Goal: Transaction & Acquisition: Purchase product/service

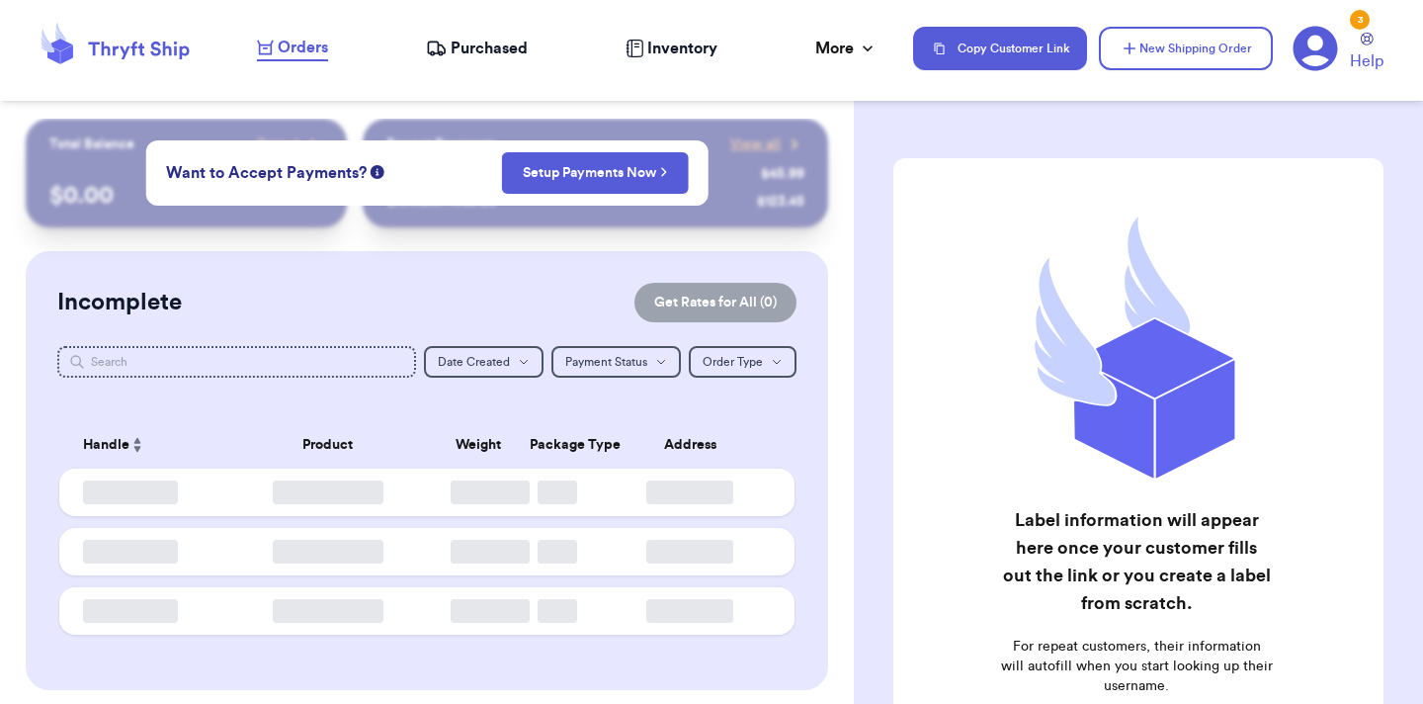
checkbox input "true"
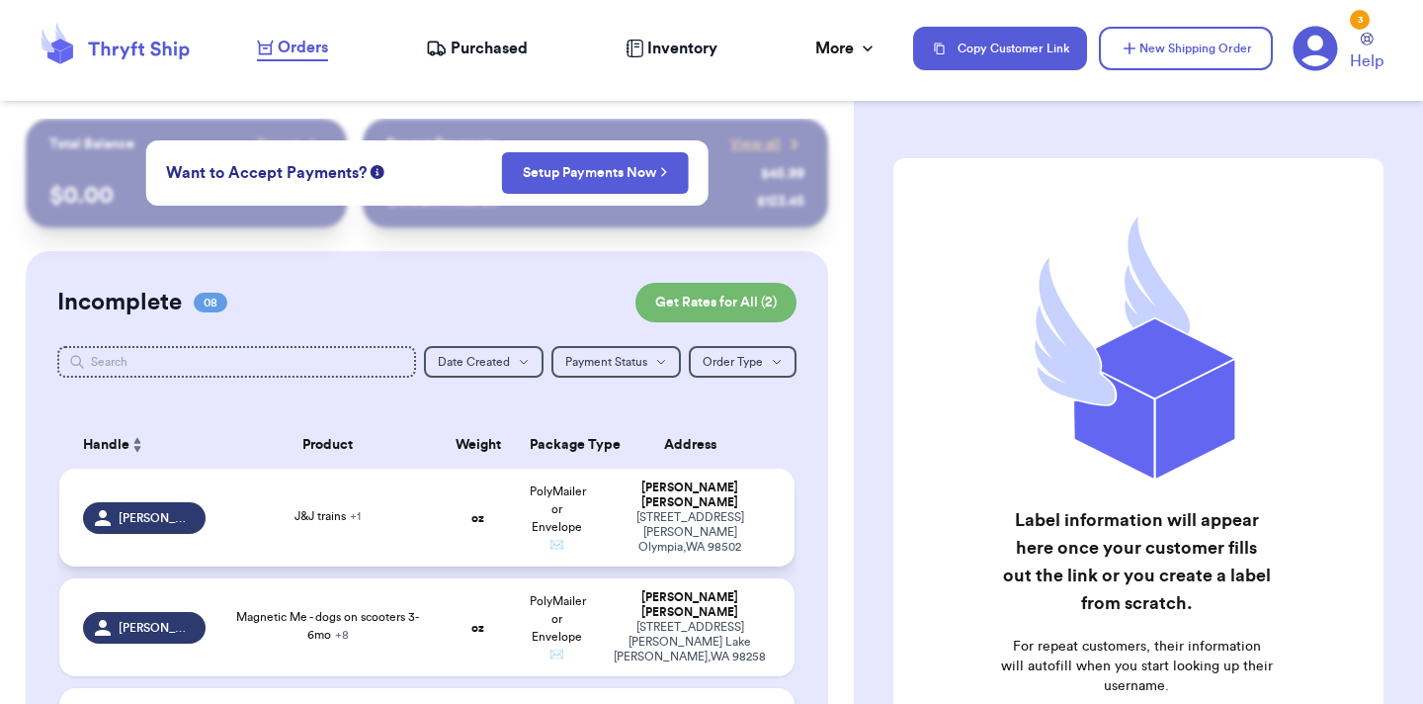
click at [253, 496] on td "J&J trains + 1" at bounding box center [327, 517] width 221 height 98
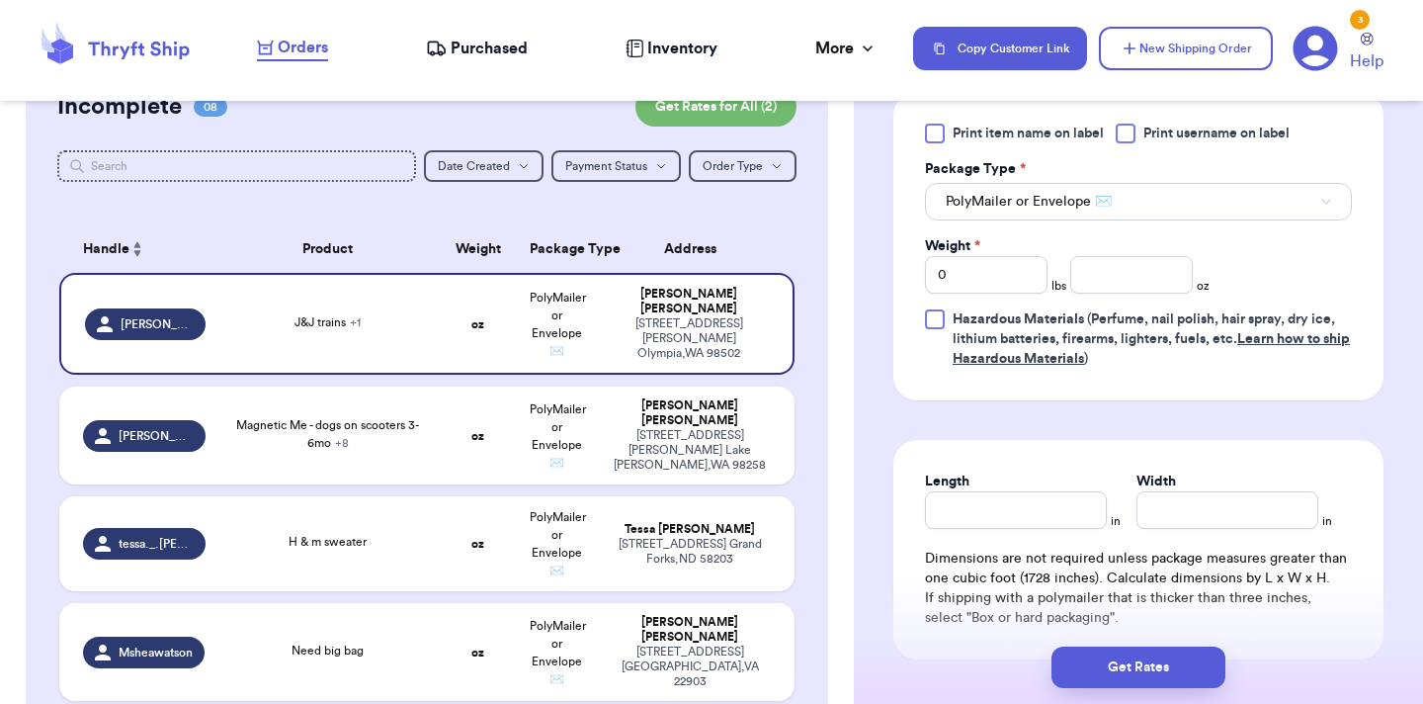
scroll to position [989, 0]
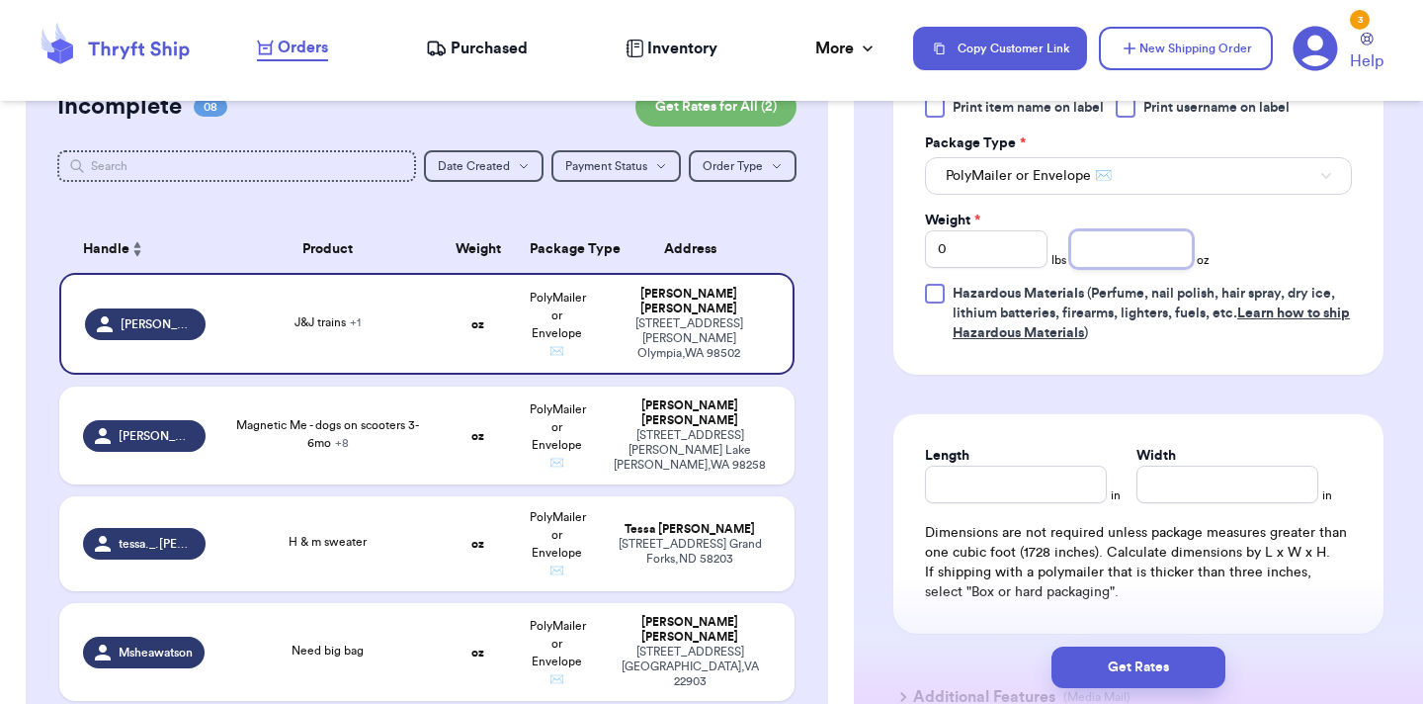
click at [1142, 263] on input "number" at bounding box center [1131, 249] width 123 height 38
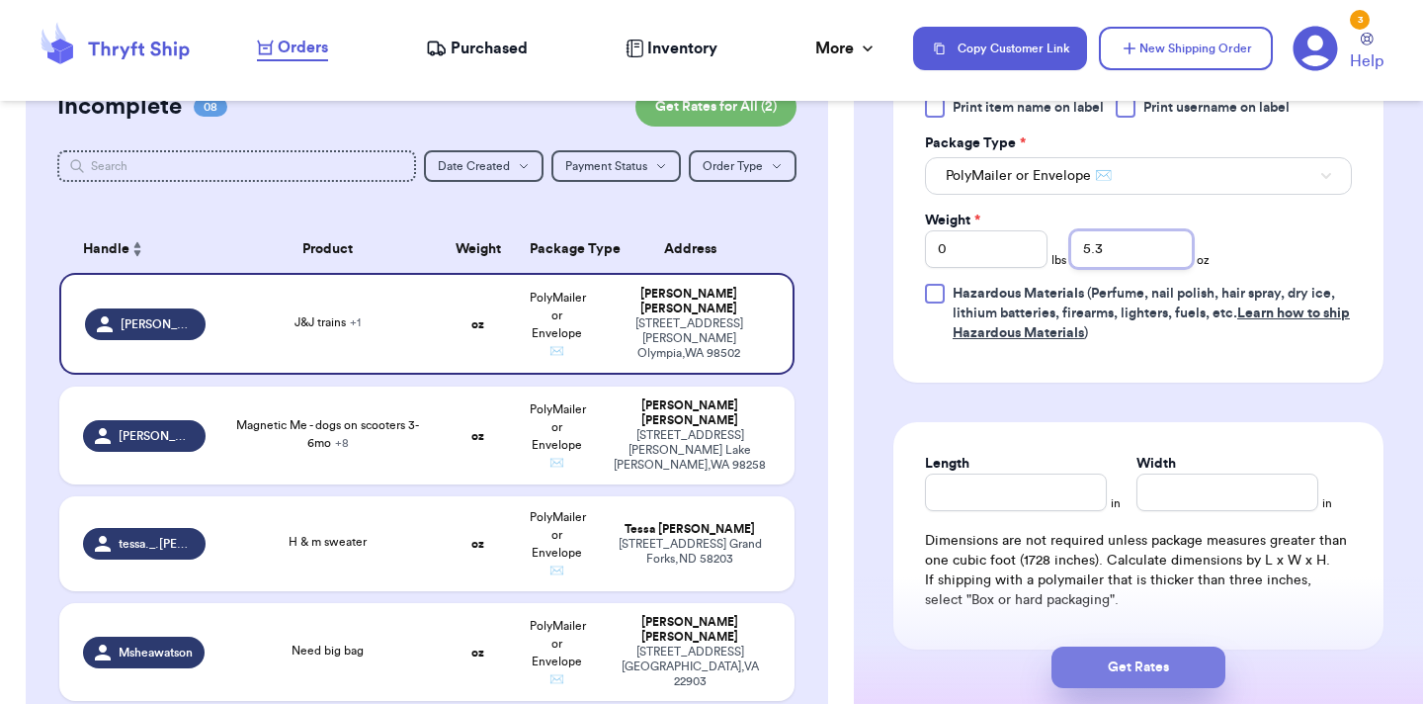
type input "5.3"
click at [1138, 660] on button "Get Rates" at bounding box center [1139, 667] width 174 height 42
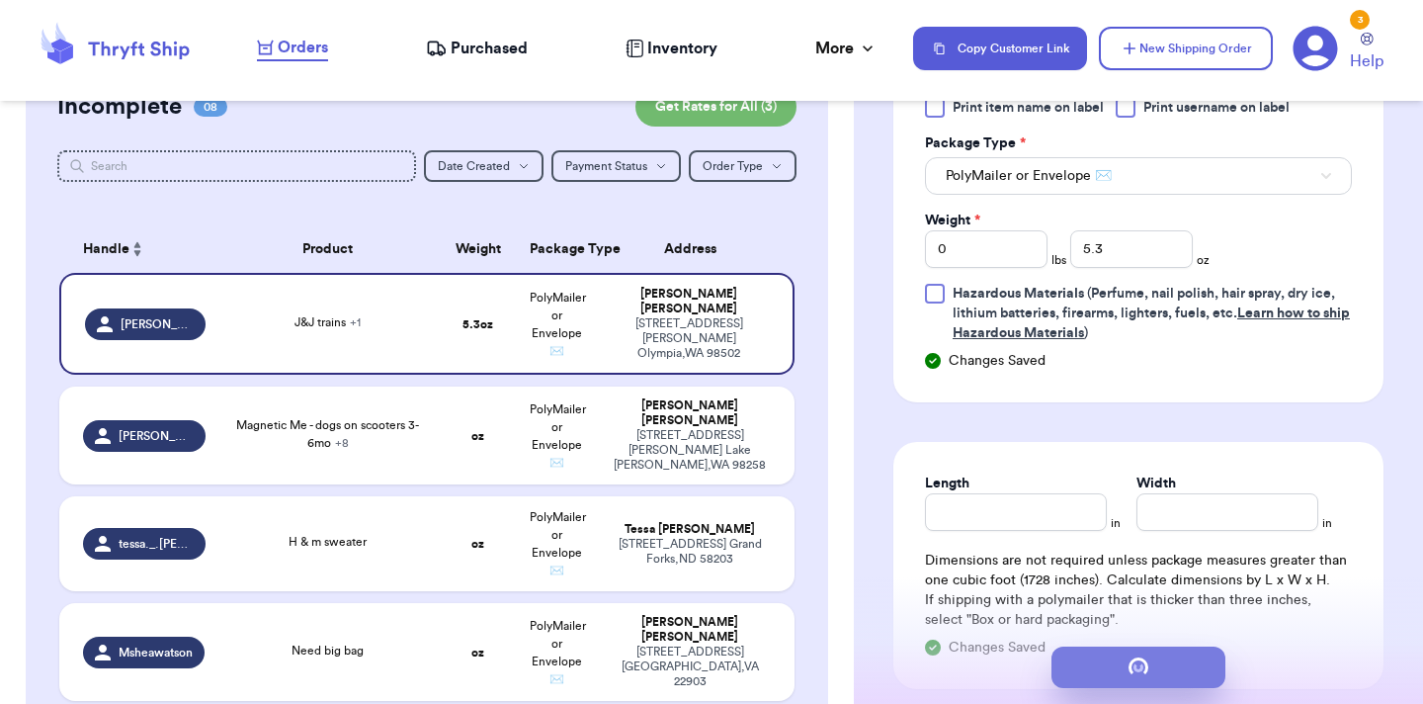
scroll to position [0, 0]
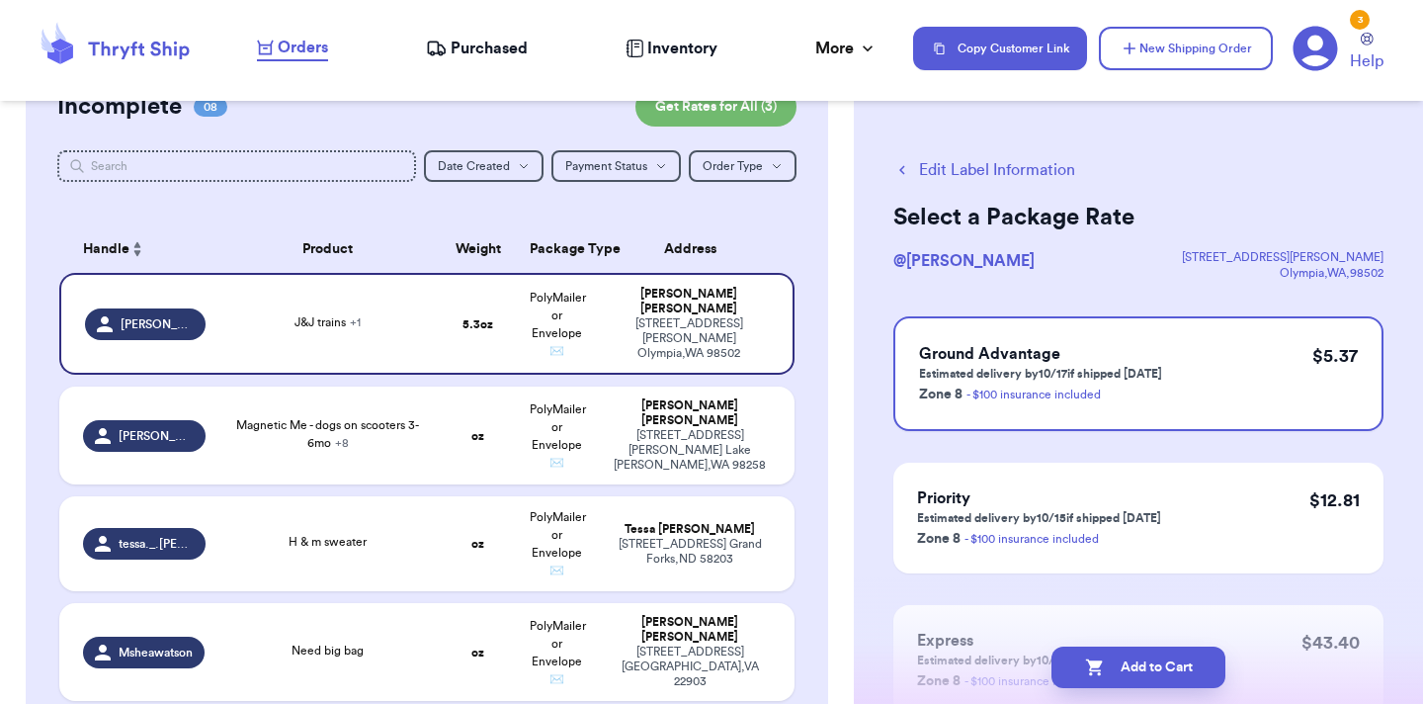
click at [1138, 660] on button "Add to Cart" at bounding box center [1139, 667] width 174 height 42
checkbox input "true"
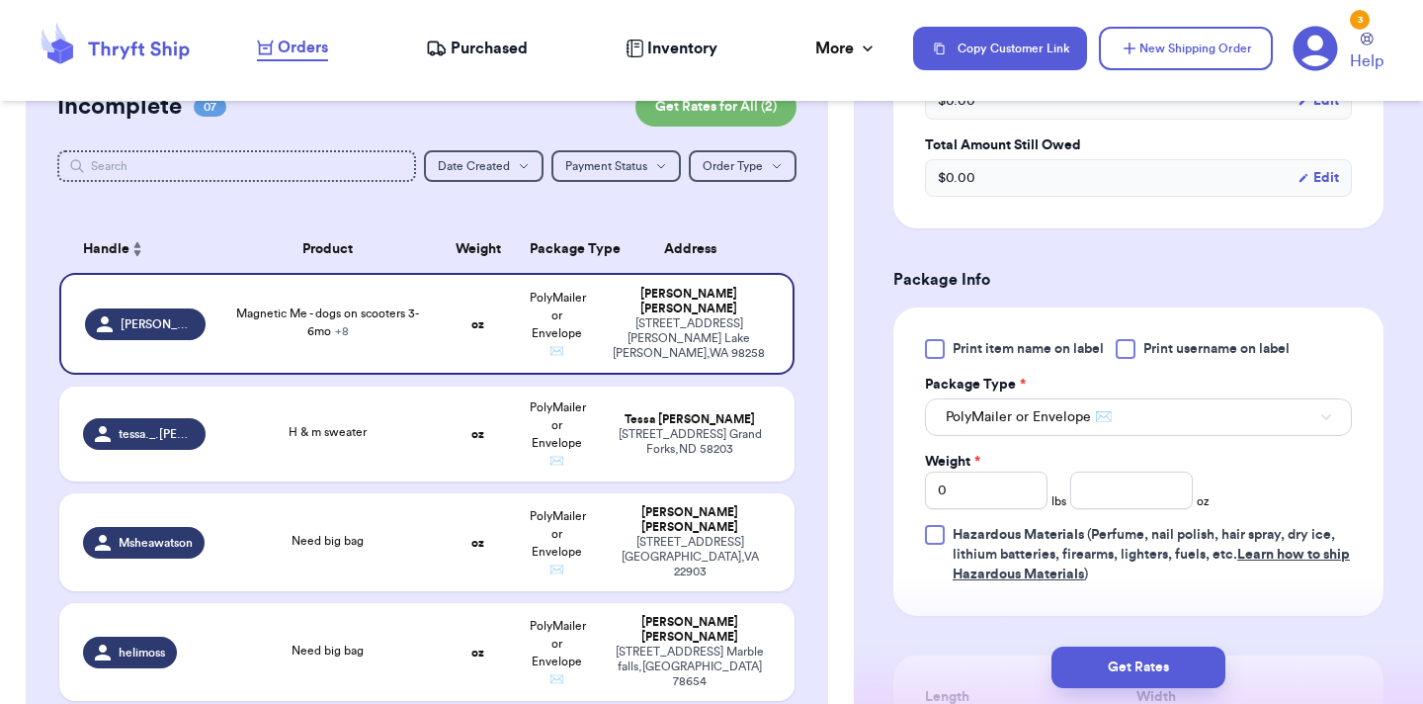
scroll to position [1200, 0]
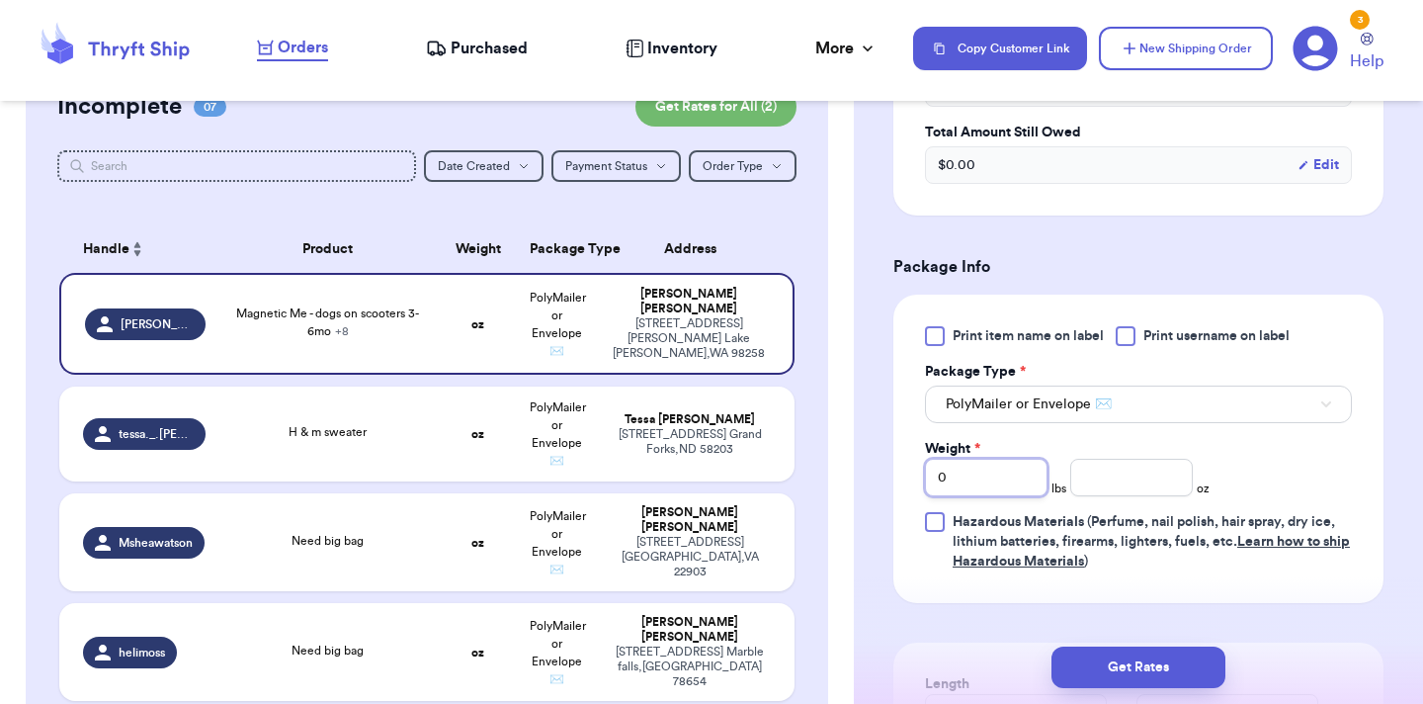
click at [1005, 459] on input "0" at bounding box center [986, 478] width 123 height 38
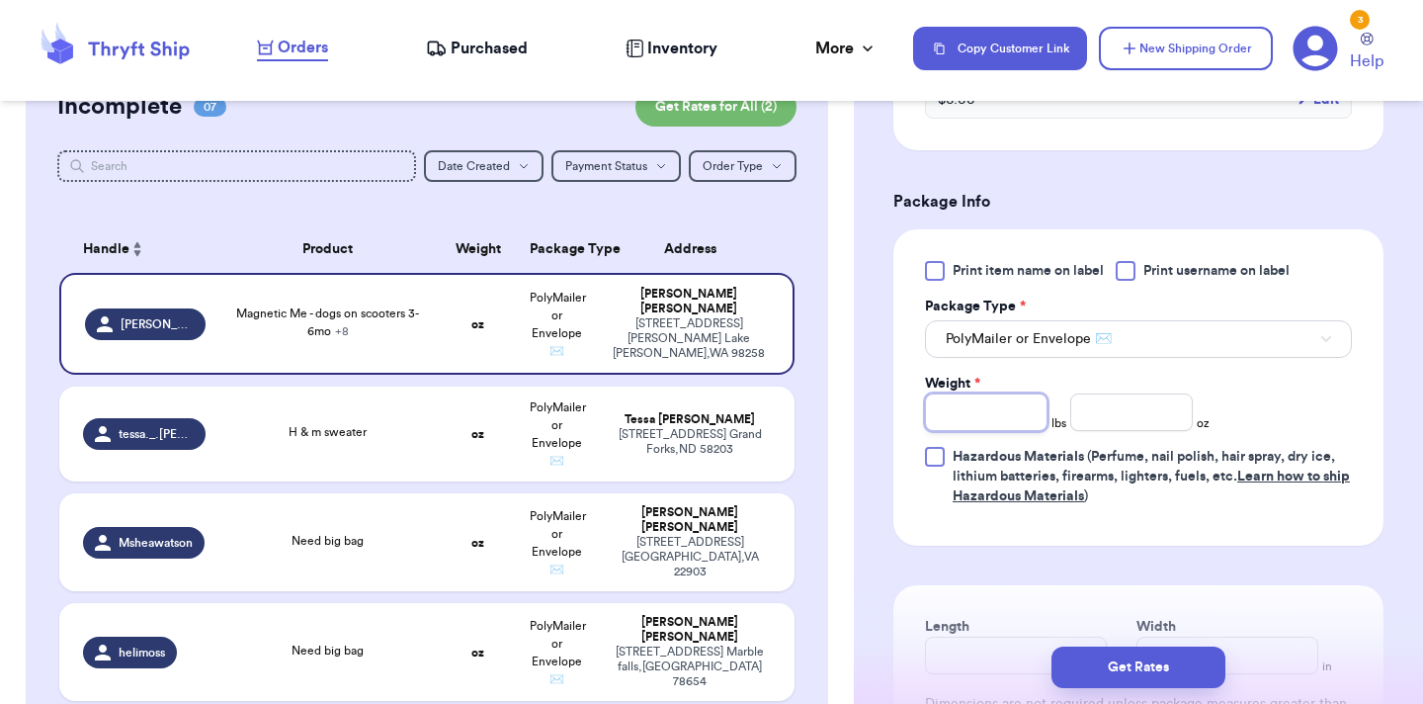
scroll to position [1260, 0]
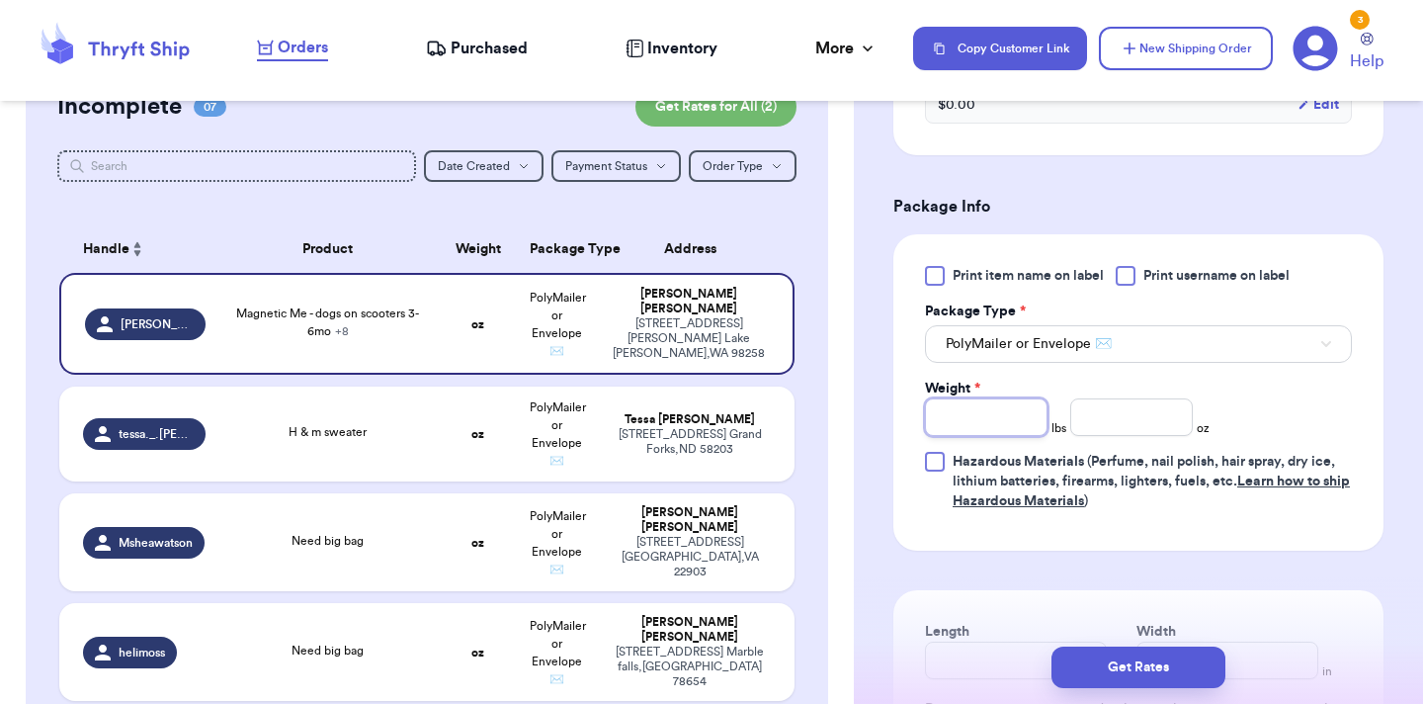
type input "1"
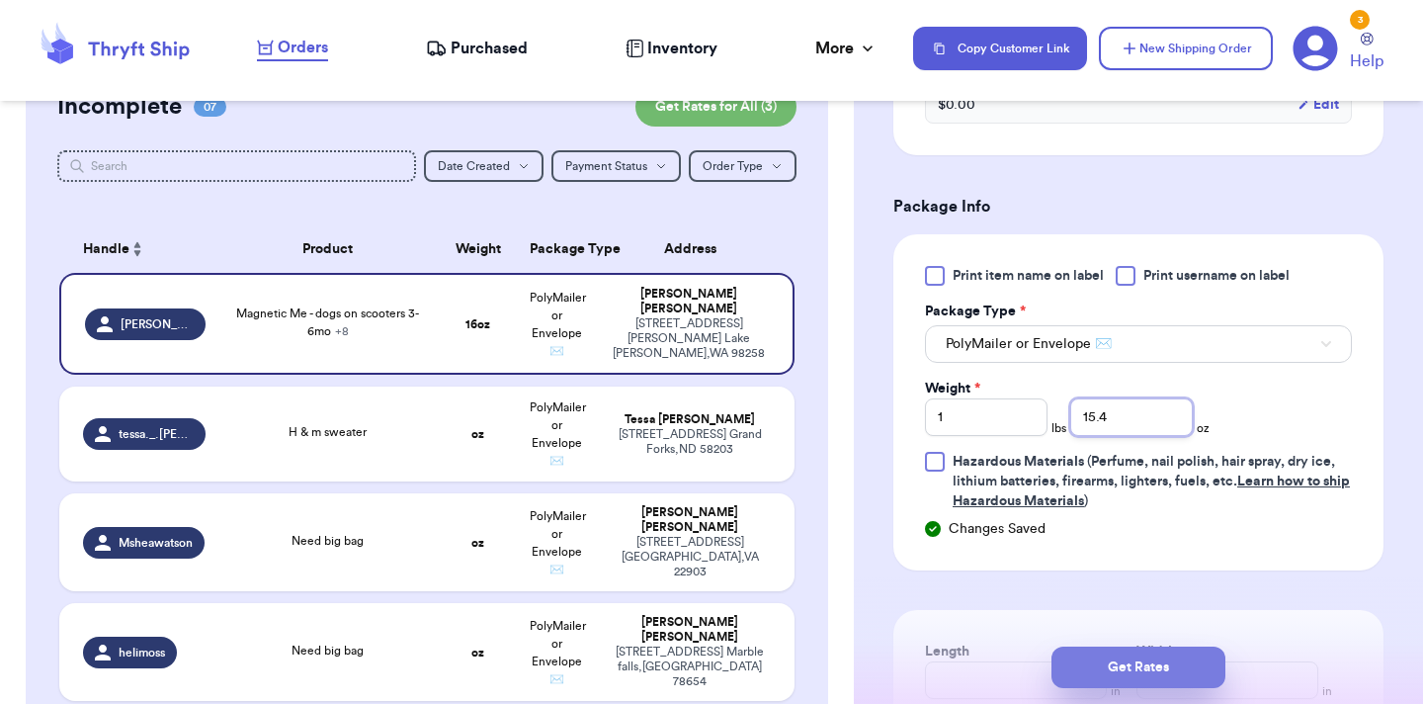
type input "15.4"
click at [1163, 680] on button "Get Rates" at bounding box center [1139, 667] width 174 height 42
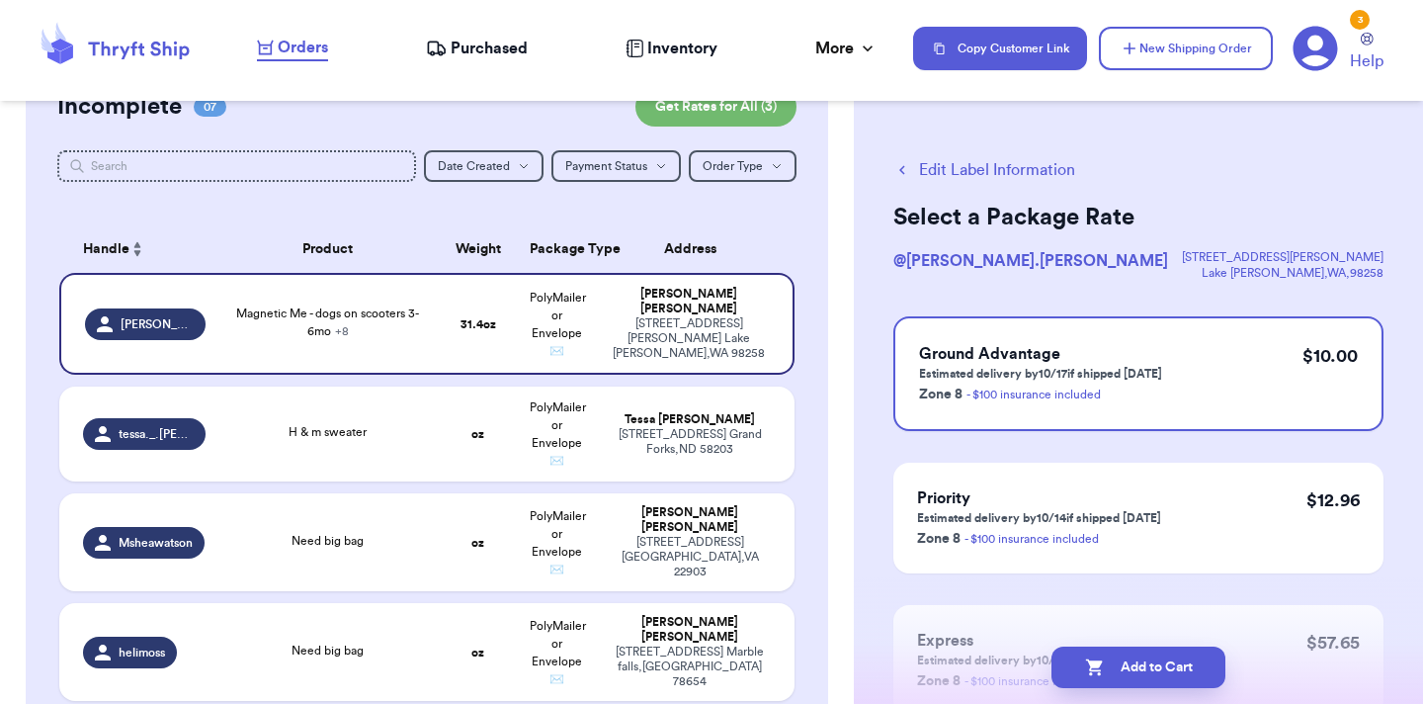
click at [1163, 680] on button "Add to Cart" at bounding box center [1139, 667] width 174 height 42
checkbox input "true"
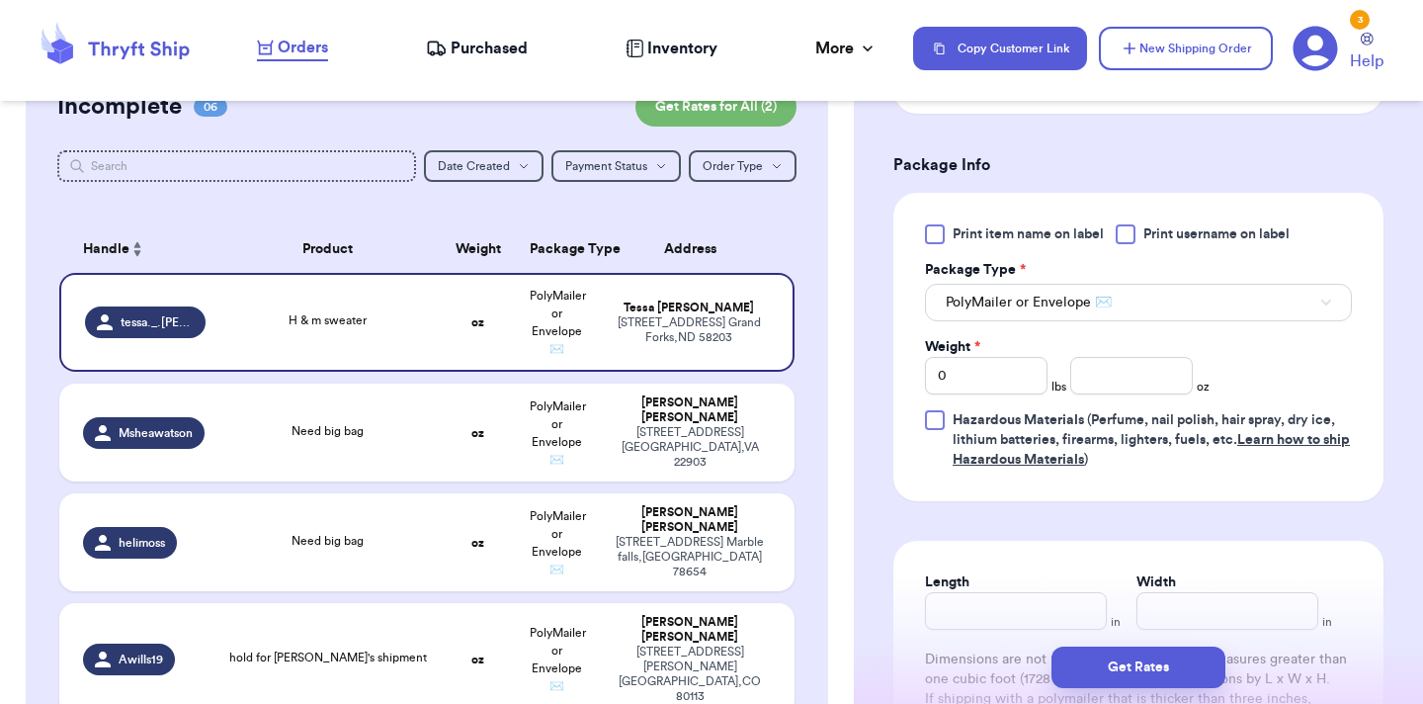
scroll to position [832, 0]
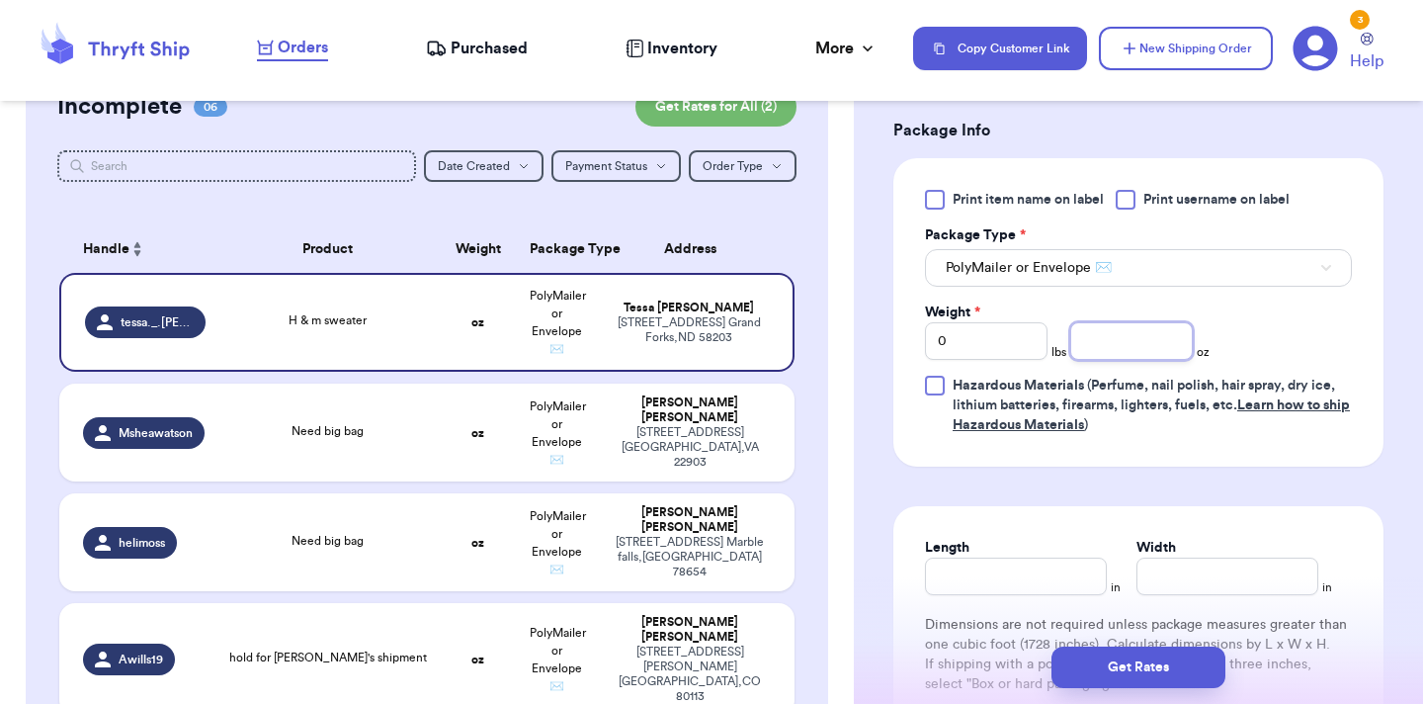
click at [1151, 349] on input "number" at bounding box center [1131, 341] width 123 height 38
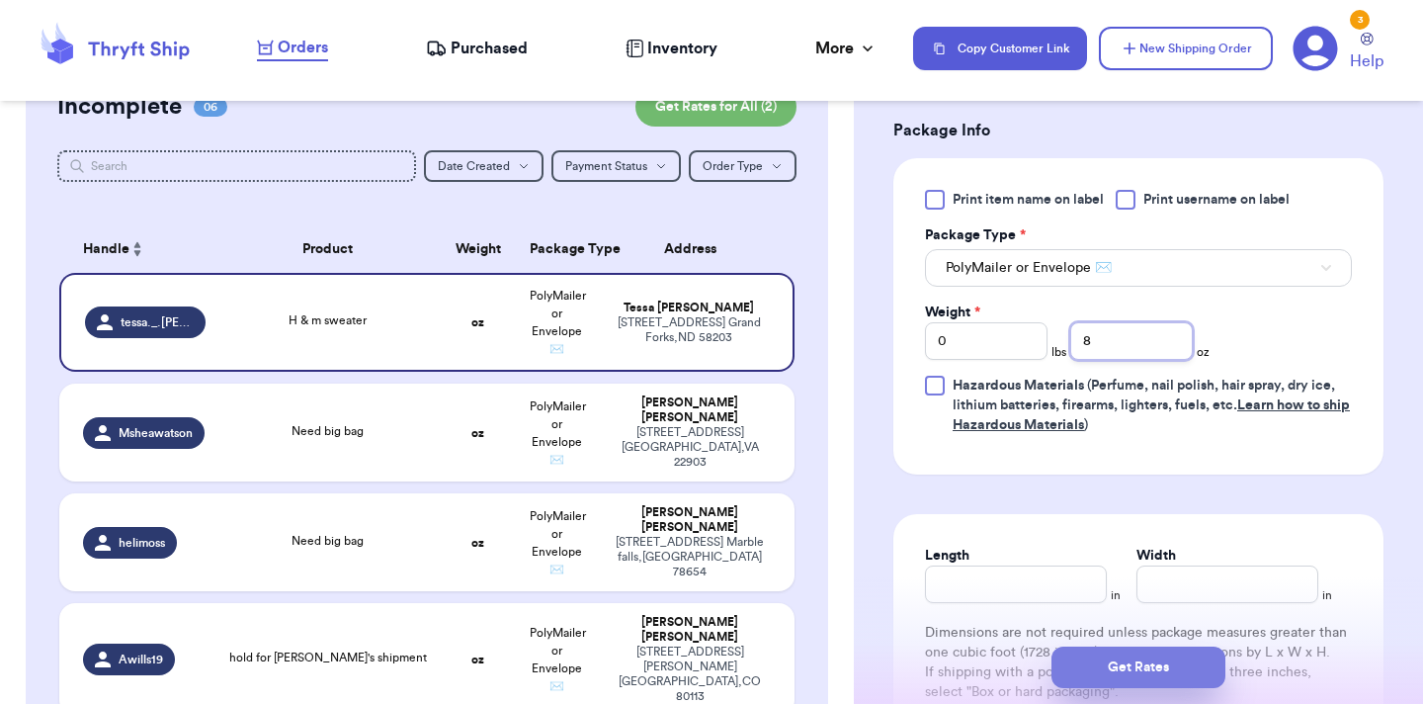
type input "8"
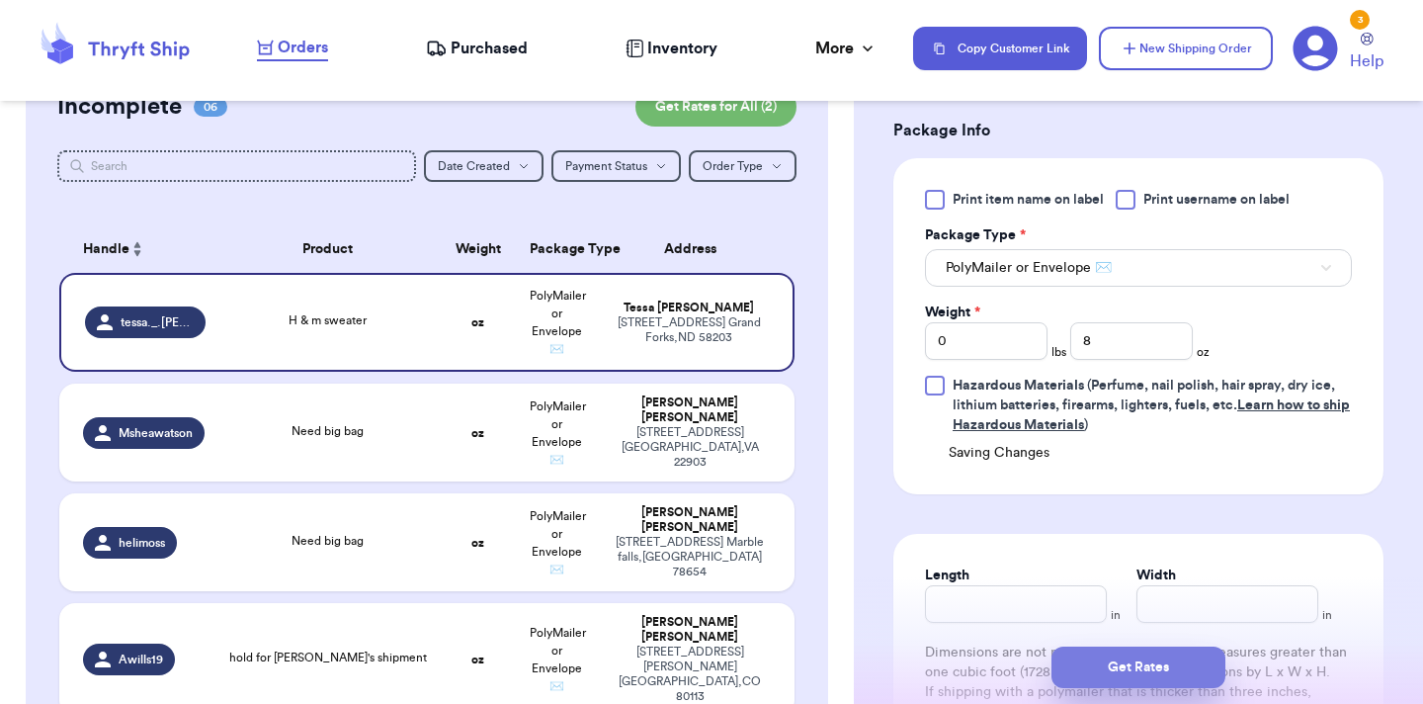
click at [1186, 668] on button "Get Rates" at bounding box center [1139, 667] width 174 height 42
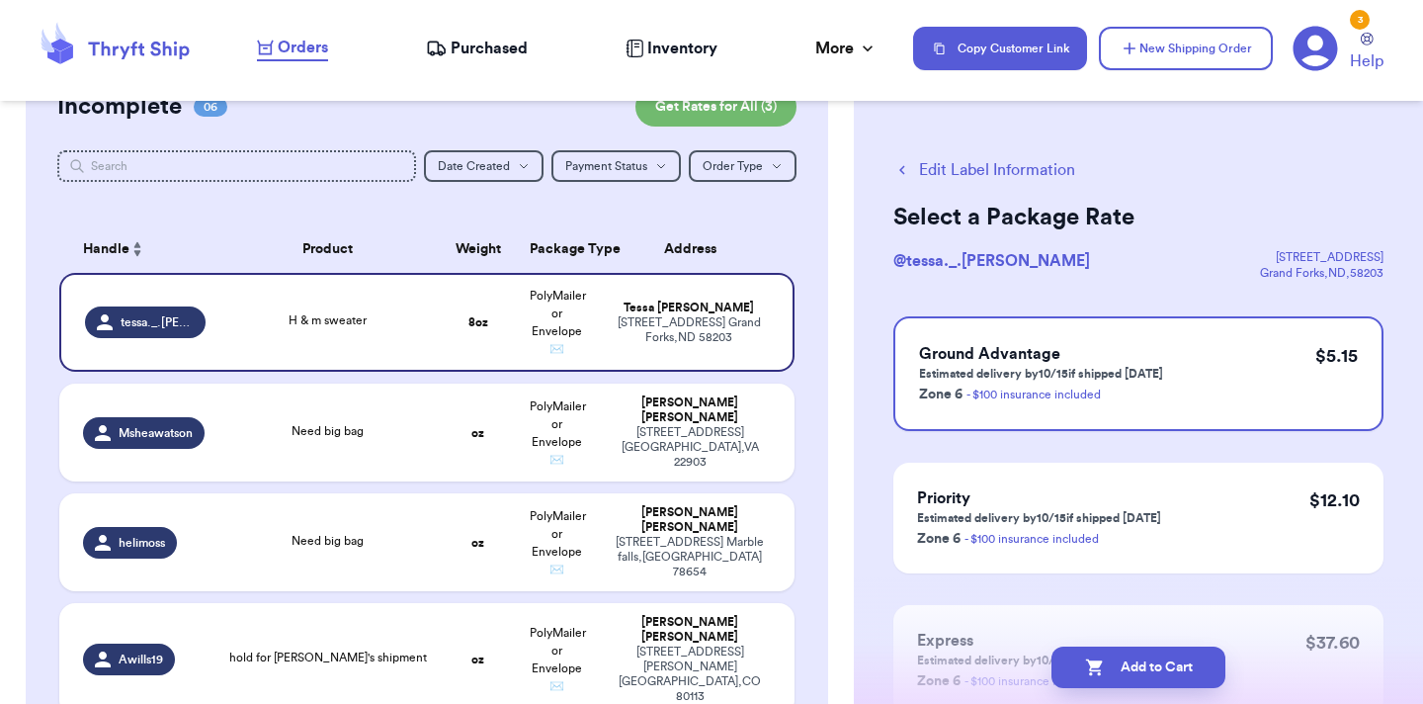
click at [1186, 668] on button "Add to Cart" at bounding box center [1139, 667] width 174 height 42
checkbox input "true"
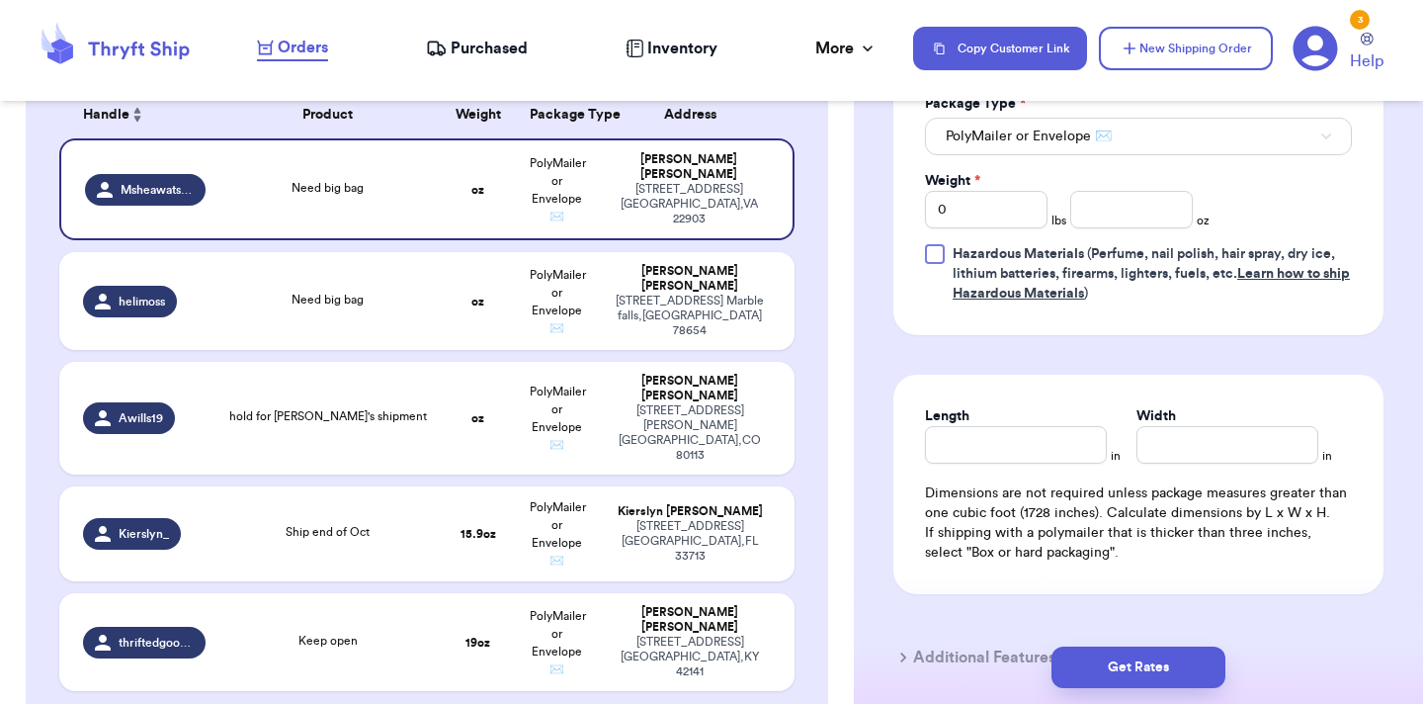
scroll to position [985, 0]
click at [1117, 193] on input "number" at bounding box center [1131, 212] width 123 height 38
click at [1016, 193] on input "0" at bounding box center [986, 212] width 123 height 38
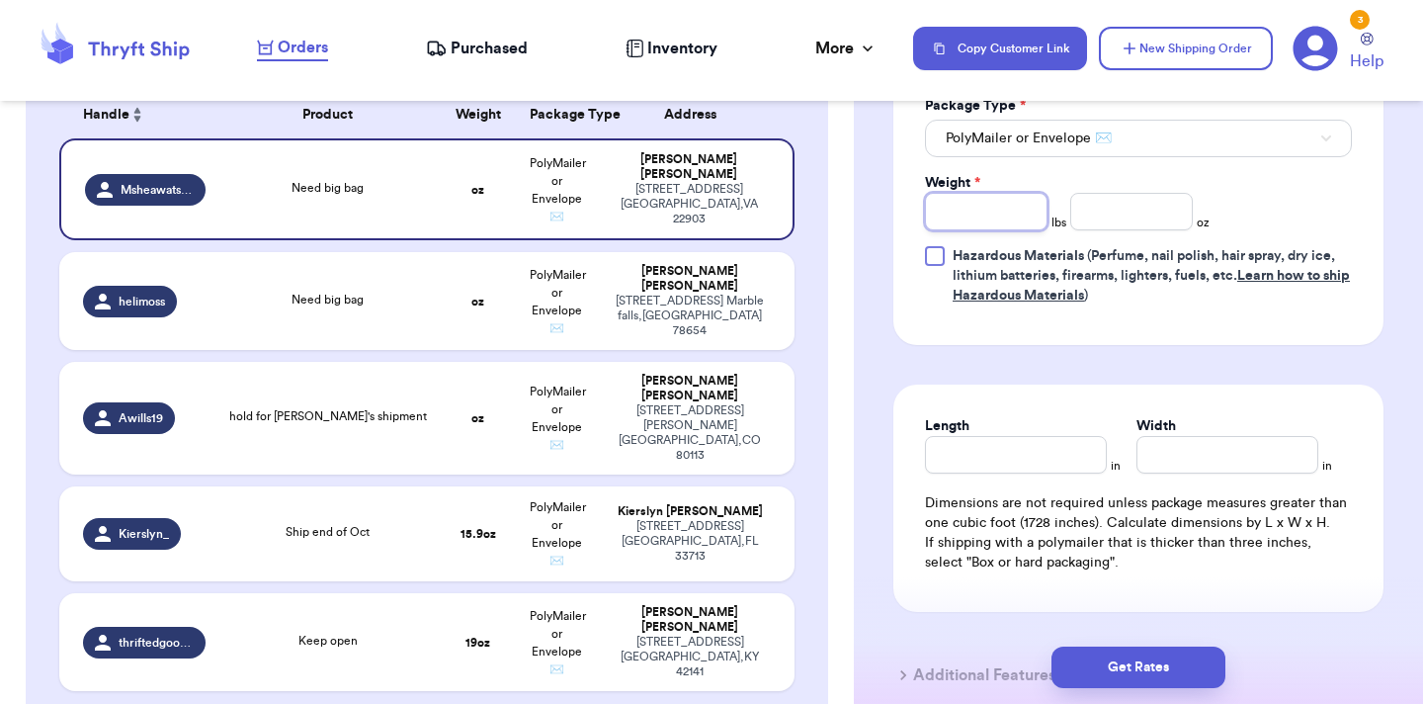
type input "1"
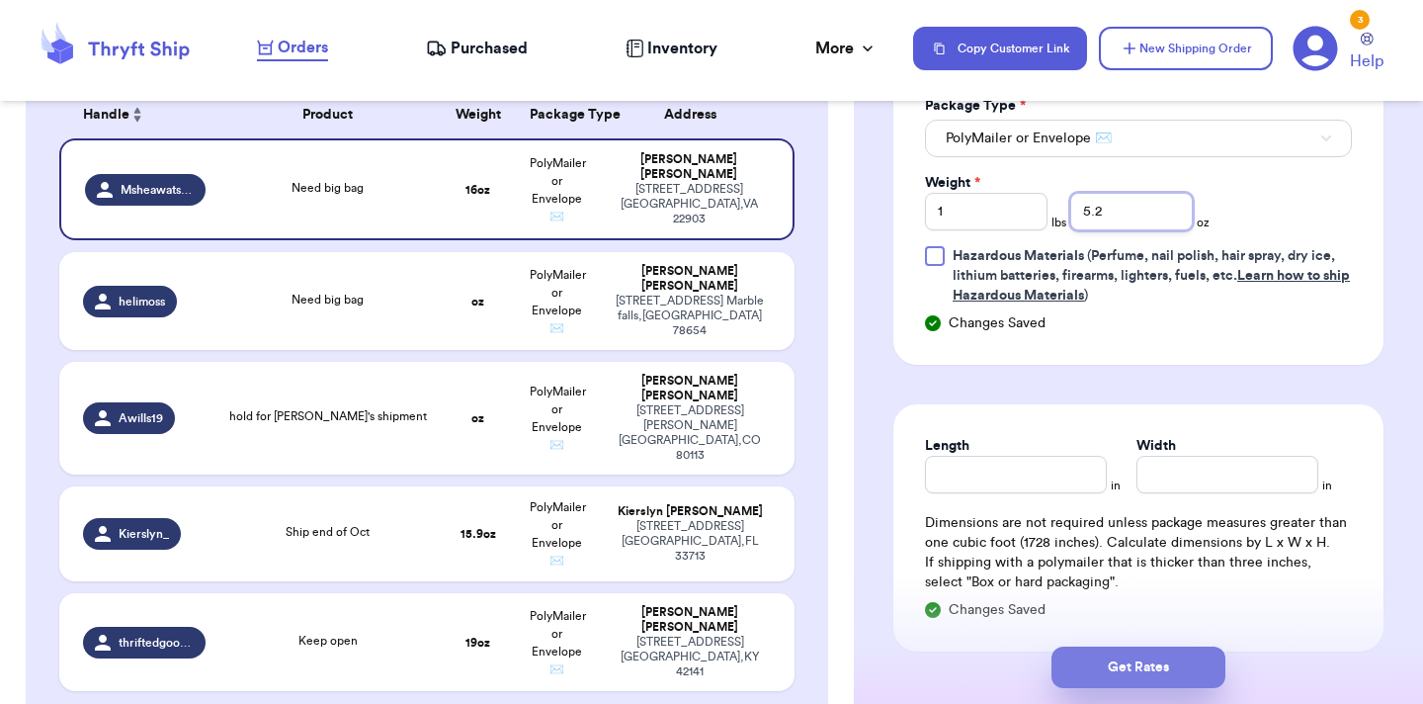
type input "5.2"
click at [1099, 650] on button "Get Rates" at bounding box center [1139, 667] width 174 height 42
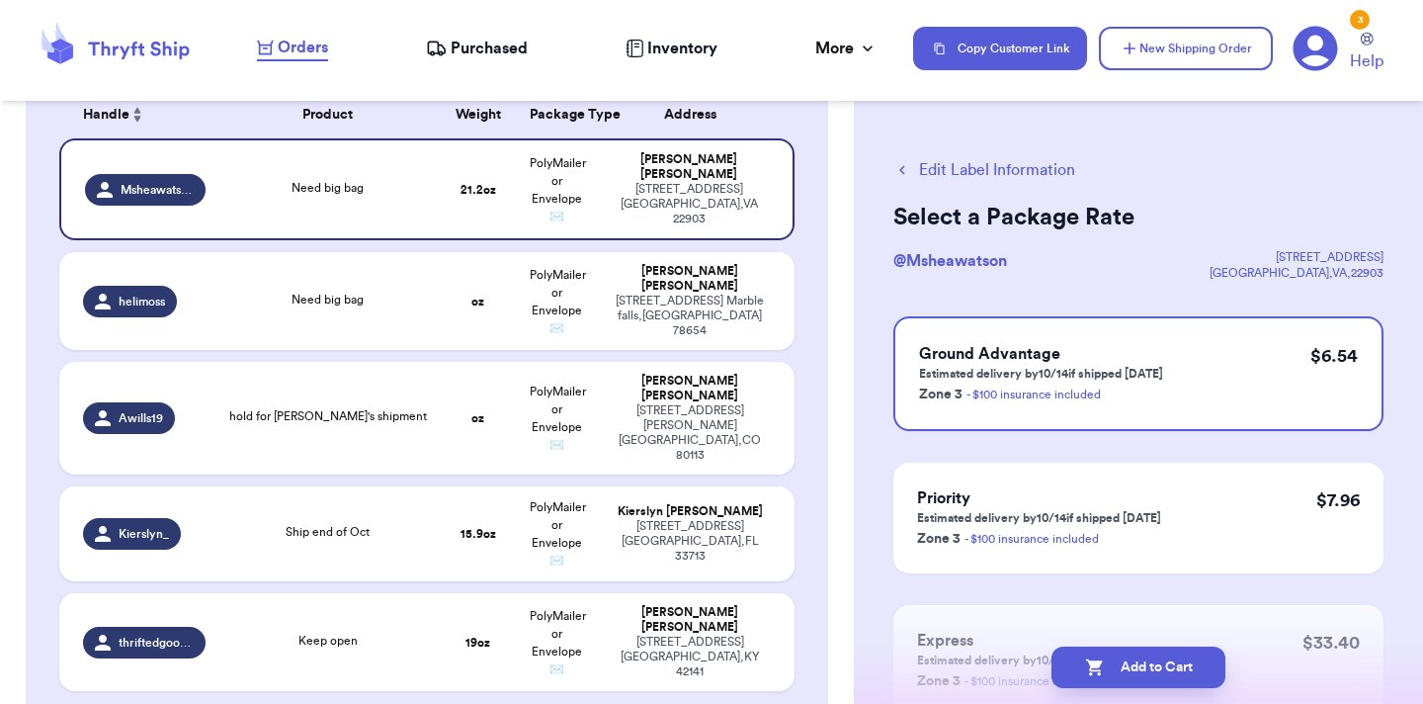
click at [1099, 650] on button "Add to Cart" at bounding box center [1139, 667] width 174 height 42
checkbox input "true"
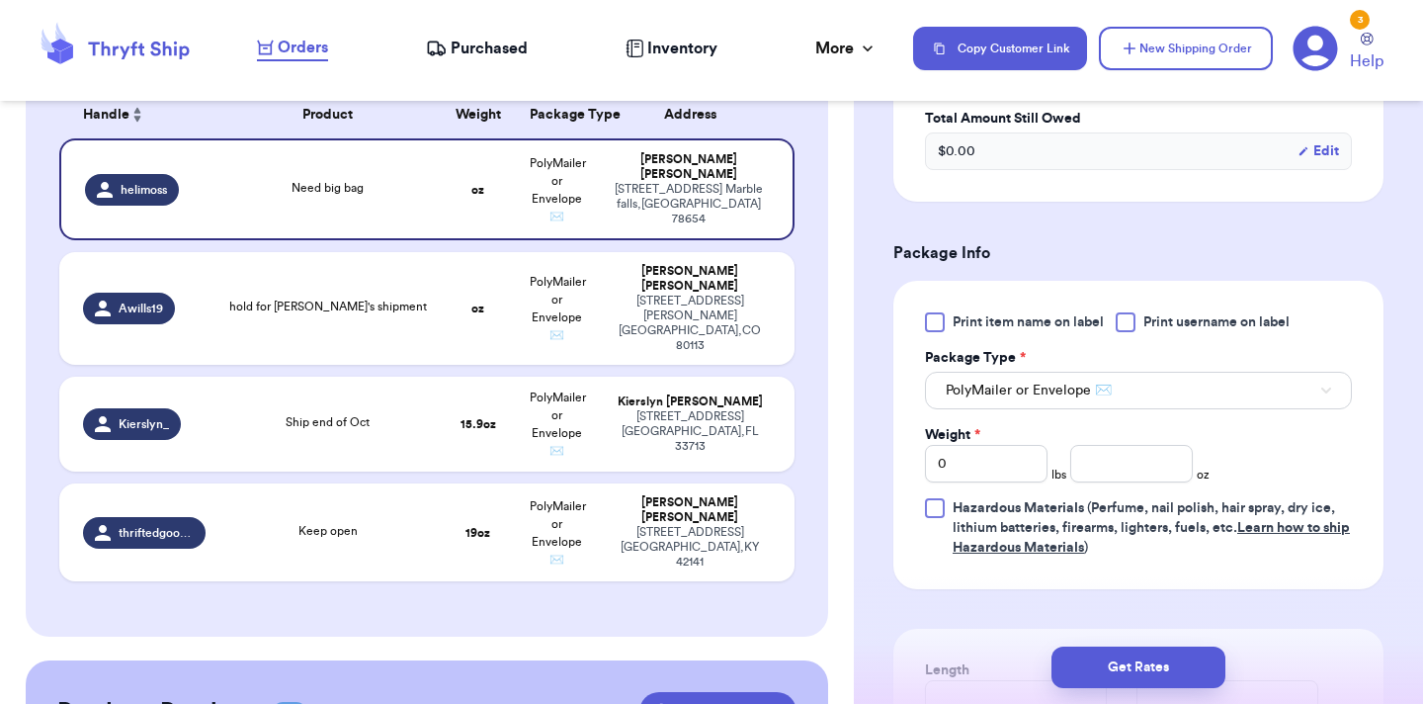
scroll to position [719, 0]
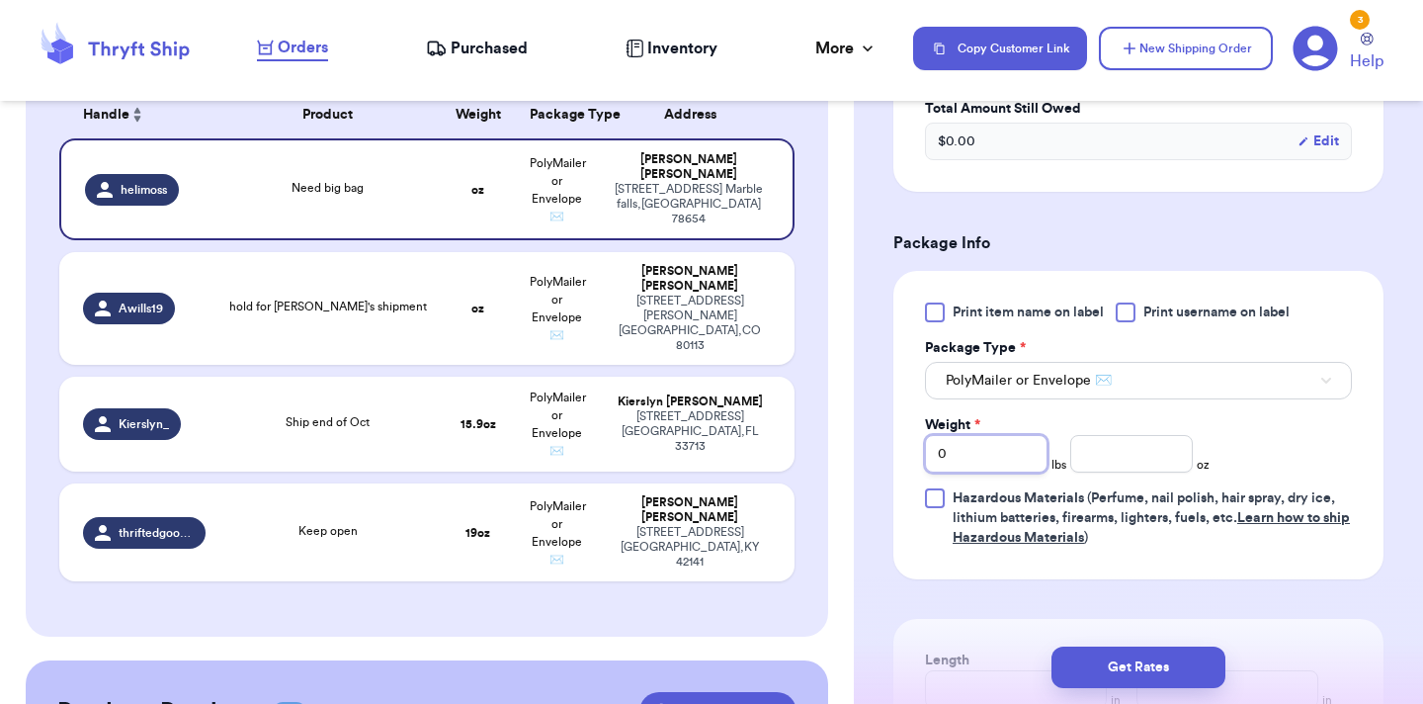
click at [983, 457] on input "0" at bounding box center [986, 454] width 123 height 38
type input "2"
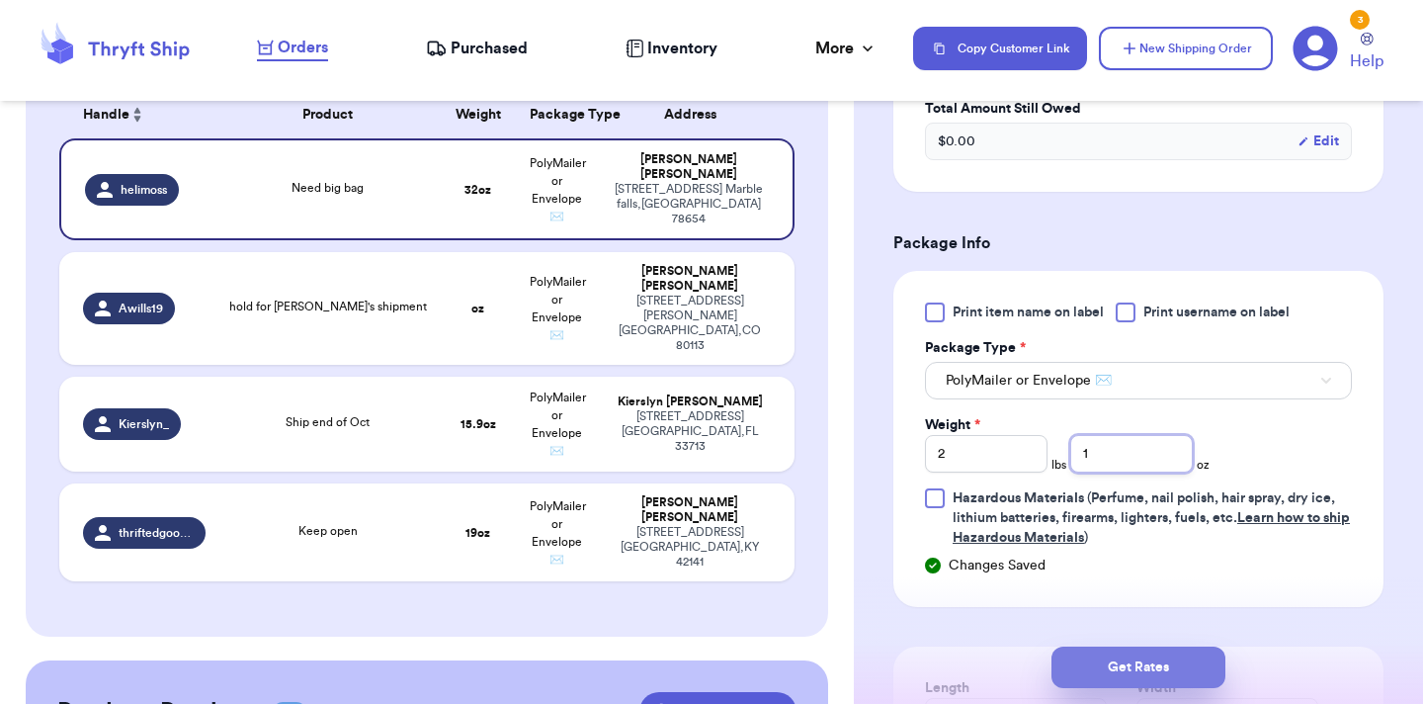
type input "1"
click at [1206, 669] on button "Get Rates" at bounding box center [1139, 667] width 174 height 42
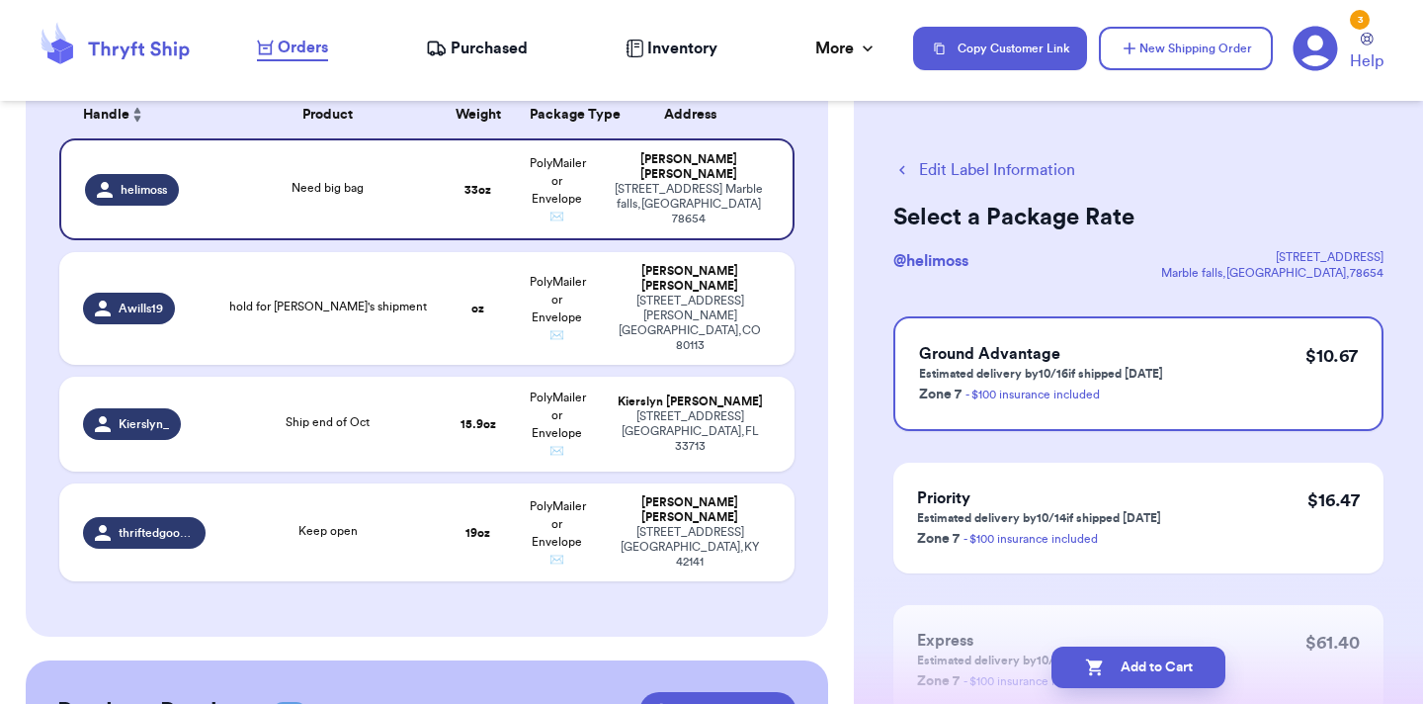
click at [1206, 669] on button "Add to Cart" at bounding box center [1139, 667] width 174 height 42
checkbox input "true"
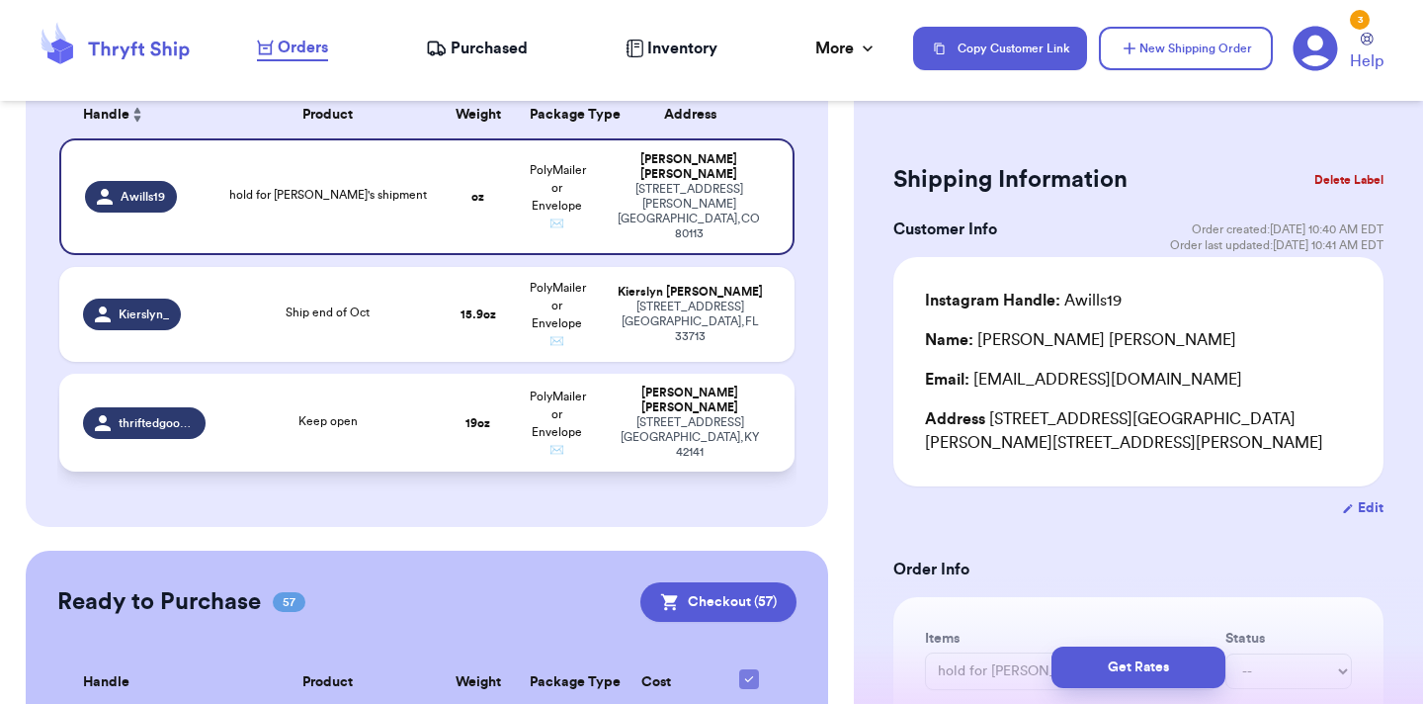
scroll to position [2098, 0]
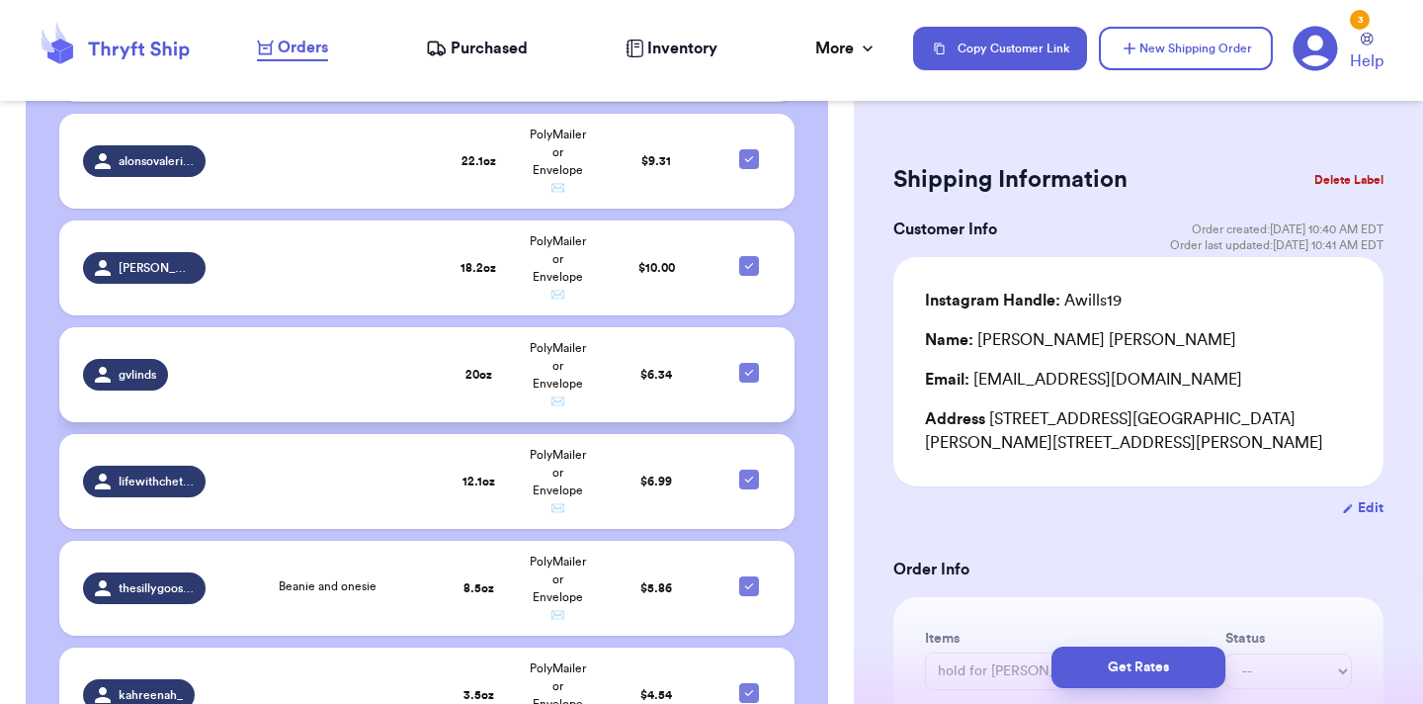
click at [422, 349] on td at bounding box center [327, 374] width 221 height 95
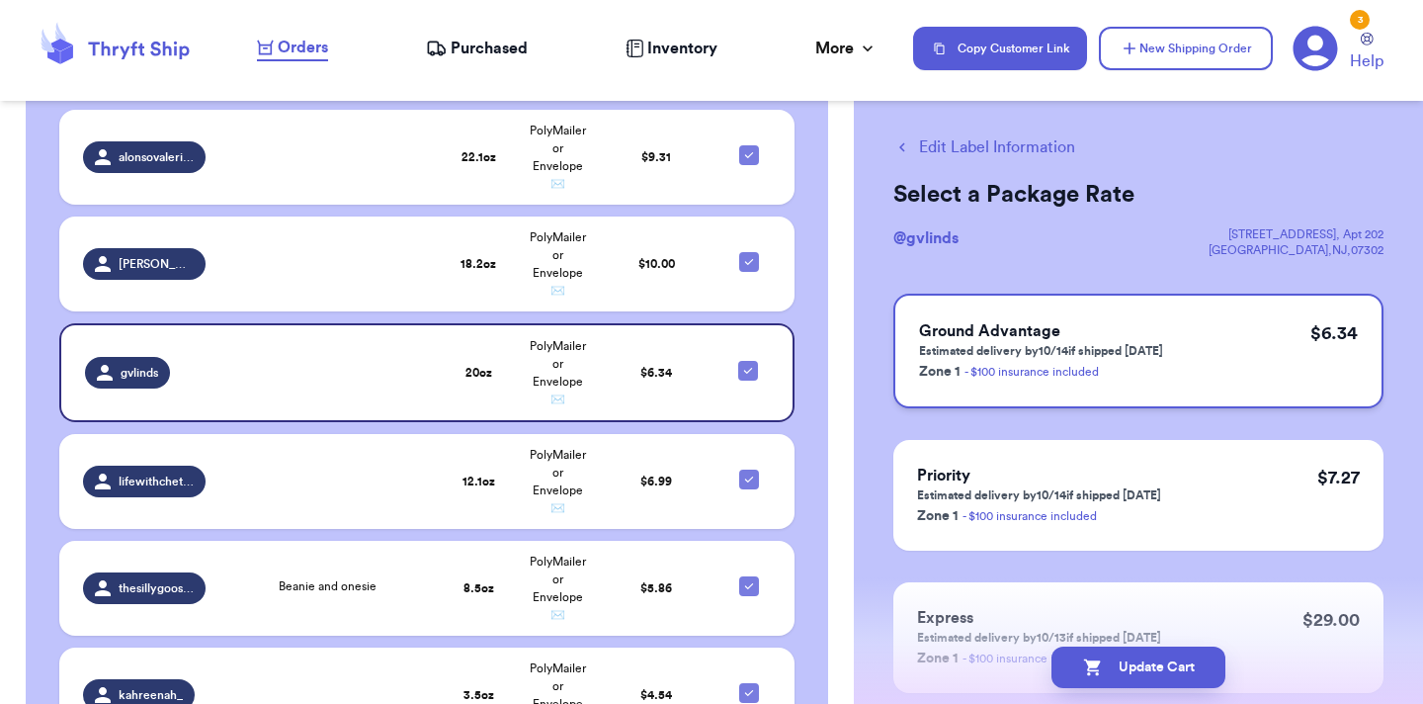
scroll to position [36, 0]
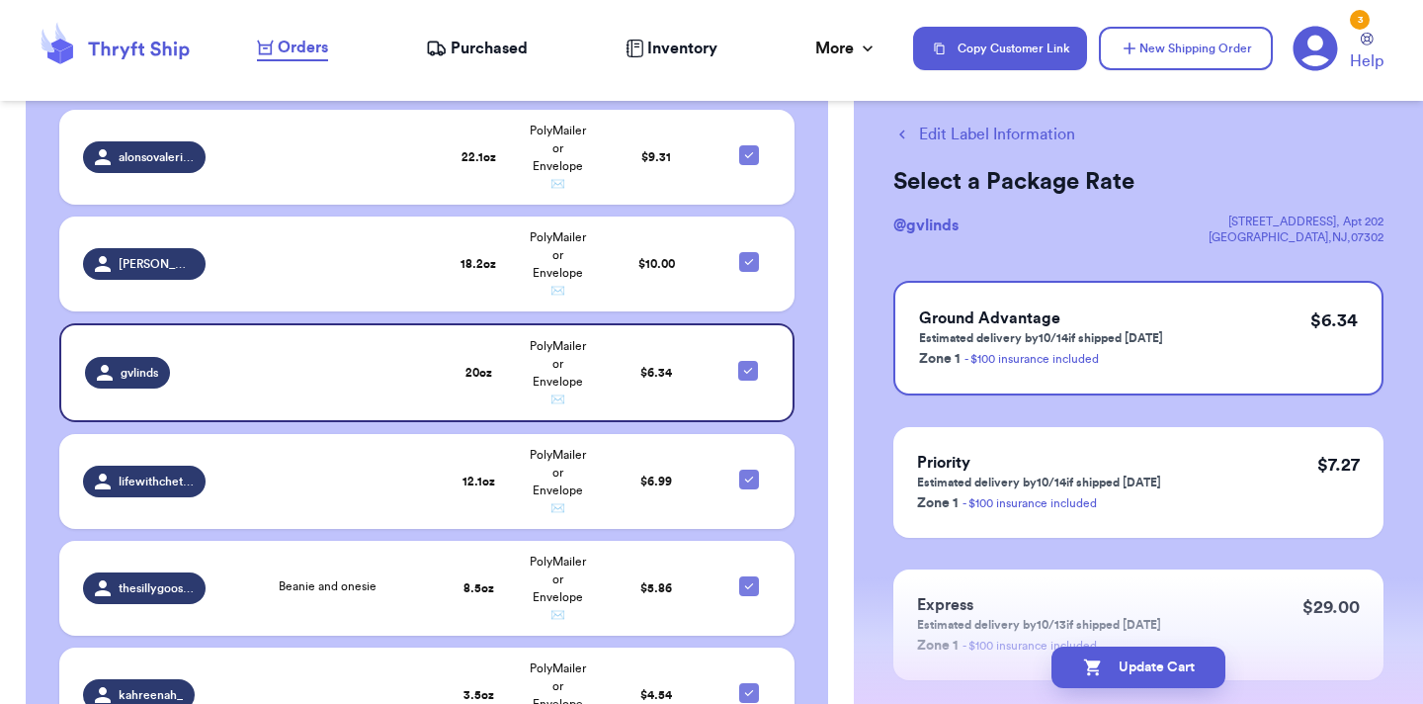
click at [1014, 130] on button "Edit Label Information" at bounding box center [984, 135] width 182 height 24
checkbox input "false"
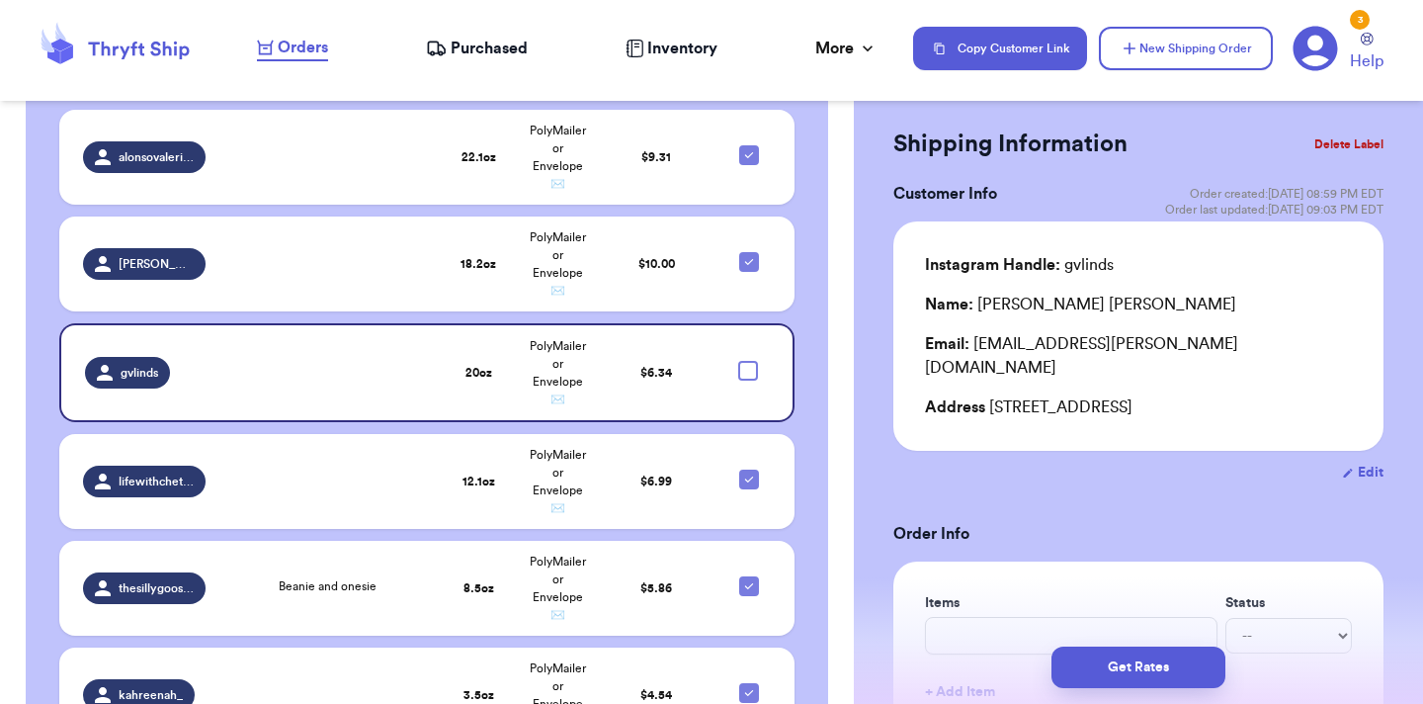
checkbox input "true"
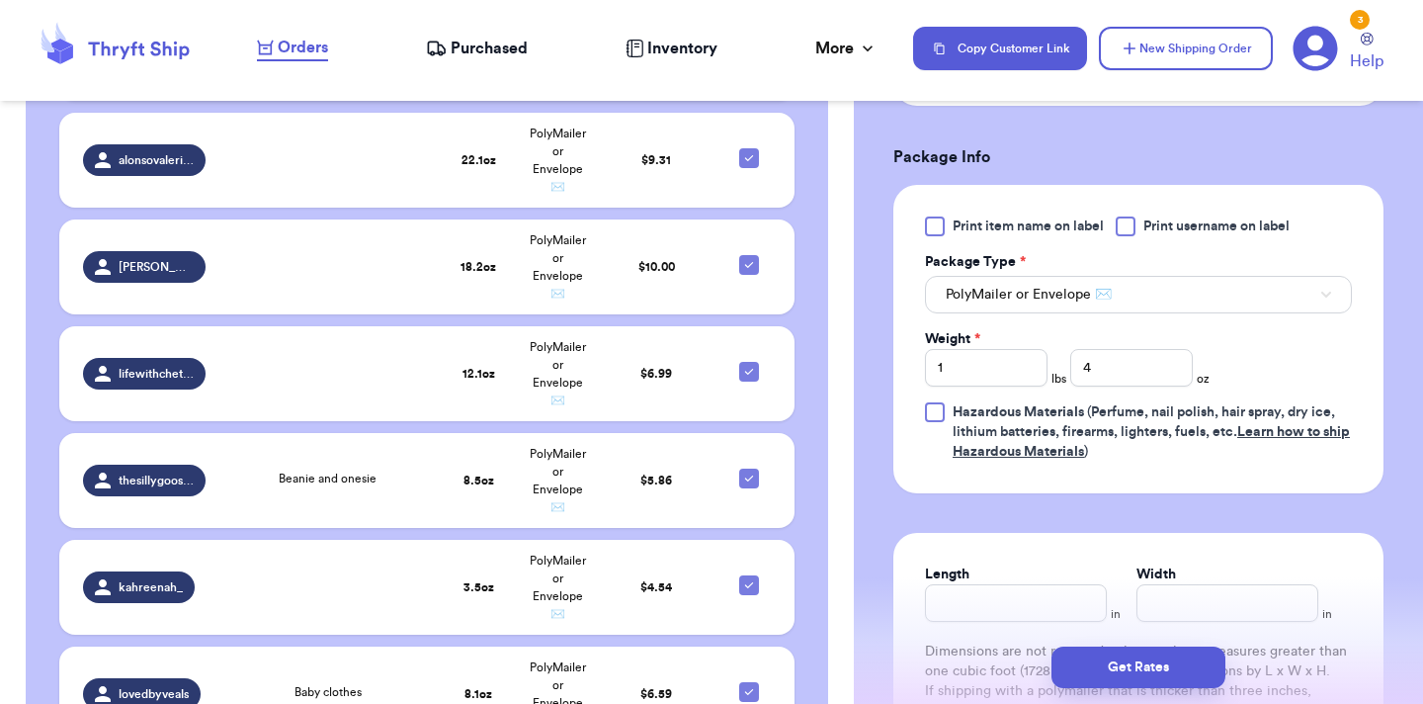
scroll to position [835, 0]
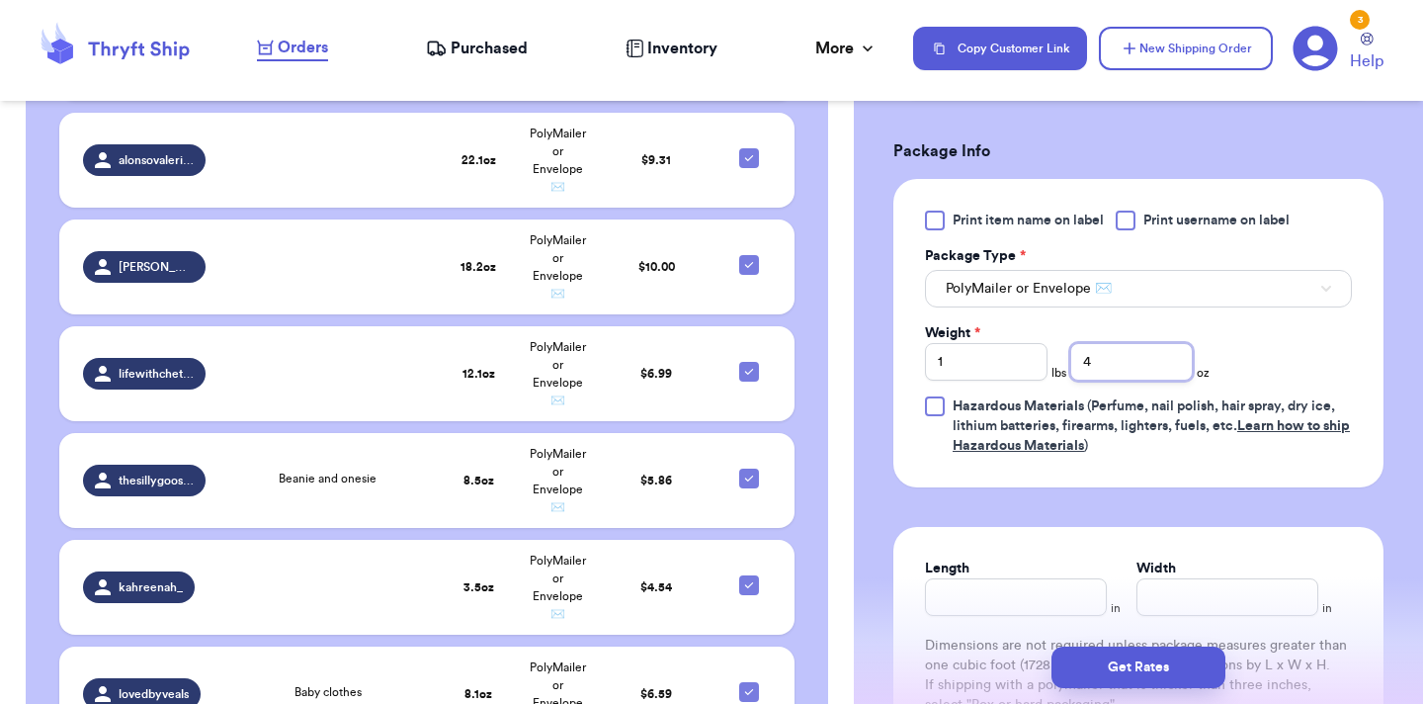
click at [1128, 343] on input "4" at bounding box center [1131, 362] width 123 height 38
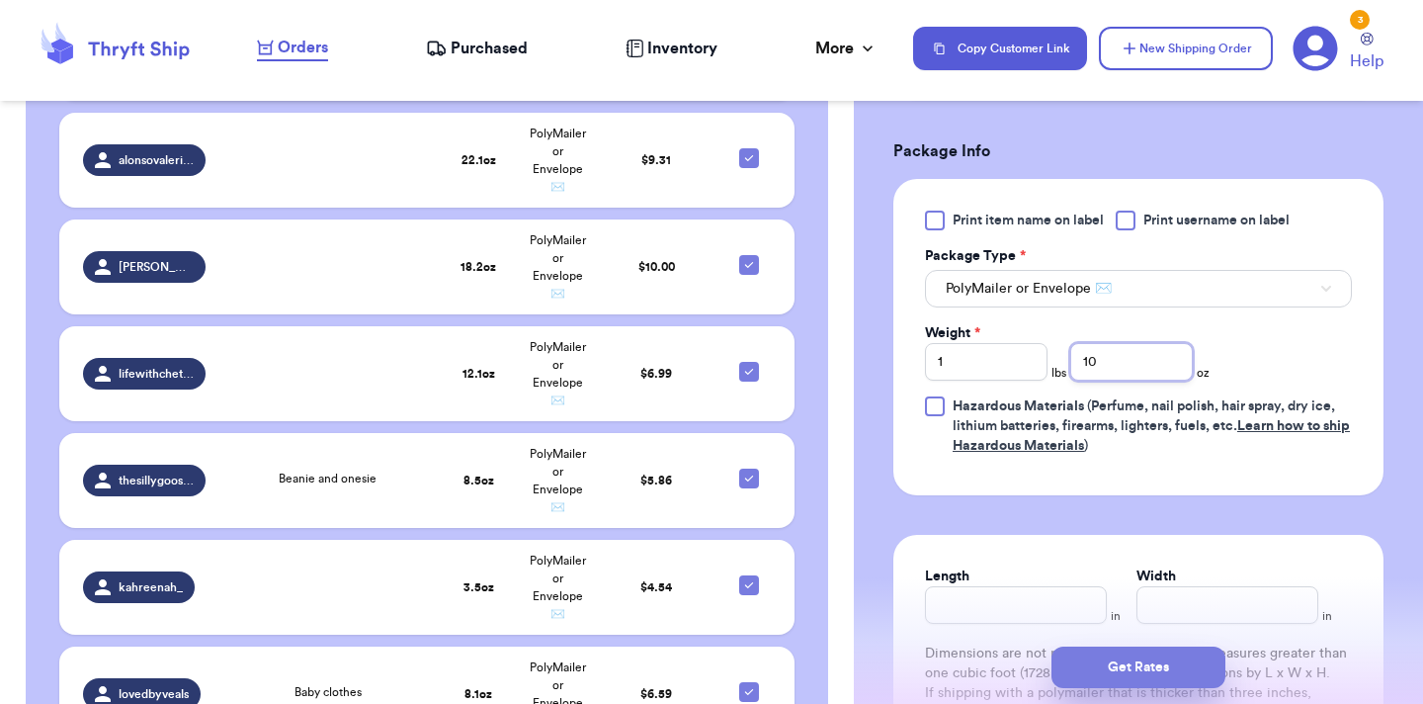
type input "10"
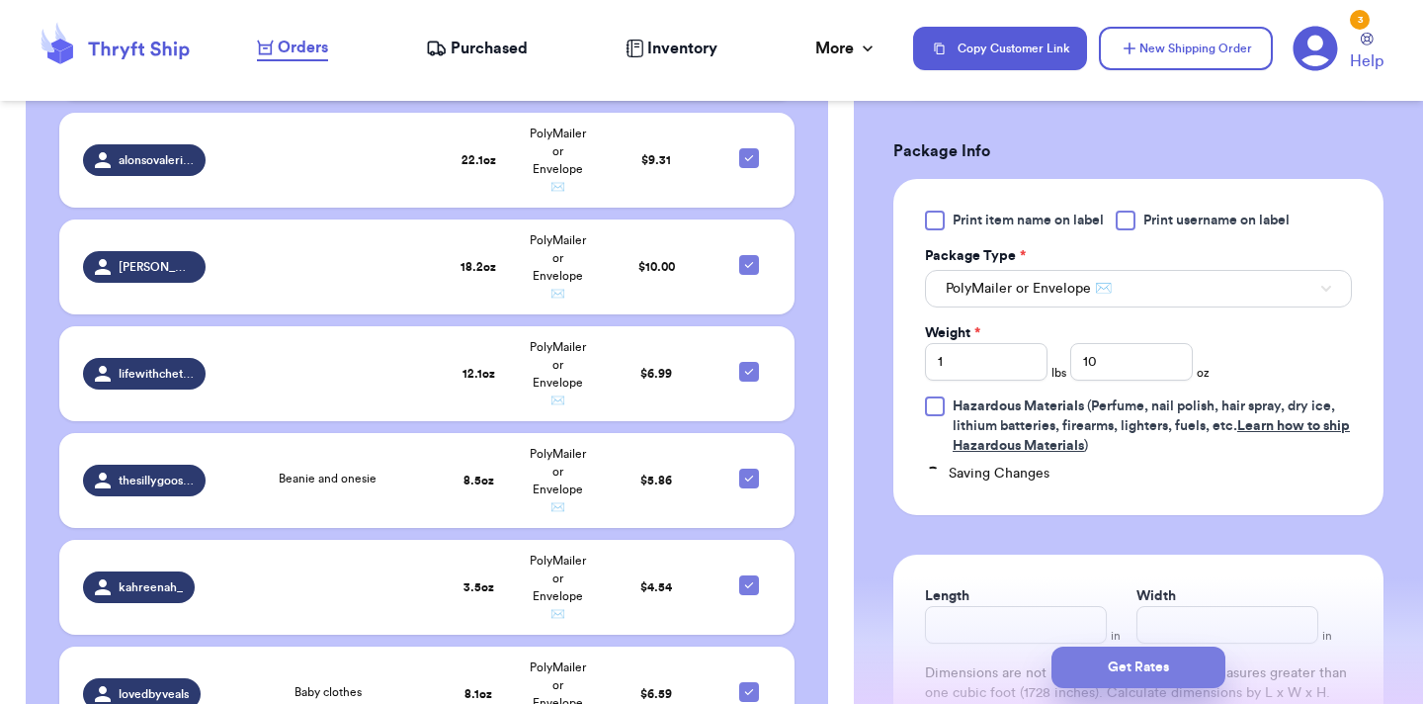
click at [1136, 667] on button "Get Rates" at bounding box center [1139, 667] width 174 height 42
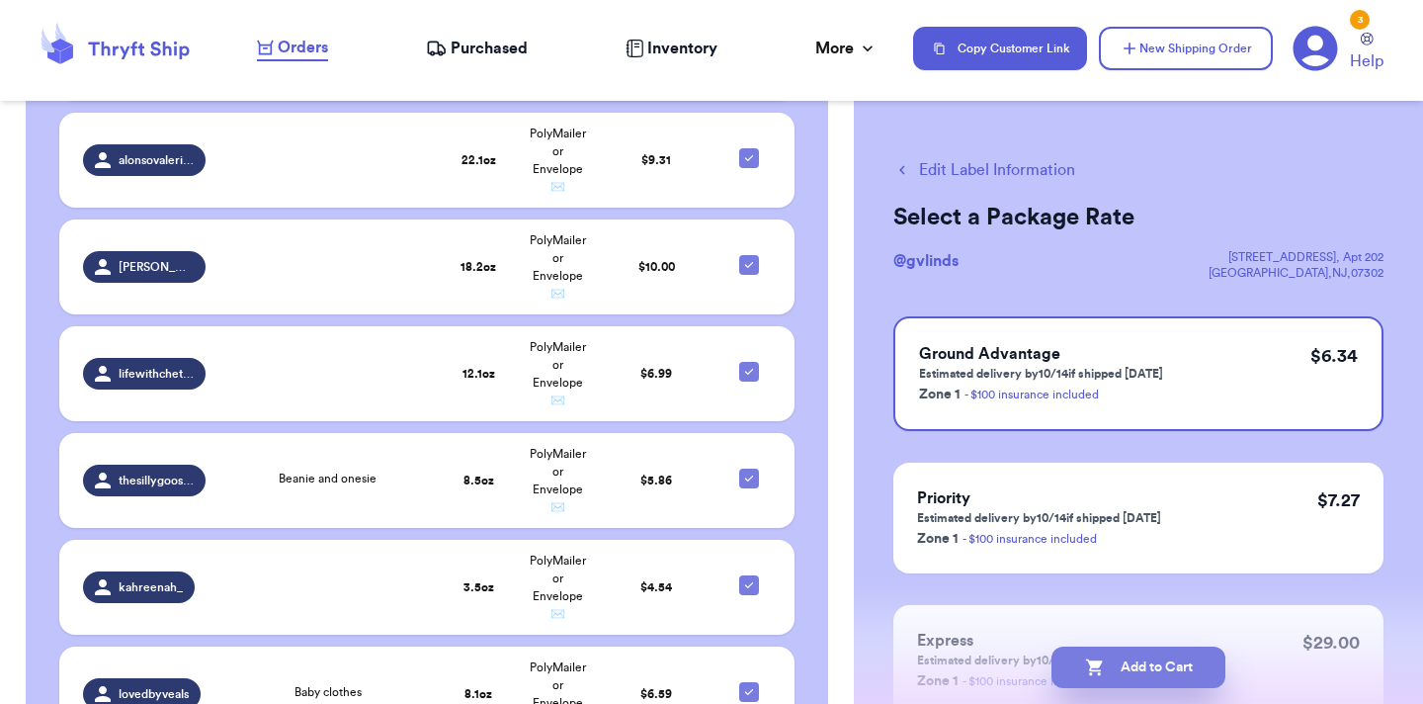
click at [1143, 663] on button "Add to Cart" at bounding box center [1139, 667] width 174 height 42
checkbox input "true"
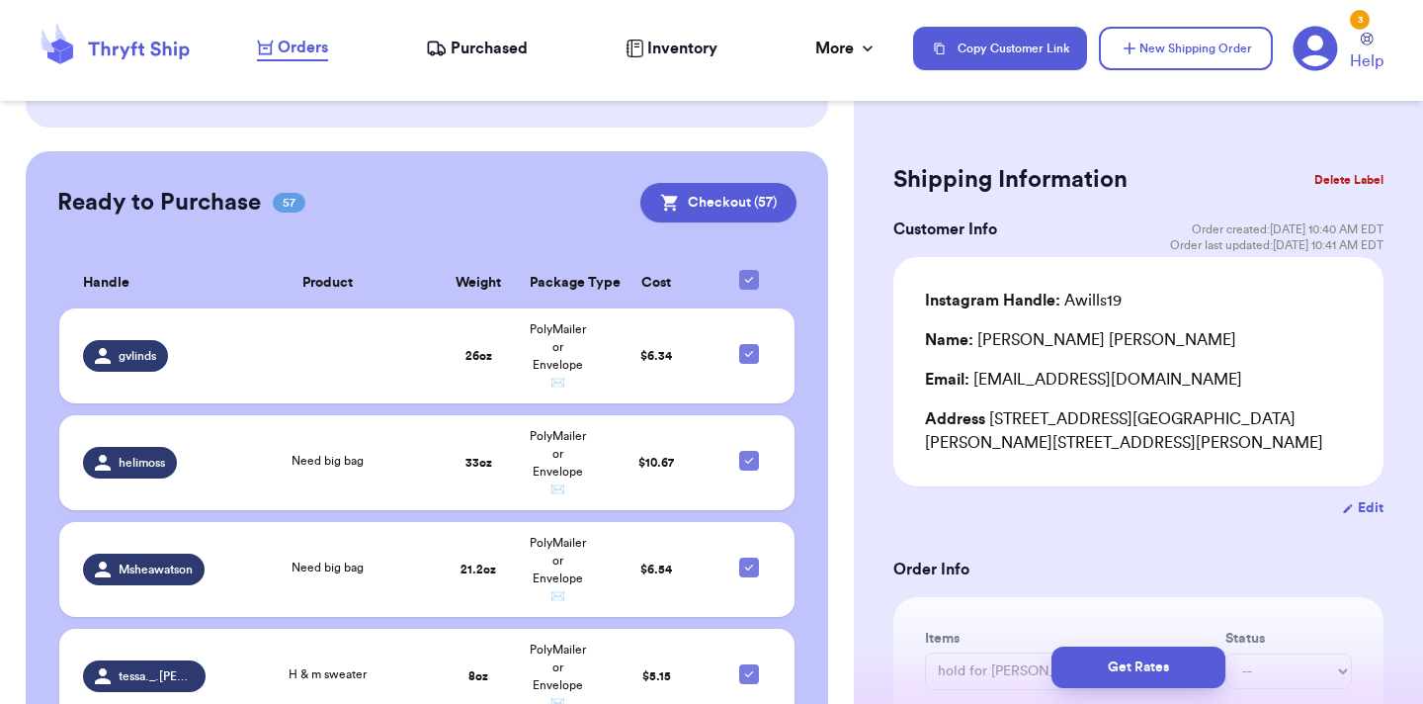
scroll to position [727, 0]
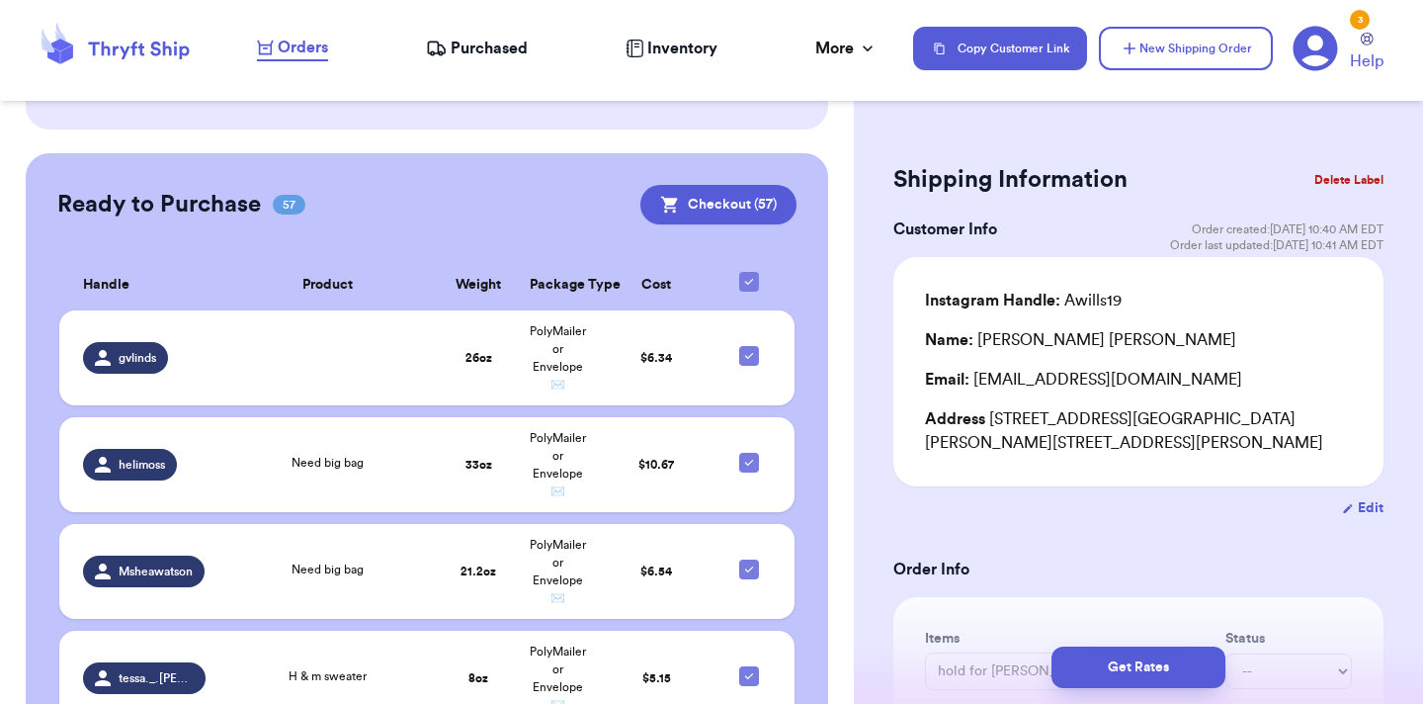
click at [759, 260] on th at bounding box center [754, 285] width 79 height 50
click at [751, 274] on icon at bounding box center [749, 282] width 16 height 16
click at [749, 271] on input "checkbox" at bounding box center [748, 271] width 1 height 1
checkbox input "false"
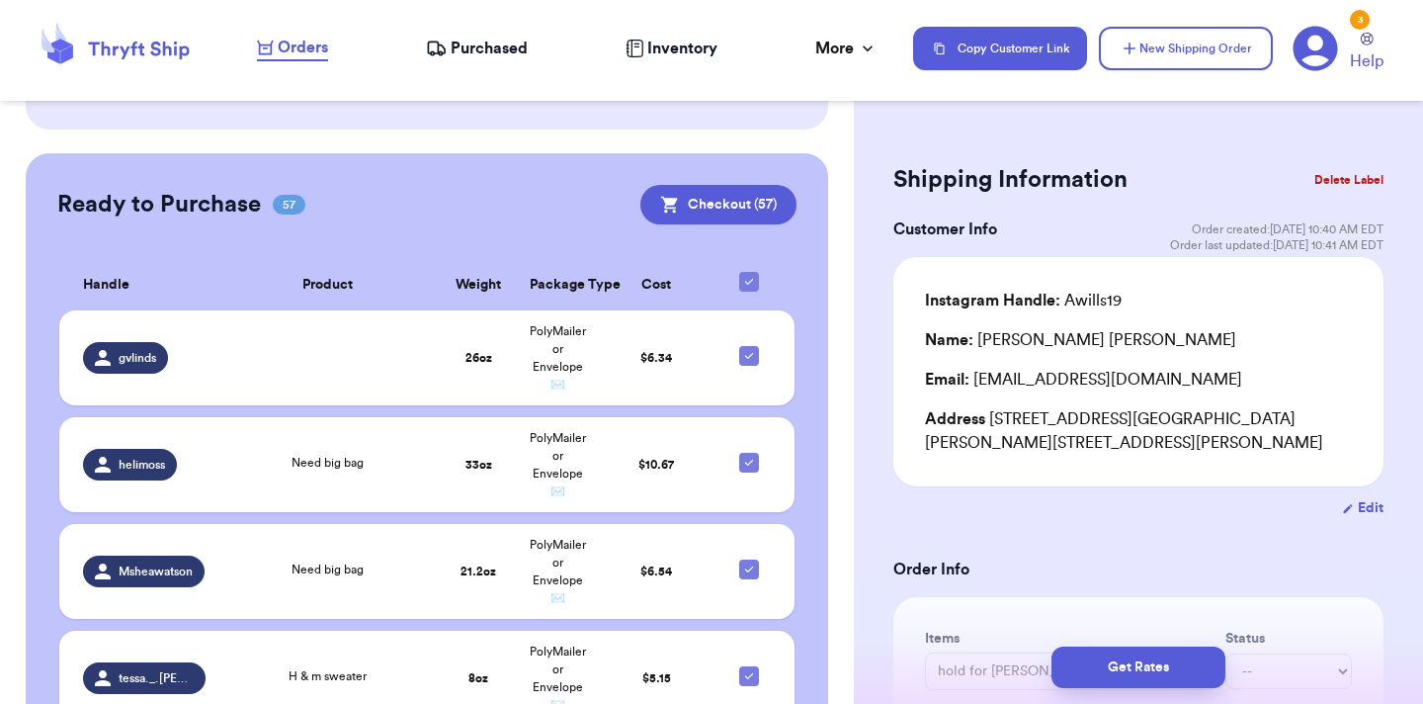
checkbox input "false"
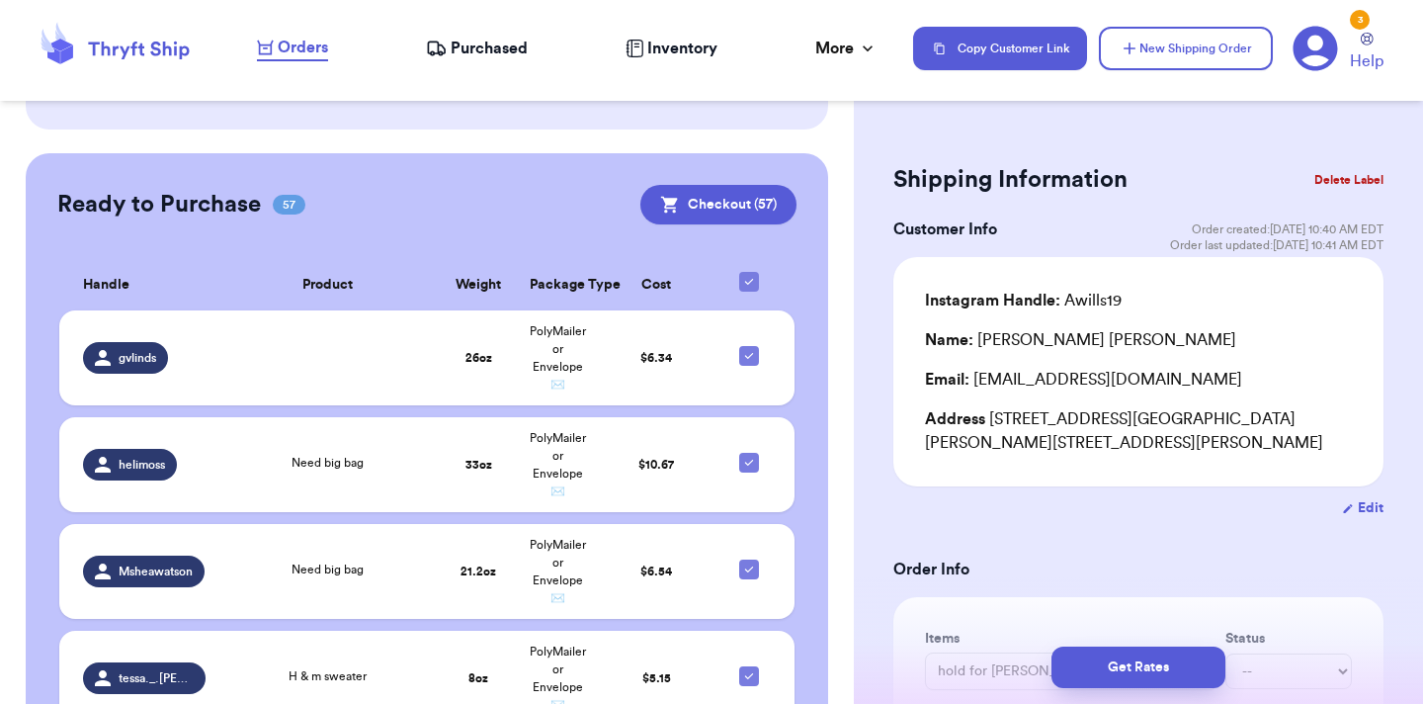
checkbox input "false"
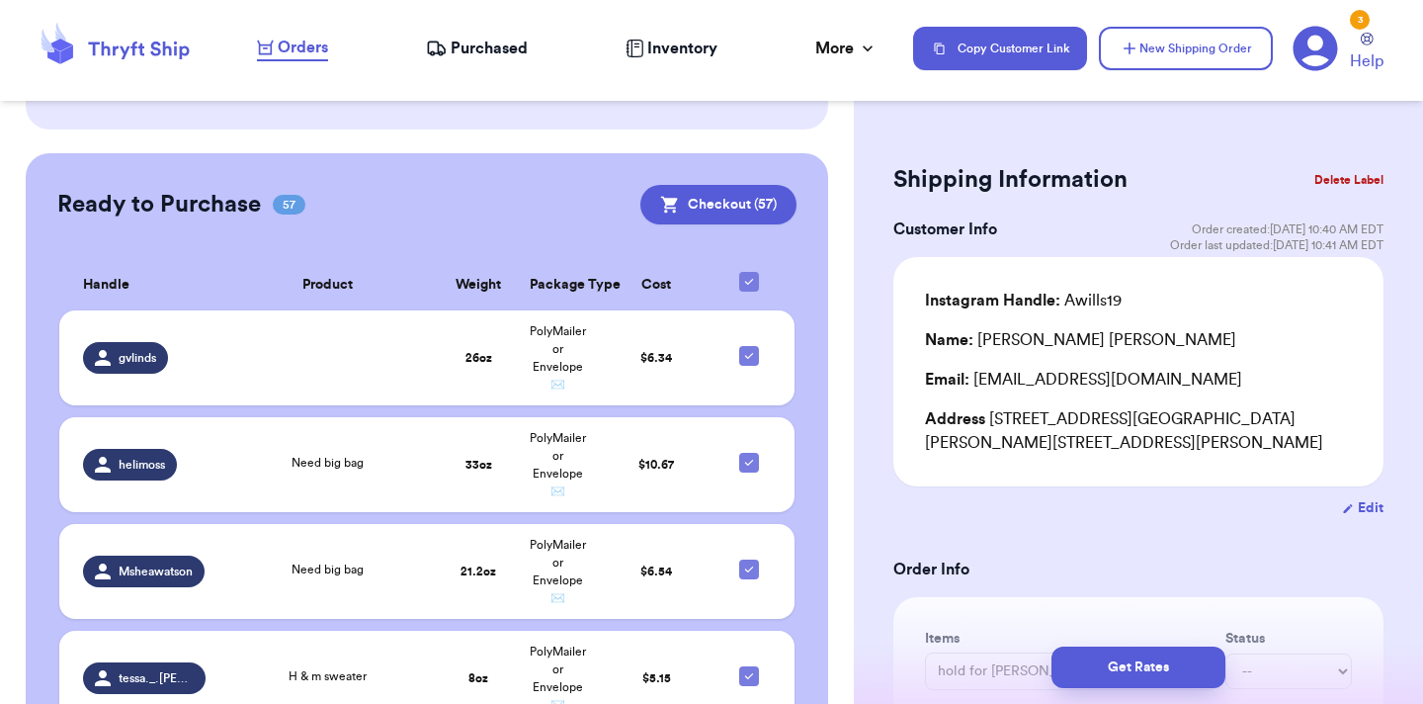
checkbox input "false"
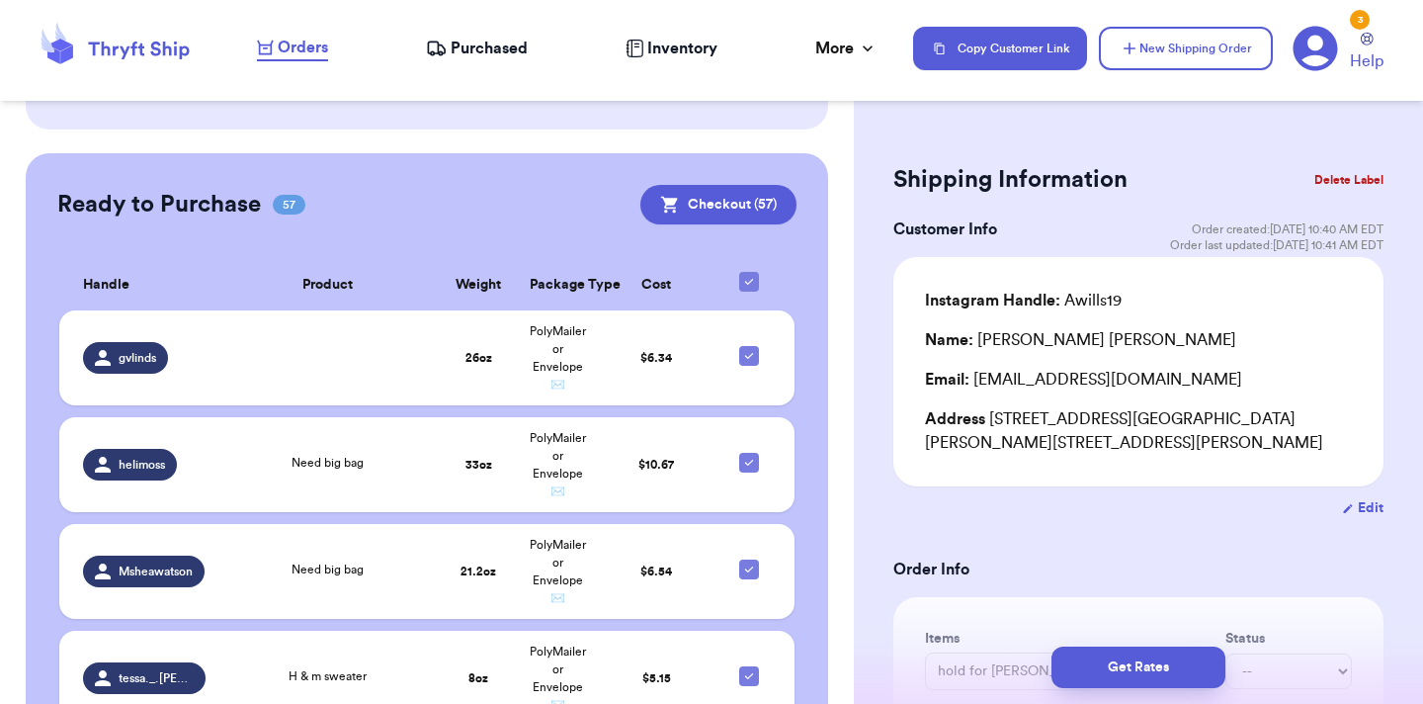
checkbox input "false"
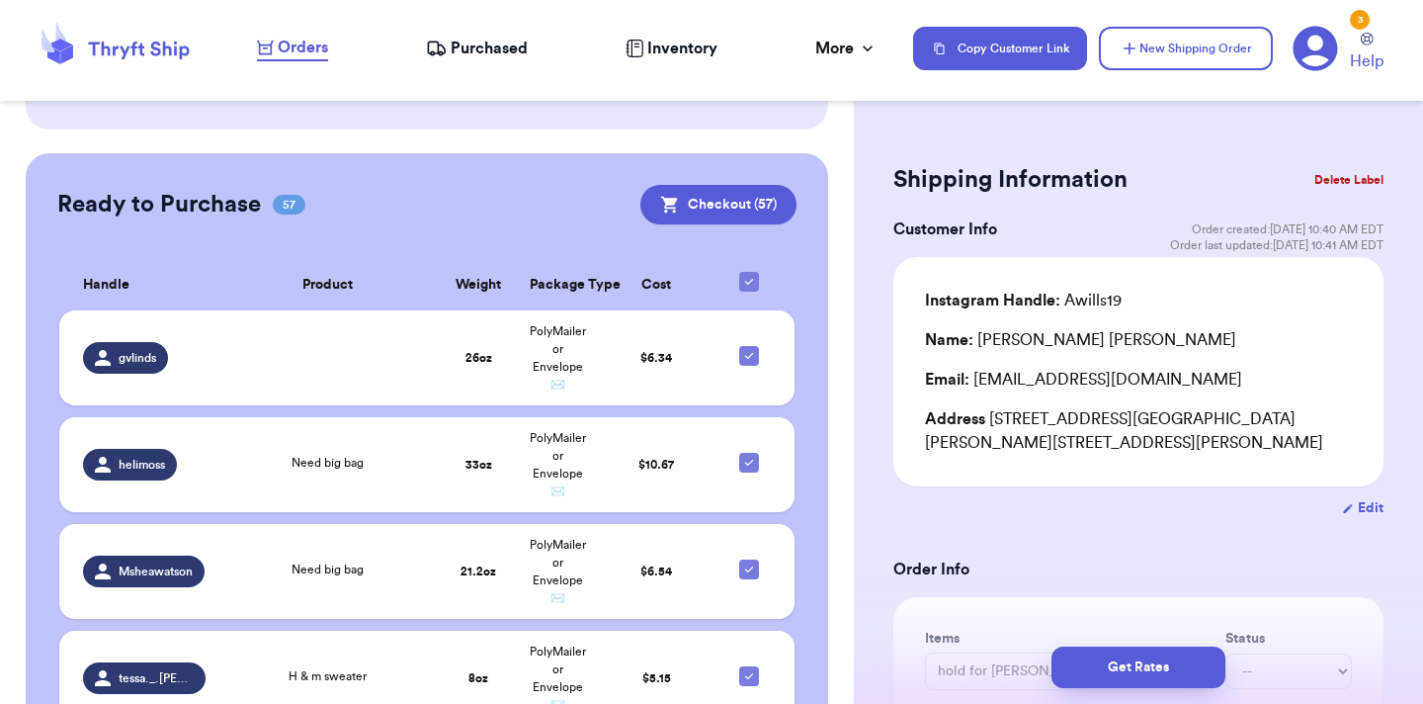
checkbox input "false"
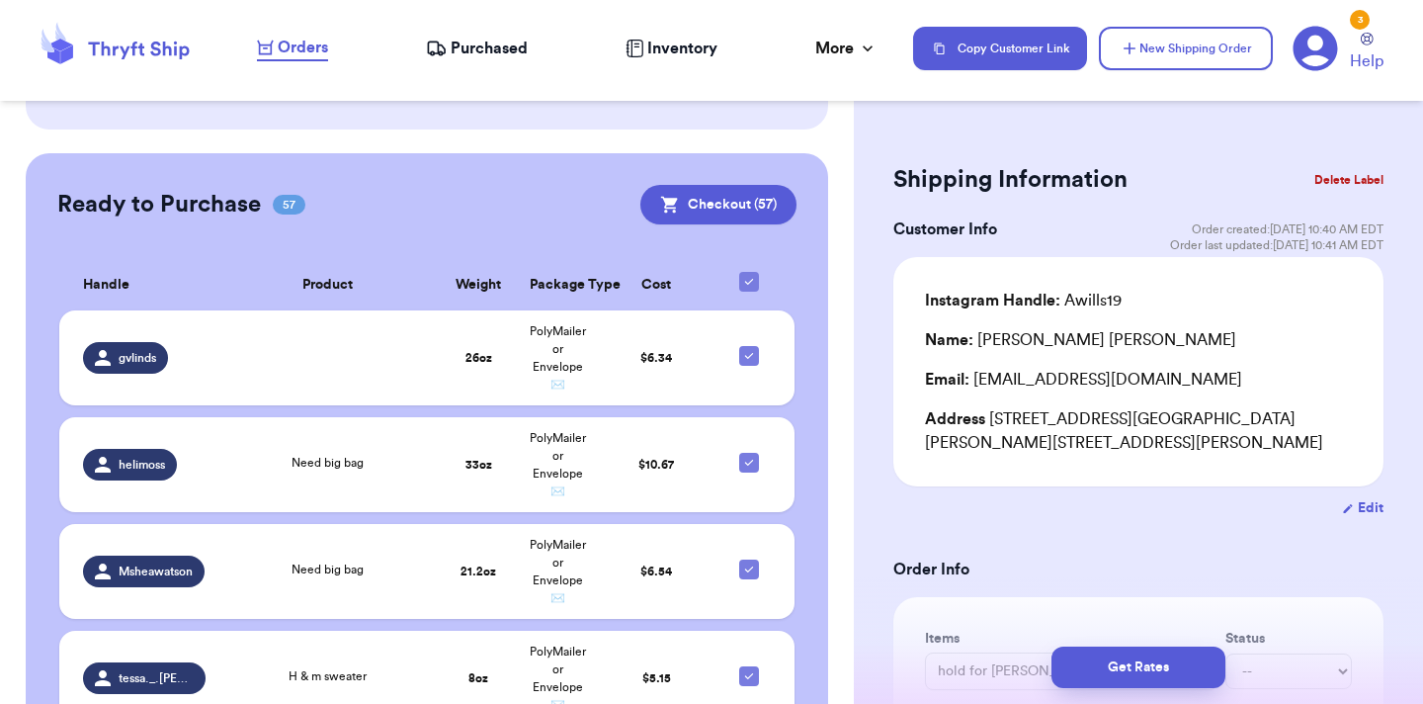
checkbox input "false"
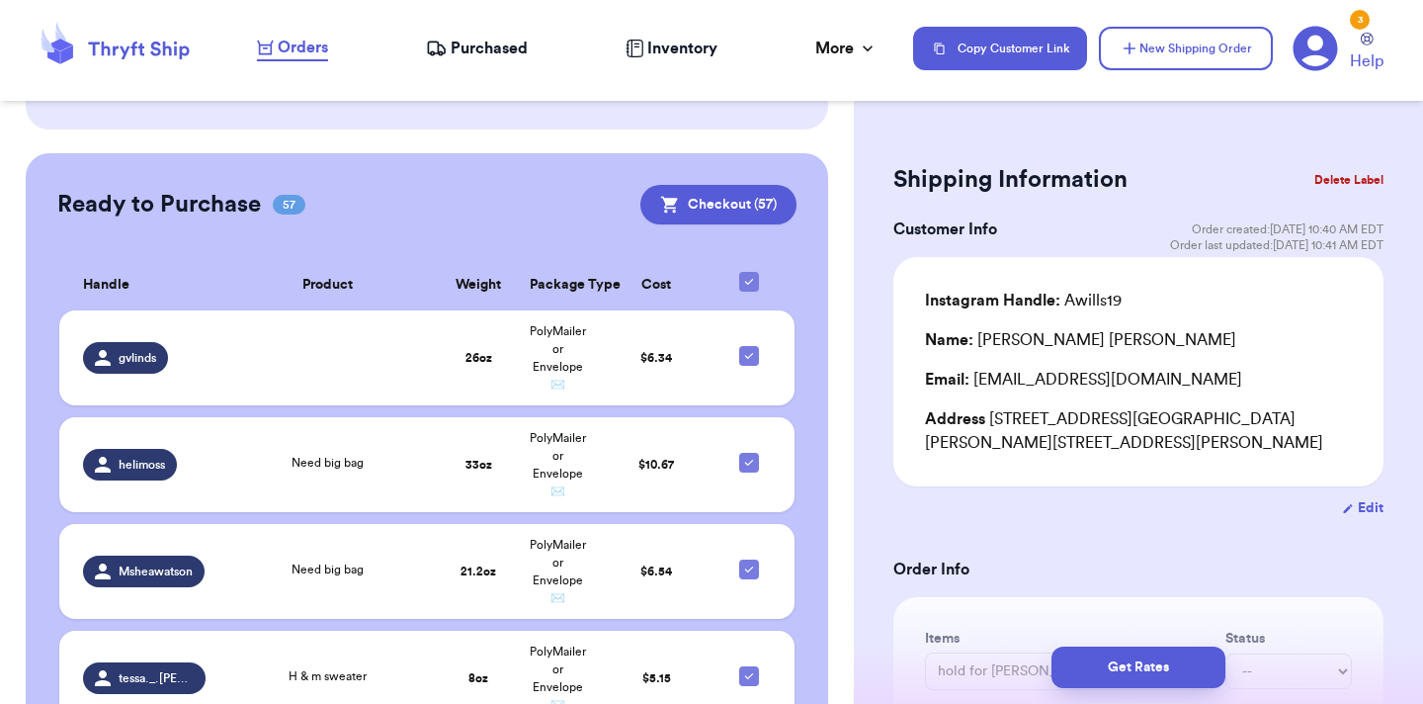
checkbox input "false"
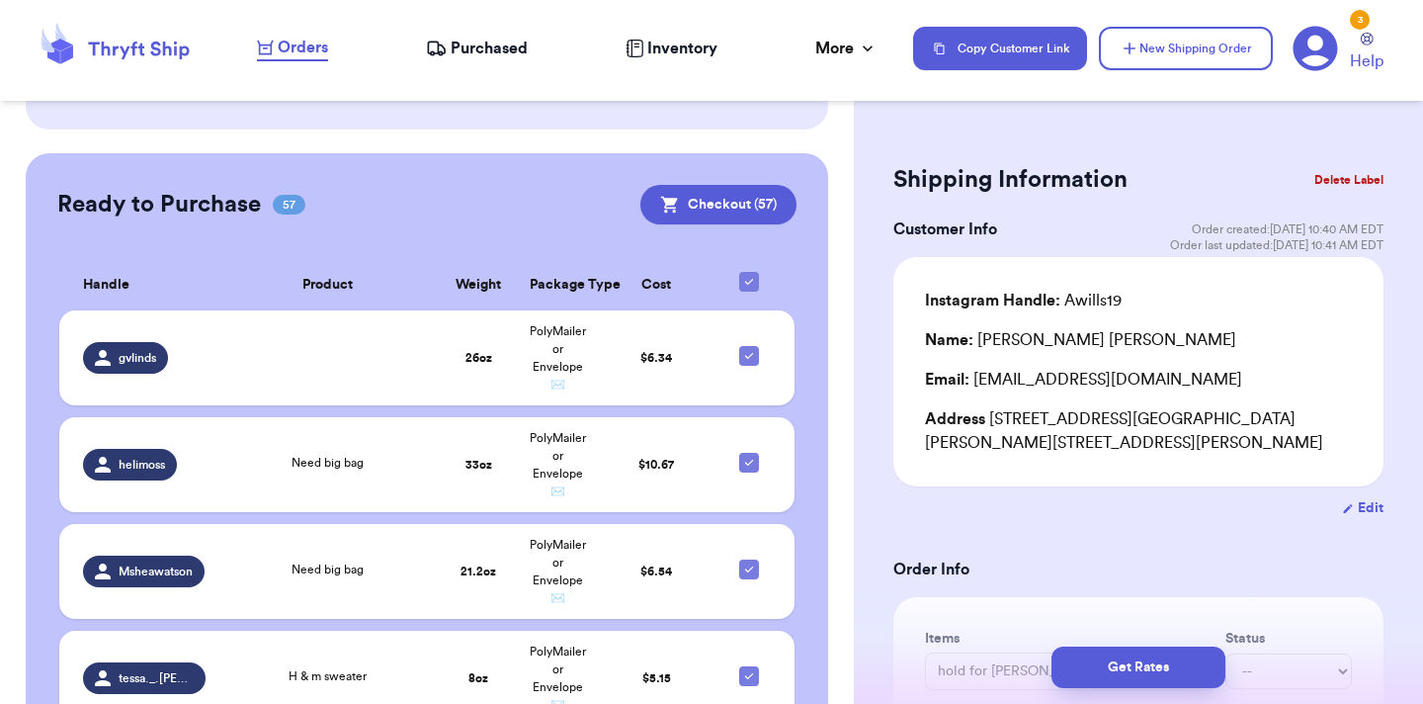
checkbox input "false"
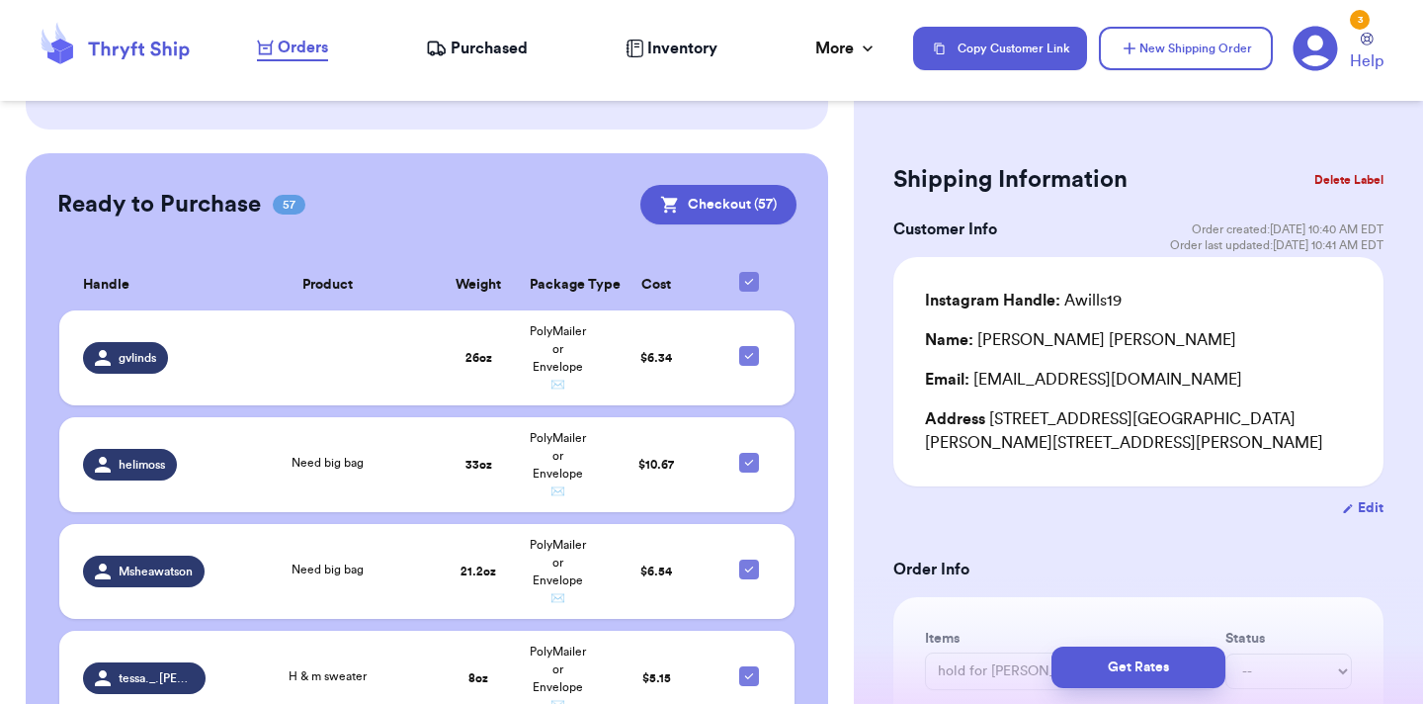
checkbox input "false"
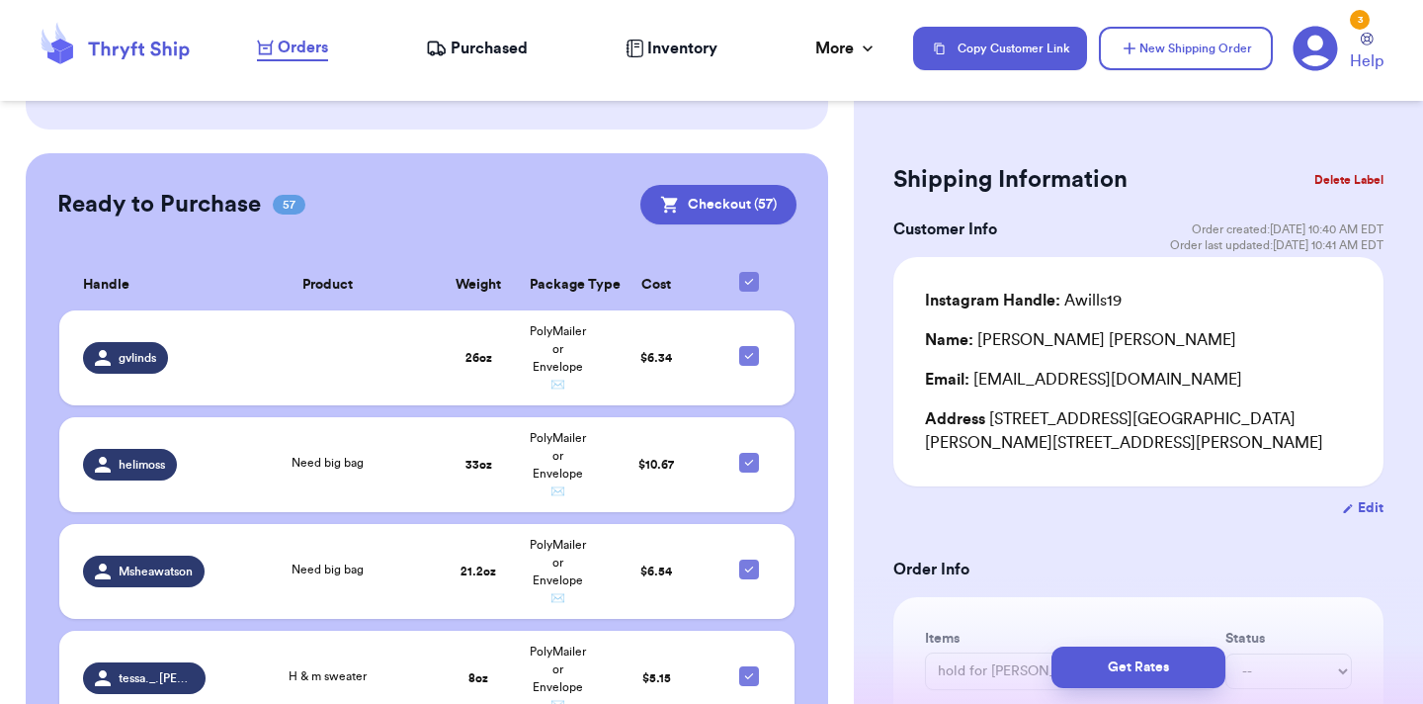
checkbox input "false"
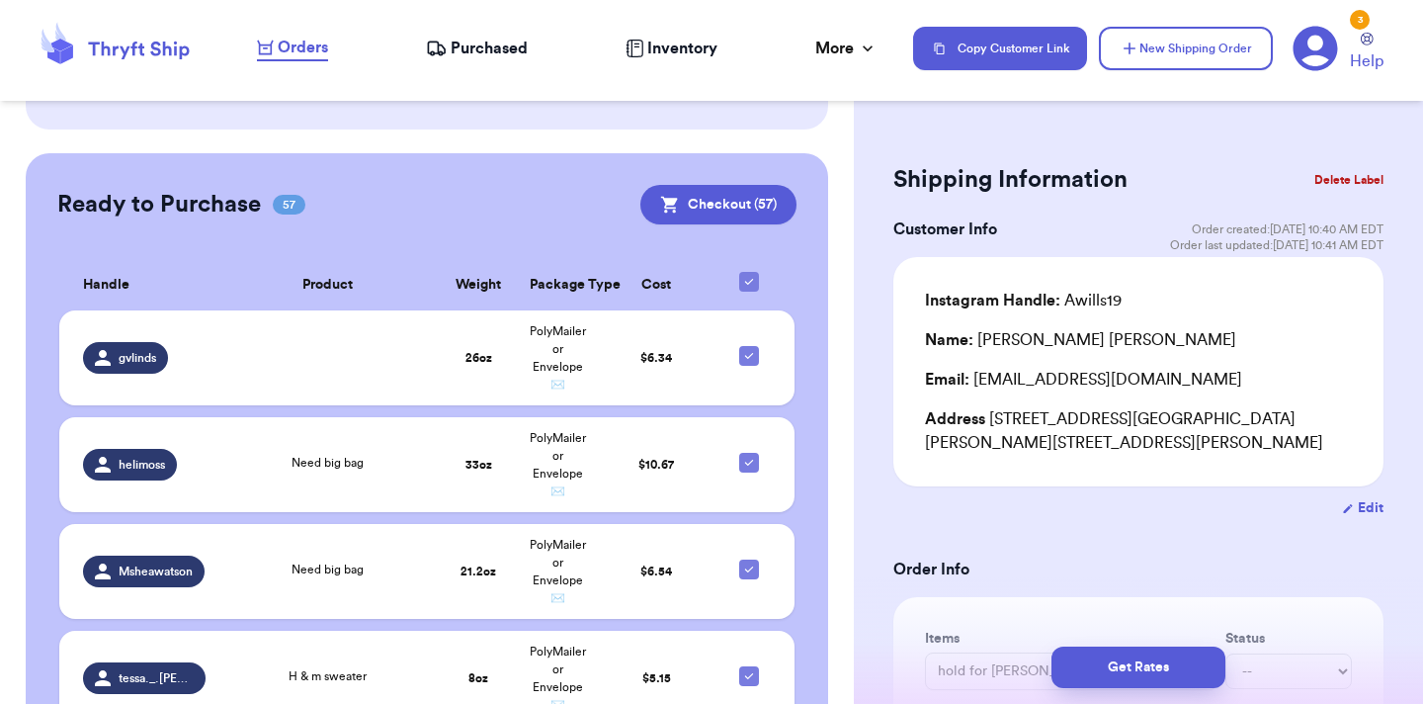
checkbox input "false"
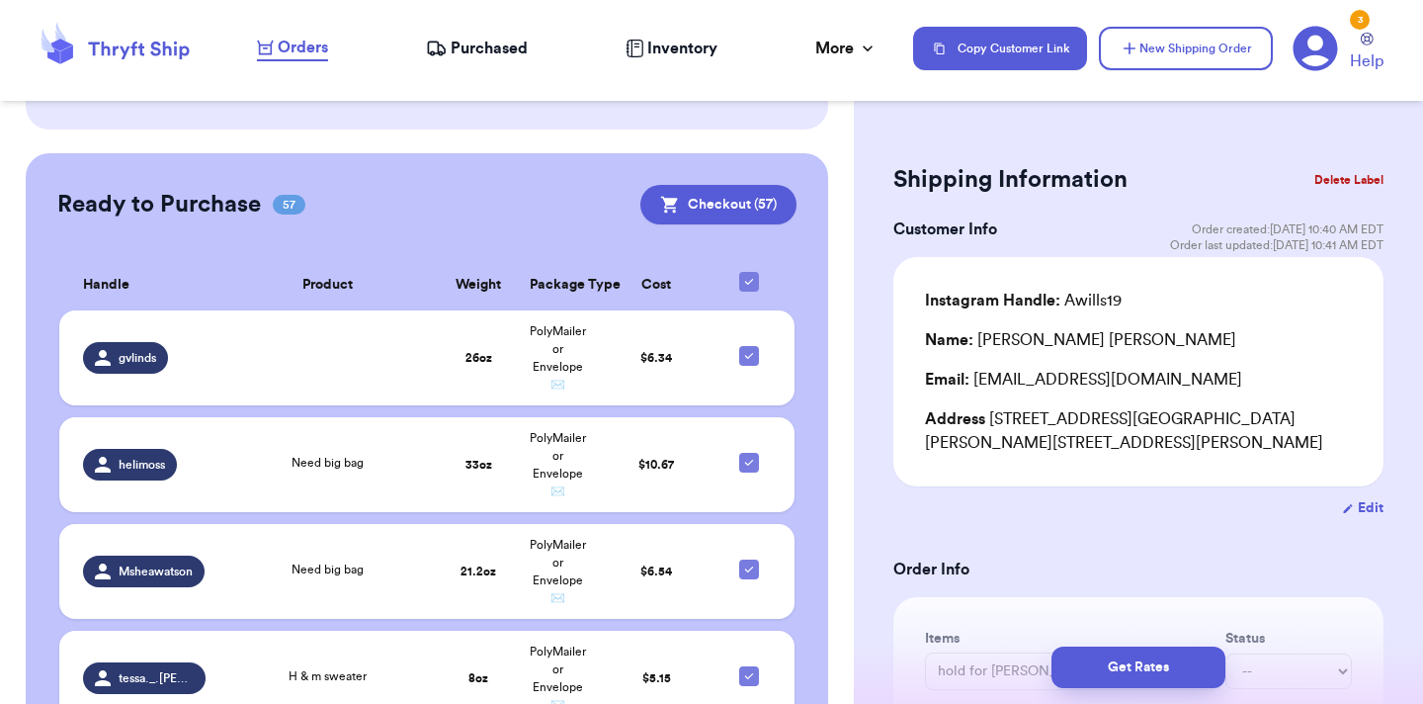
checkbox input "false"
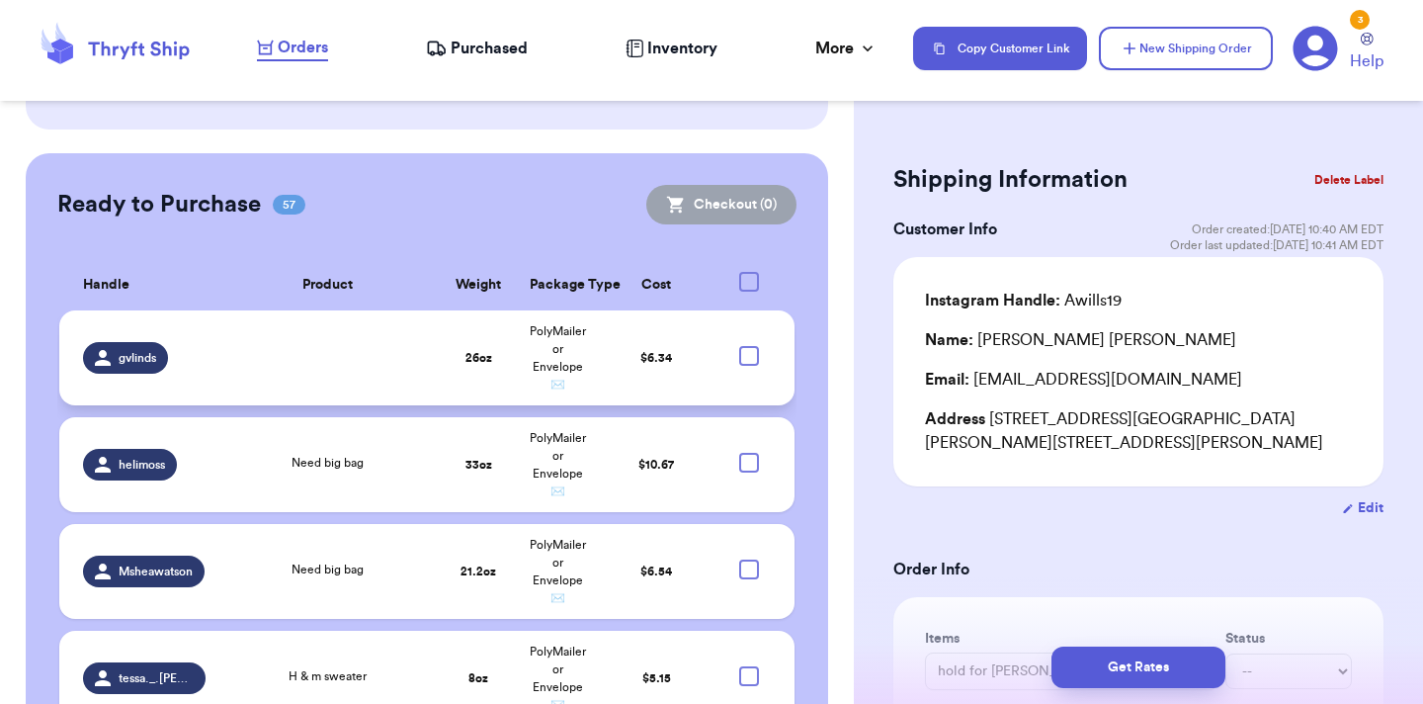
click at [745, 346] on div at bounding box center [749, 356] width 20 height 20
click at [748, 345] on input "checkbox" at bounding box center [748, 345] width 1 height 1
checkbox input "true"
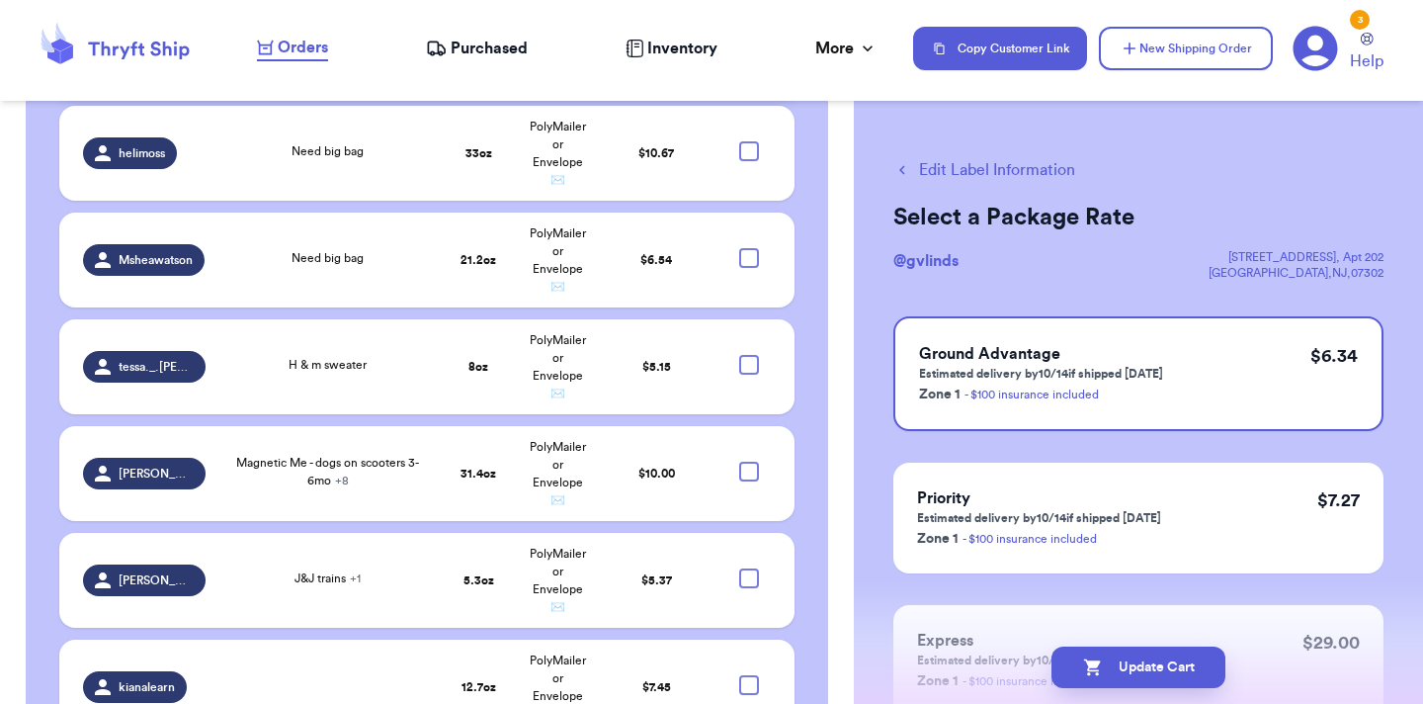
scroll to position [1044, 0]
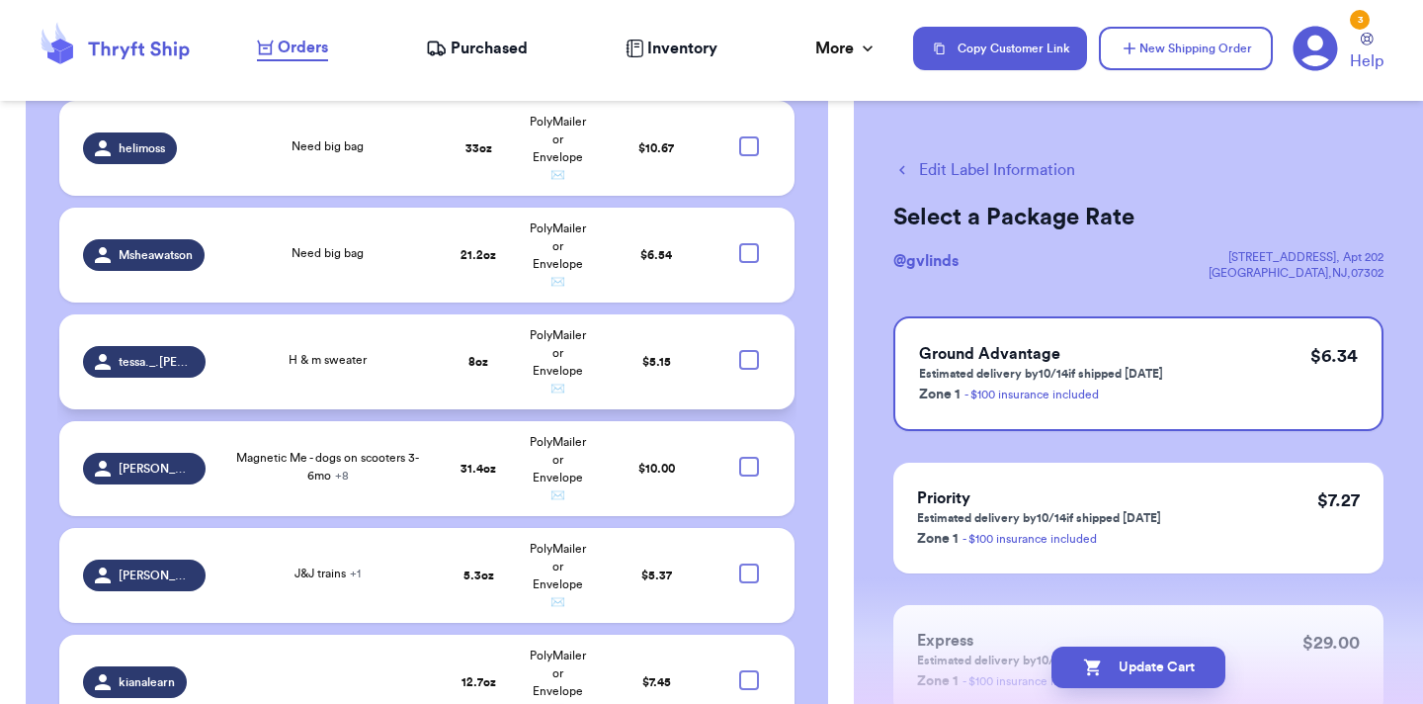
click at [750, 350] on div at bounding box center [749, 360] width 20 height 20
click at [749, 349] on input "checkbox" at bounding box center [748, 349] width 1 height 1
checkbox input "true"
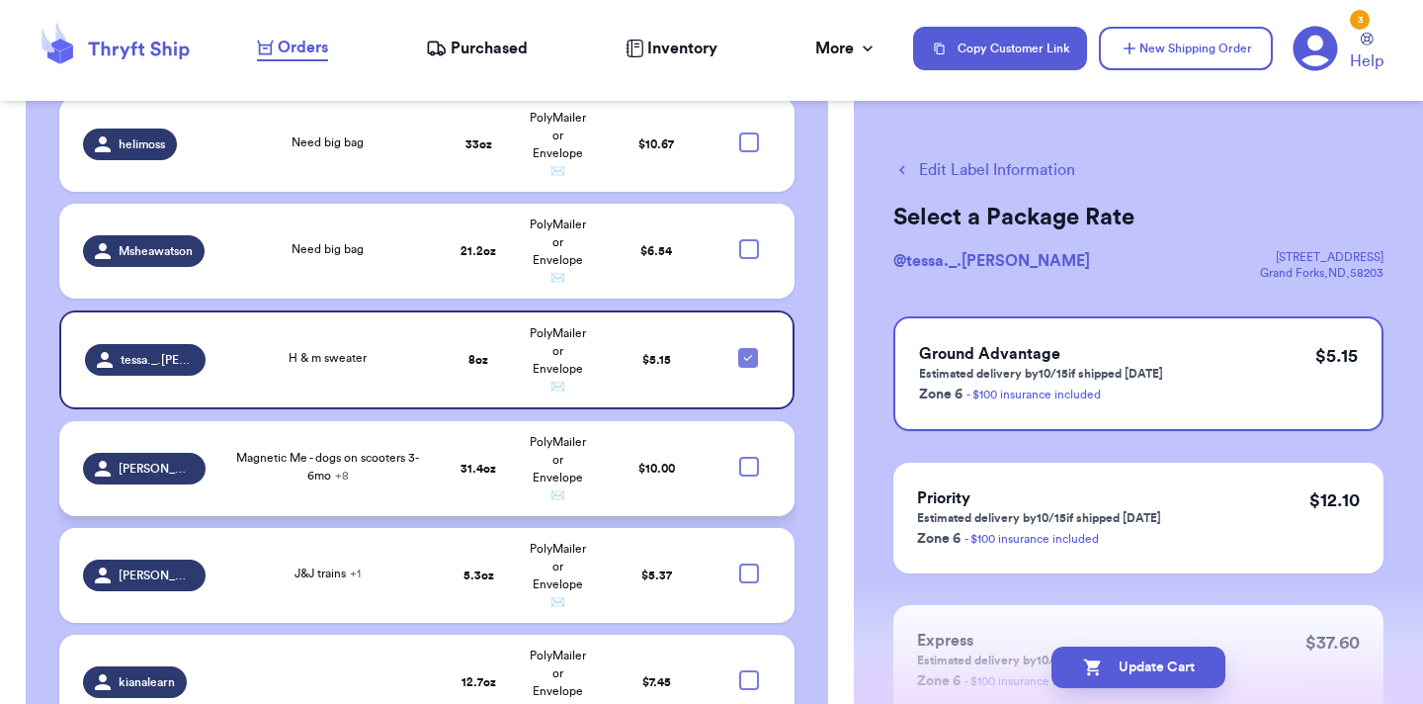
click at [749, 457] on div at bounding box center [749, 467] width 20 height 20
click at [749, 456] on input "checkbox" at bounding box center [748, 456] width 1 height 1
checkbox input "true"
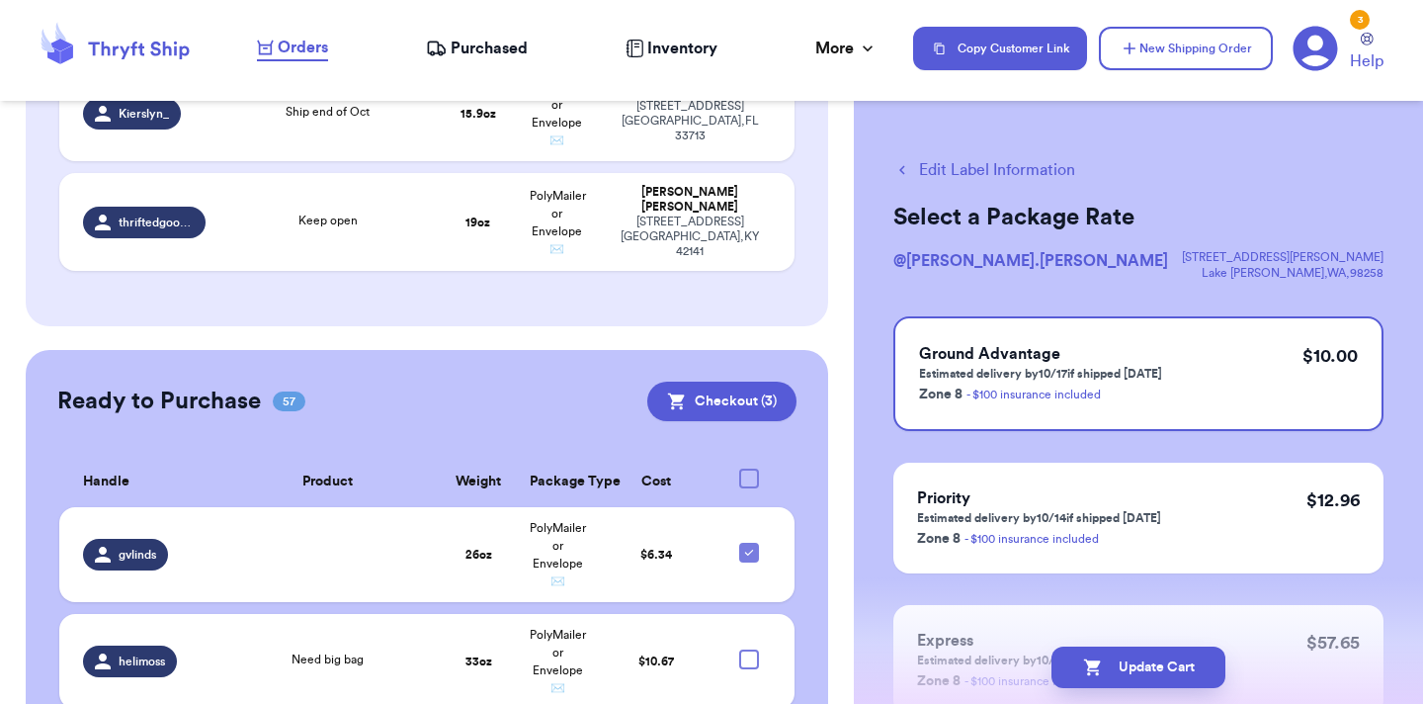
scroll to position [526, 0]
click at [751, 469] on div at bounding box center [749, 479] width 20 height 20
click at [749, 468] on input "checkbox" at bounding box center [748, 468] width 1 height 1
checkbox input "true"
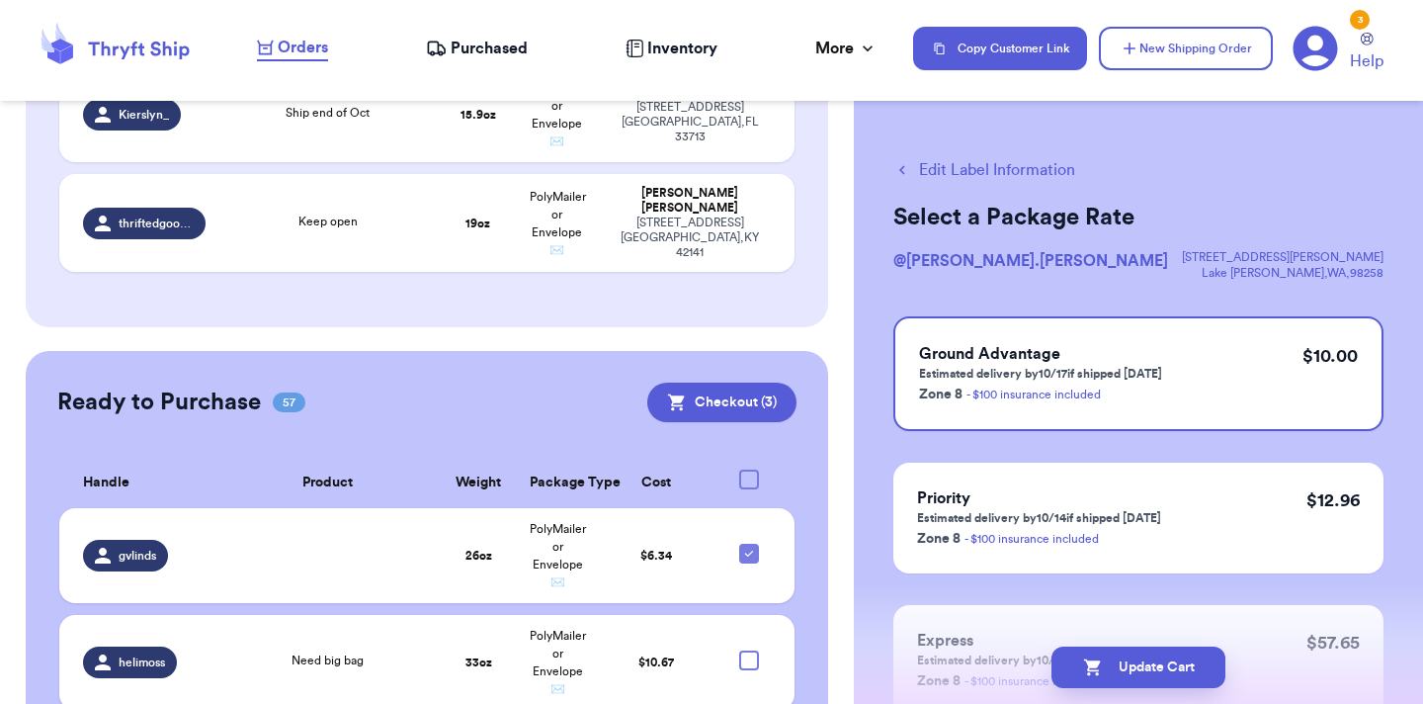
checkbox input "true"
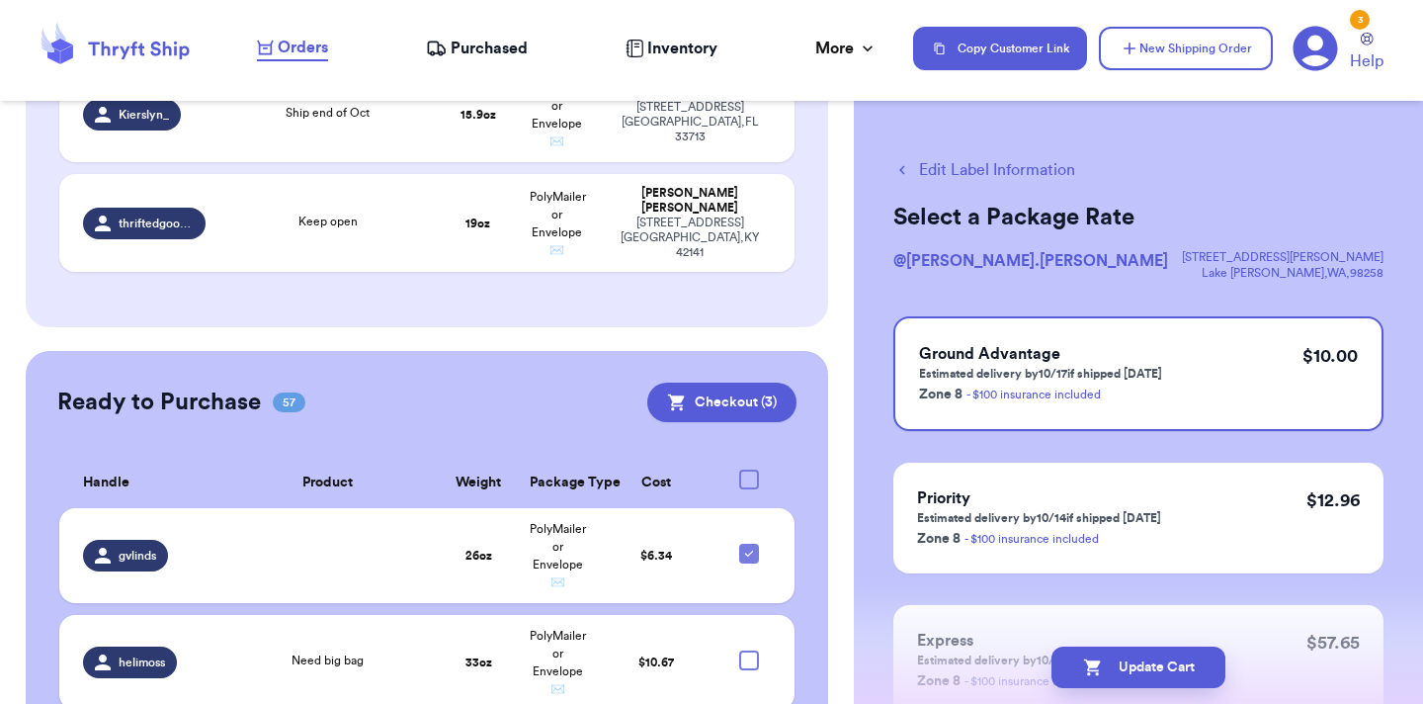
checkbox input "true"
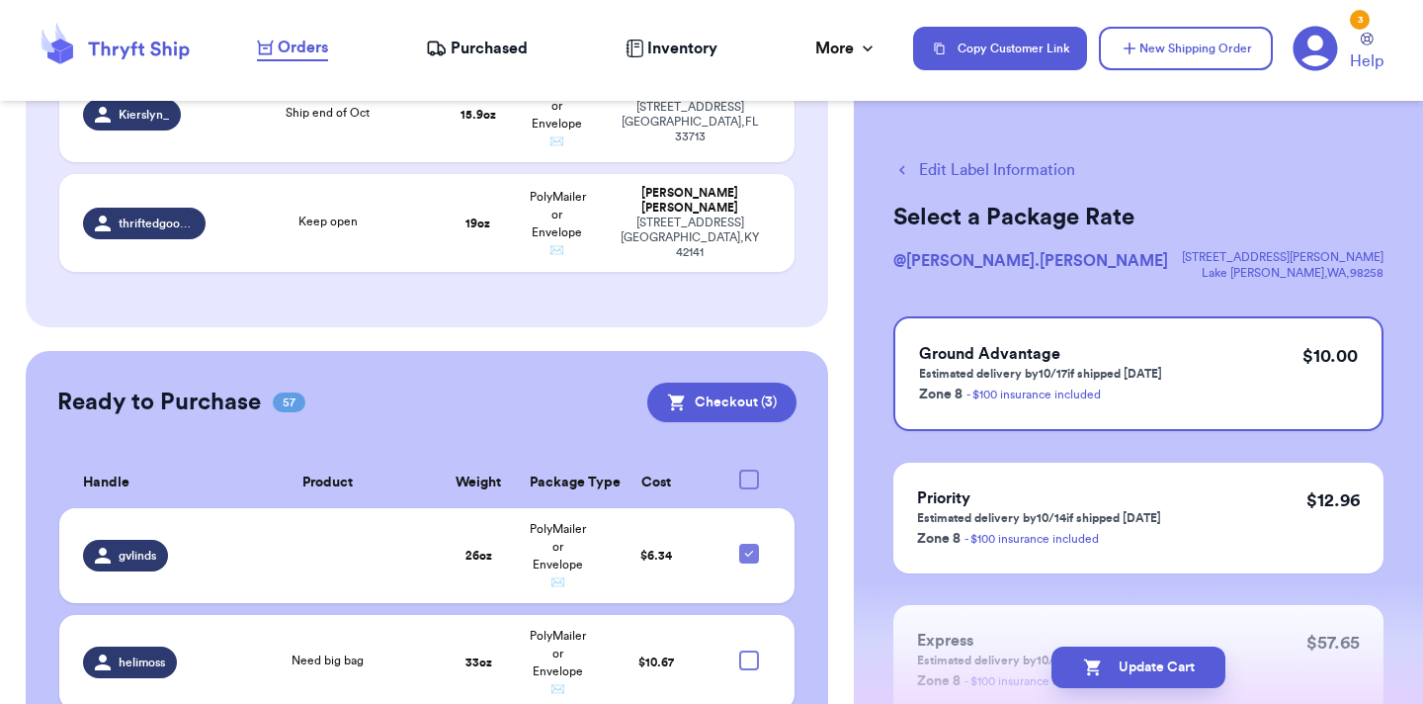
checkbox input "true"
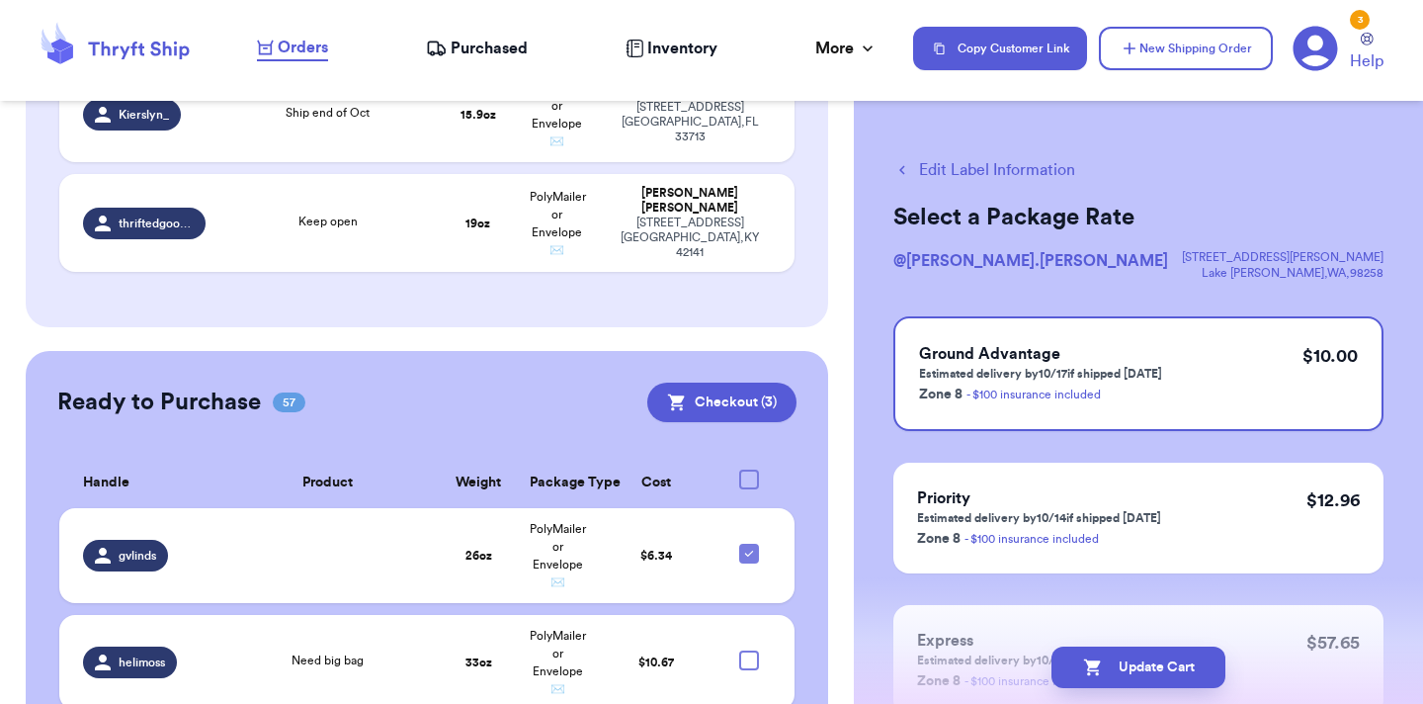
checkbox input "true"
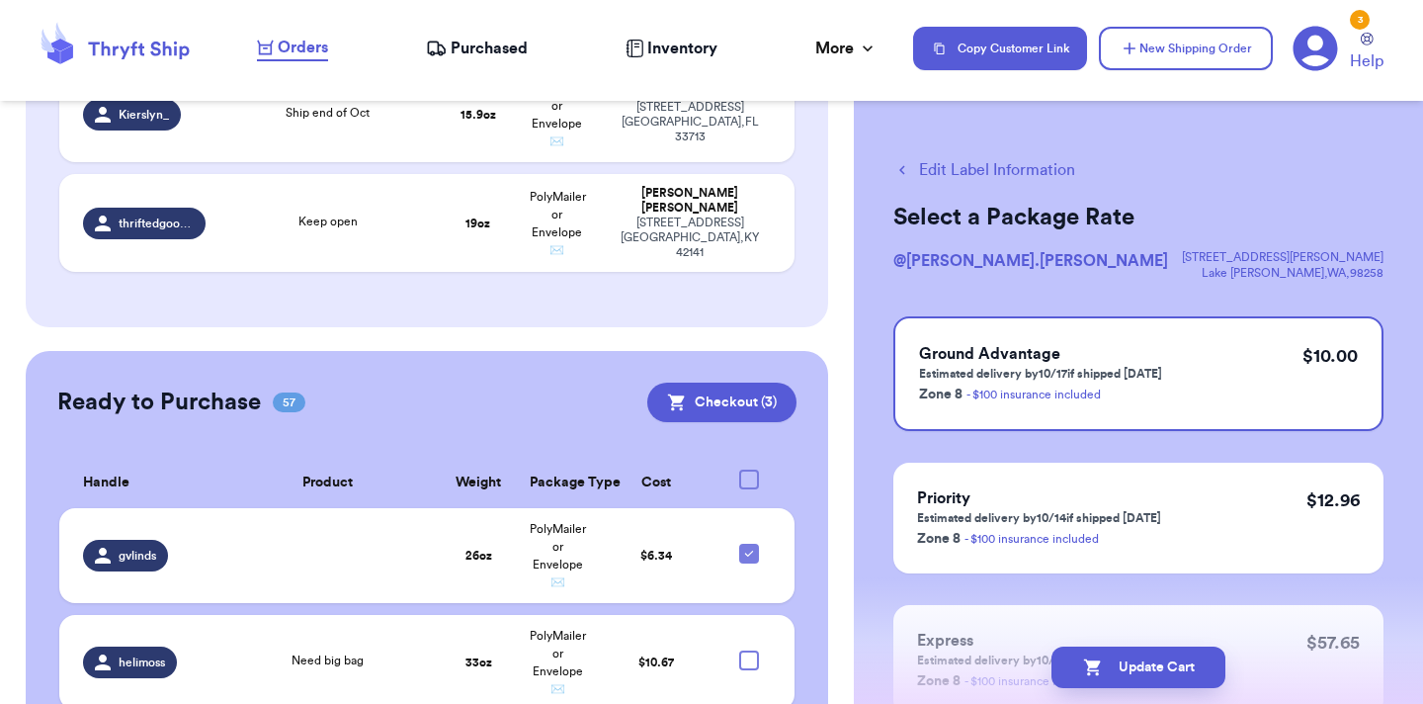
checkbox input "true"
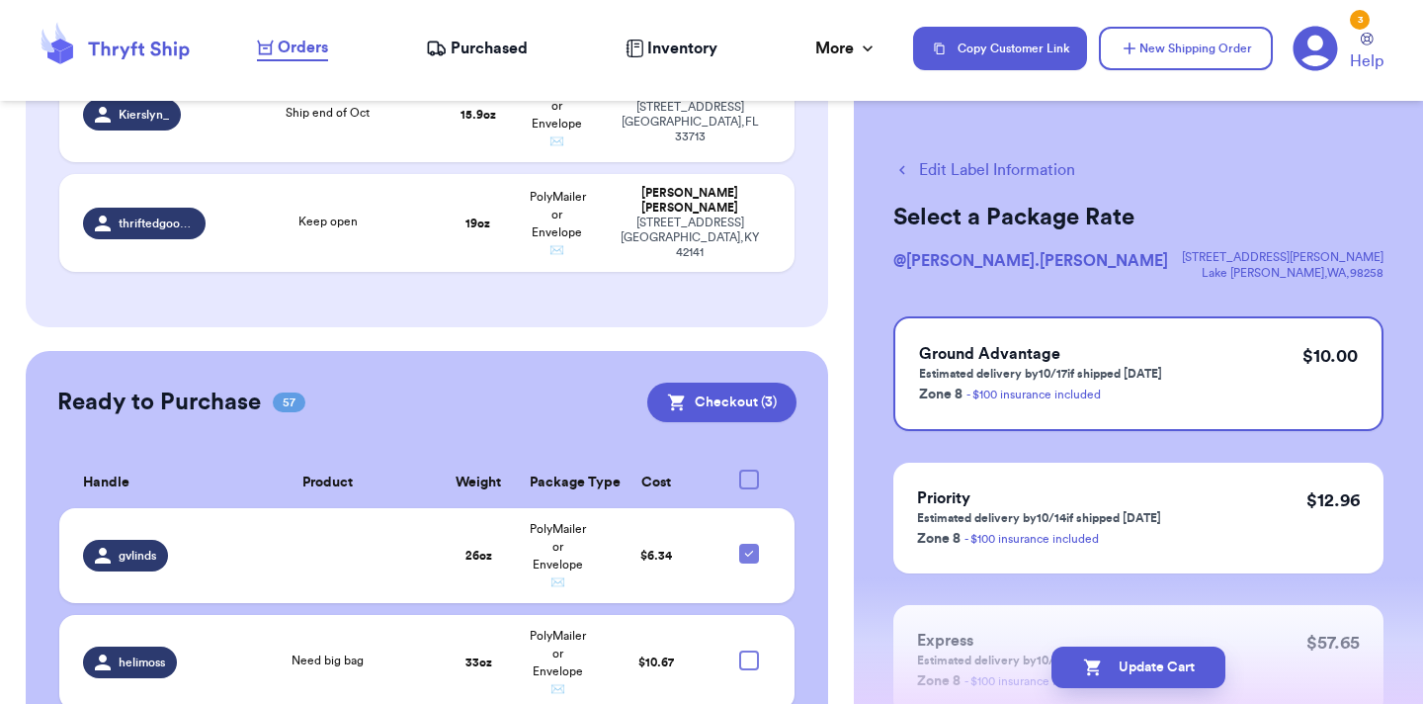
checkbox input "true"
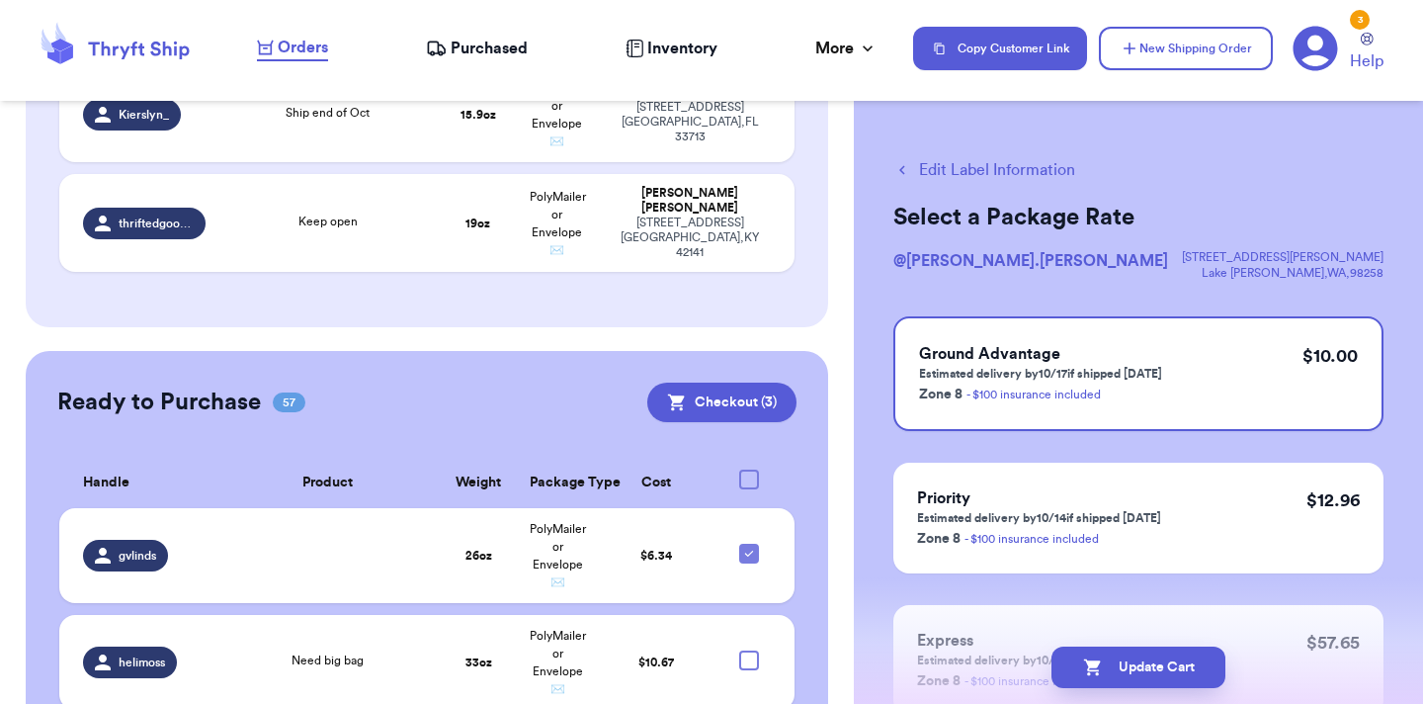
checkbox input "true"
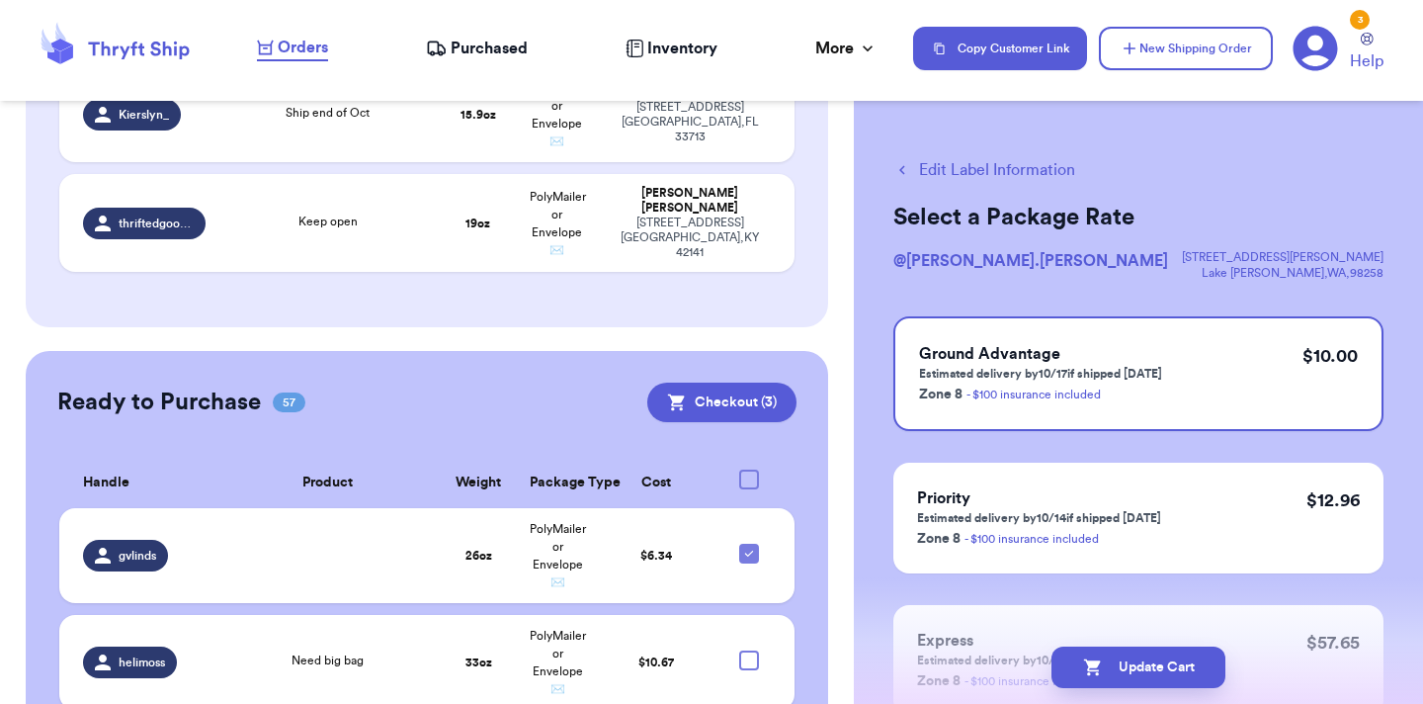
checkbox input "true"
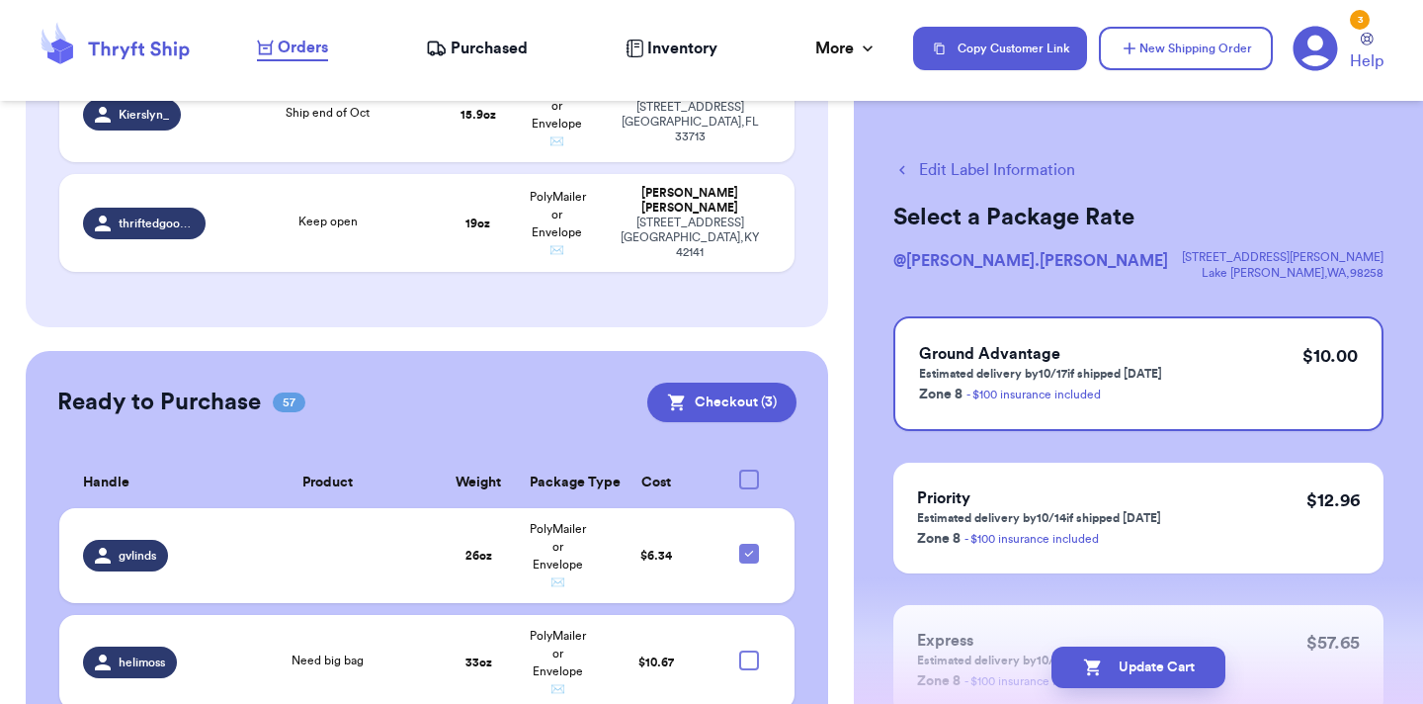
checkbox input "true"
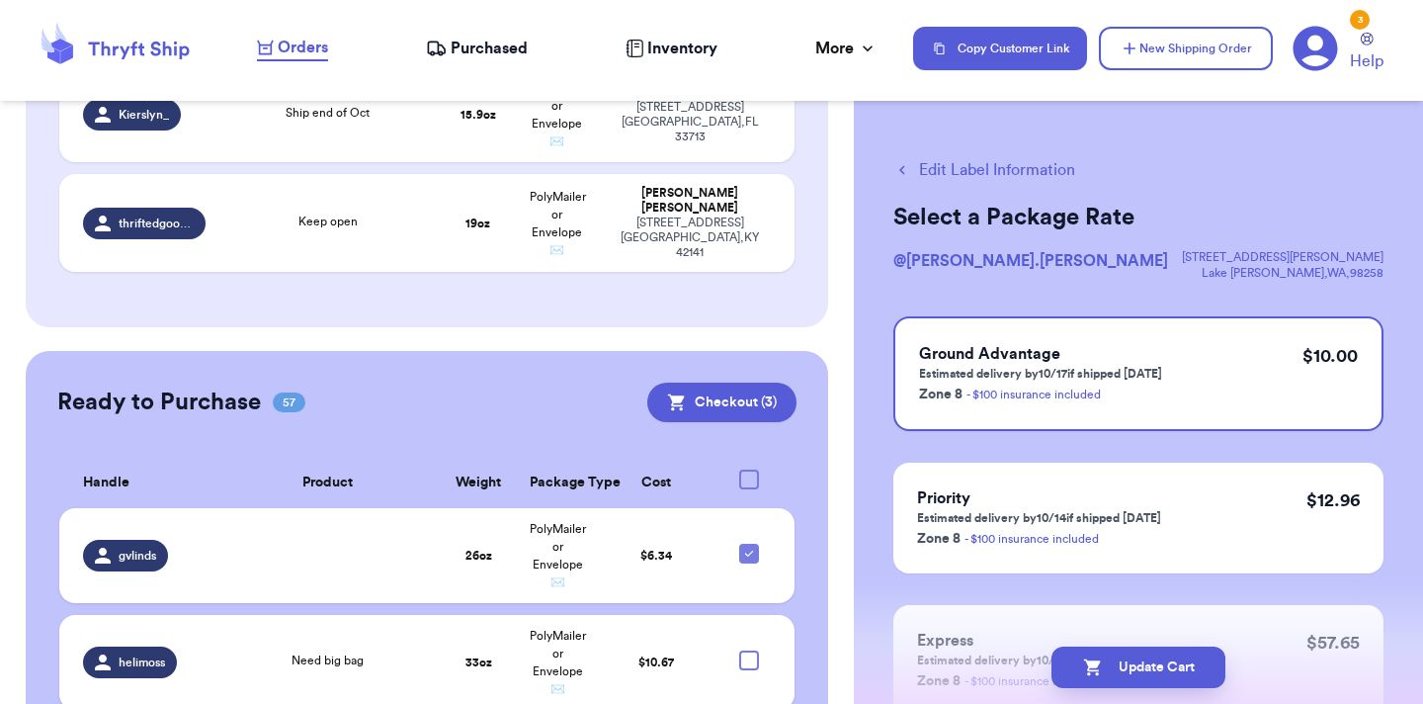
checkbox input "true"
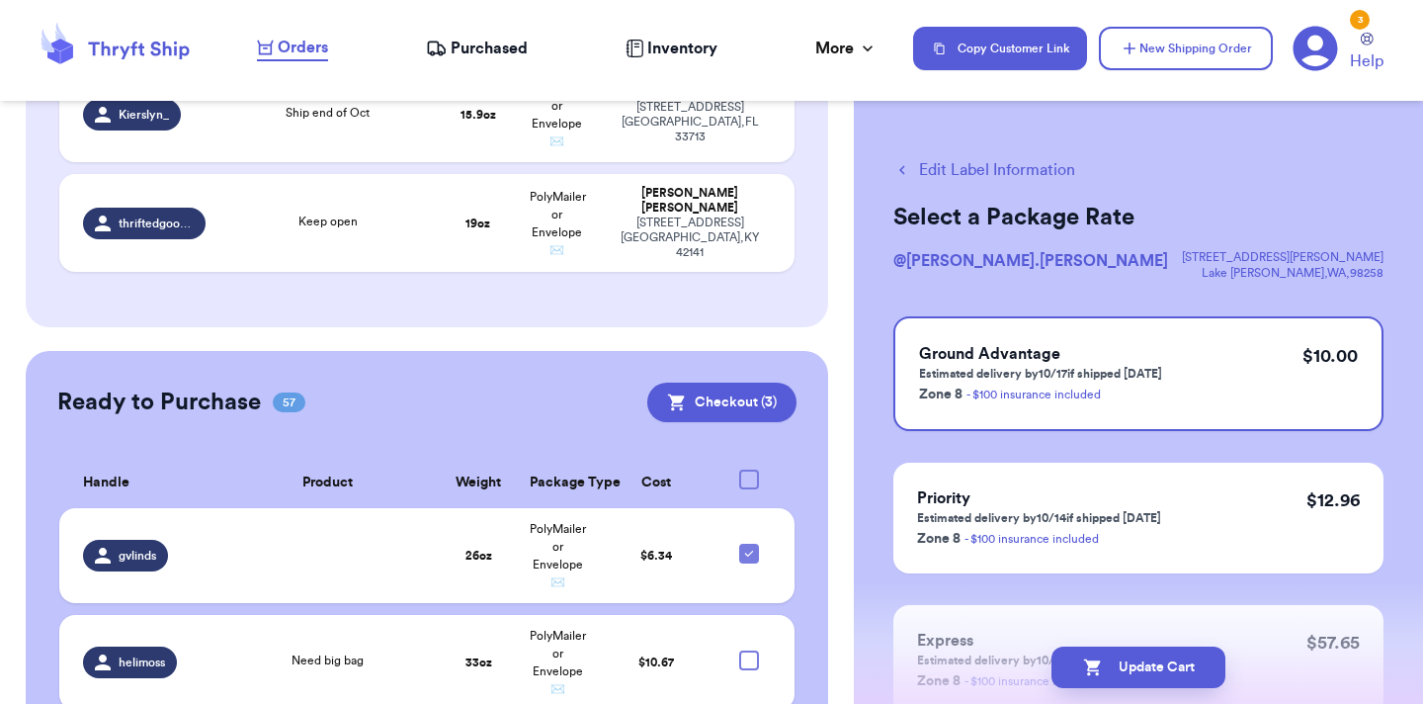
checkbox input "true"
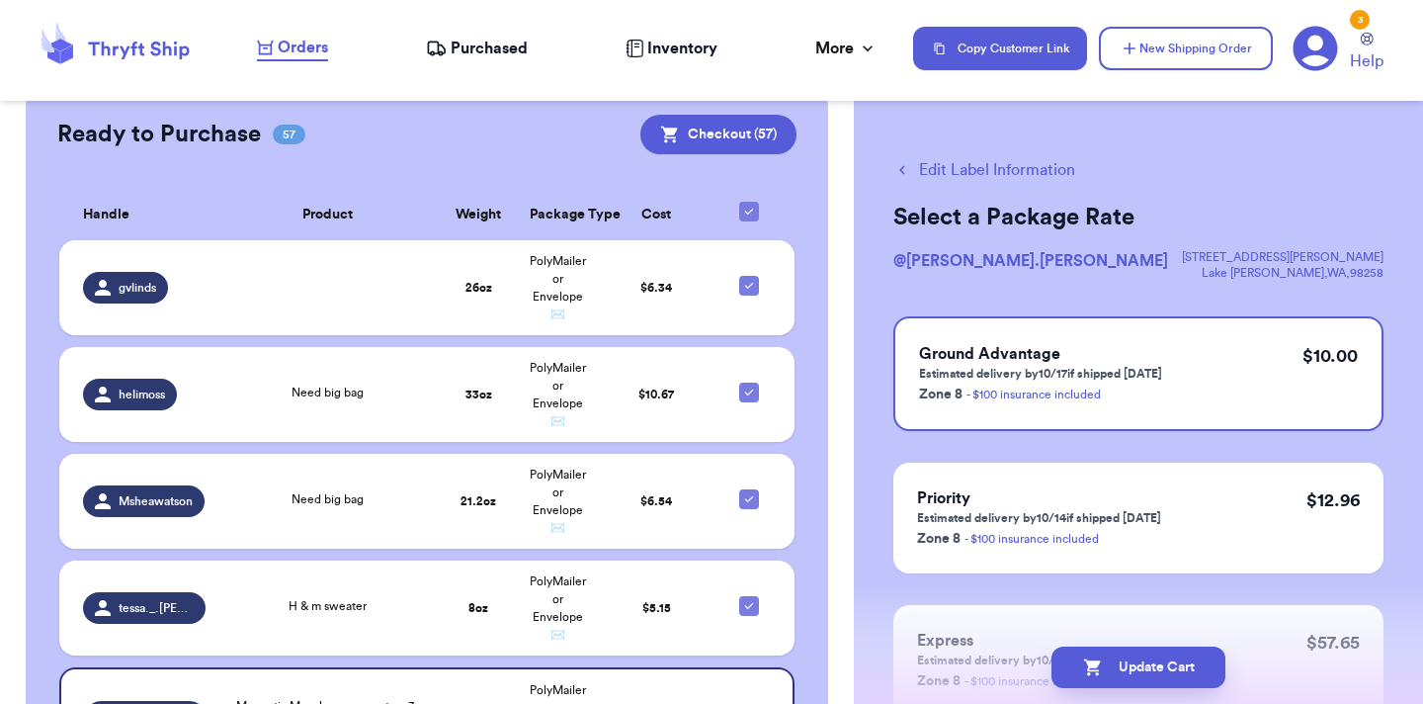
scroll to position [797, 0]
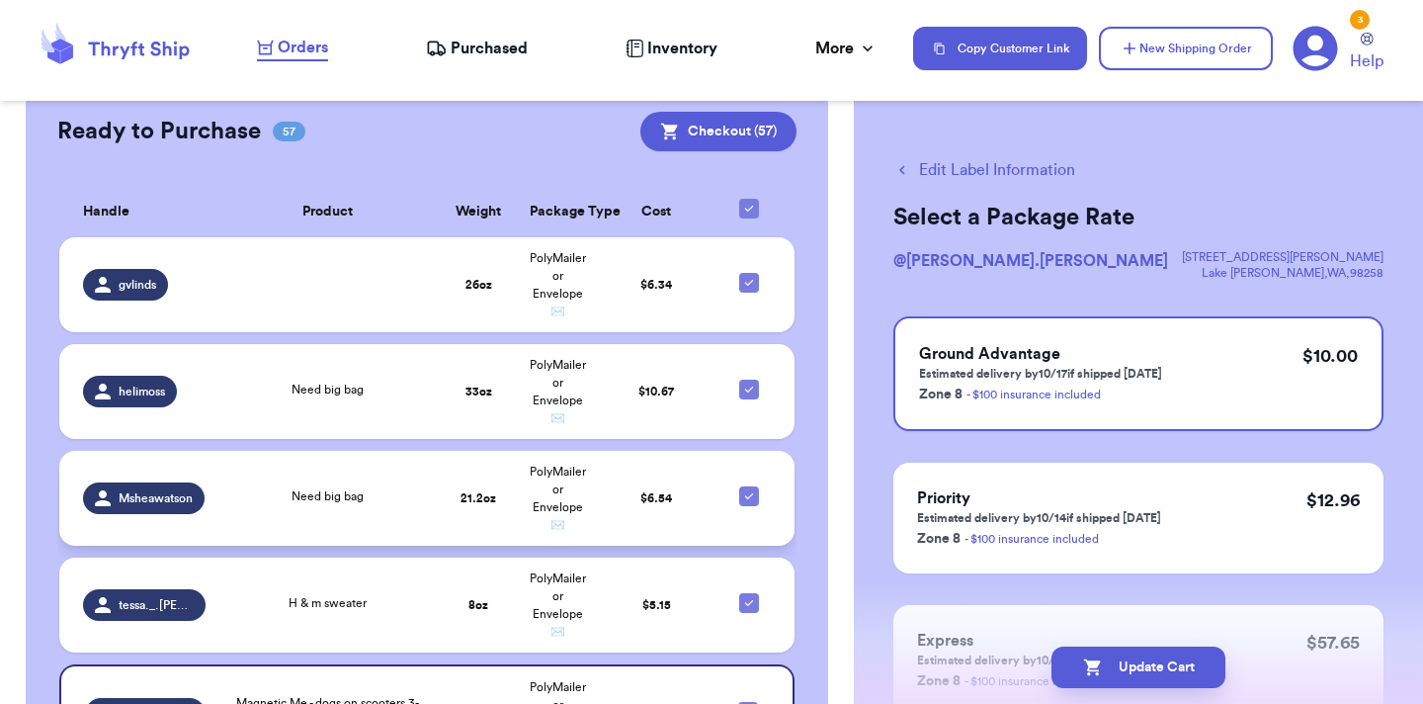
click at [751, 488] on icon at bounding box center [749, 496] width 16 height 16
click at [749, 485] on input "checkbox" at bounding box center [748, 485] width 1 height 1
checkbox input "false"
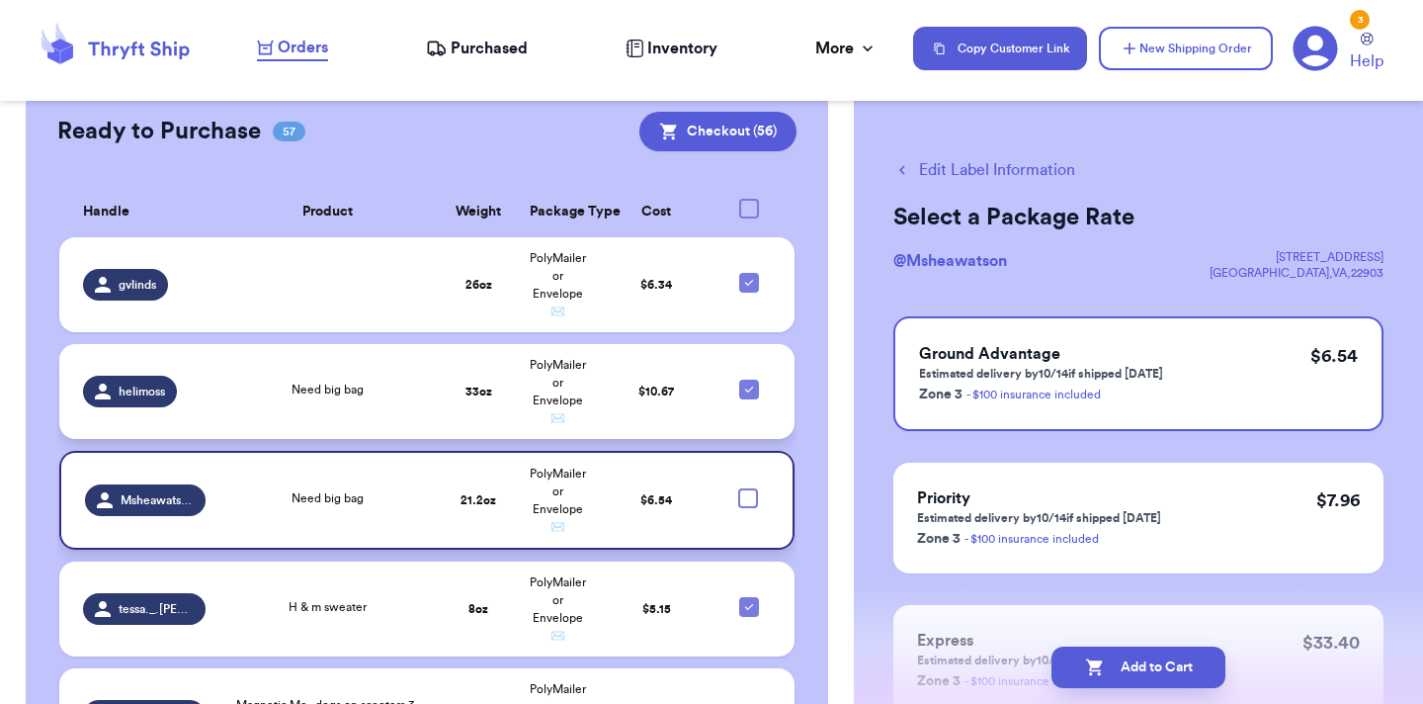
click at [751, 381] on icon at bounding box center [749, 389] width 16 height 16
click at [749, 379] on input "checkbox" at bounding box center [748, 379] width 1 height 1
checkbox input "false"
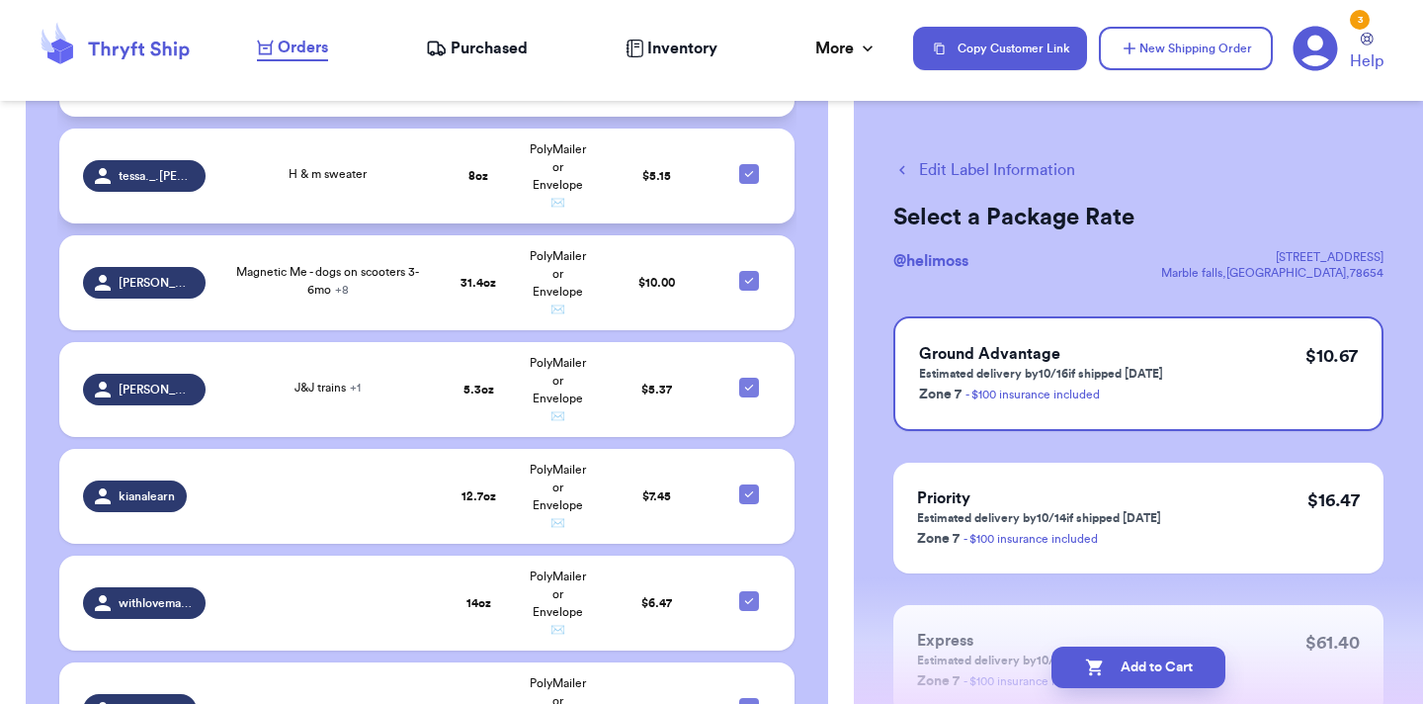
scroll to position [1244, 0]
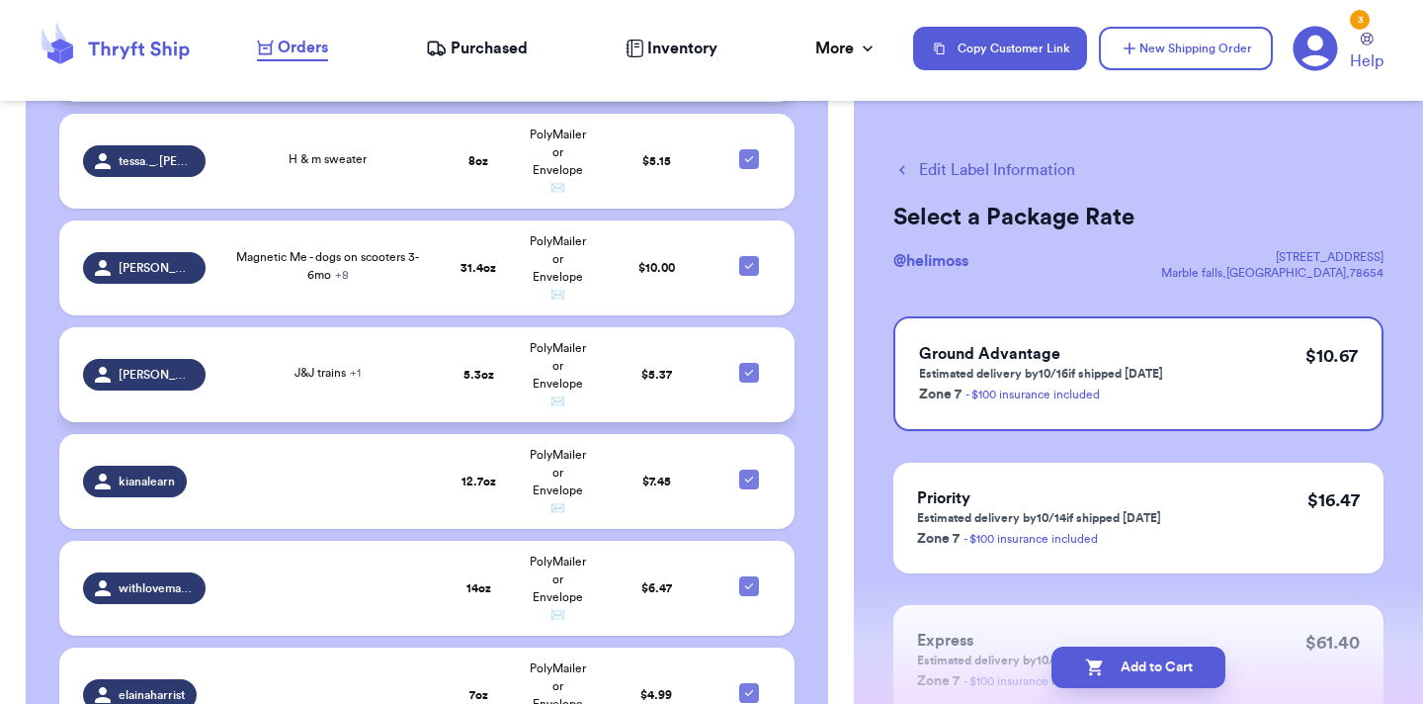
click at [746, 365] on icon at bounding box center [749, 373] width 16 height 16
click at [748, 362] on input "checkbox" at bounding box center [748, 362] width 1 height 1
checkbox input "false"
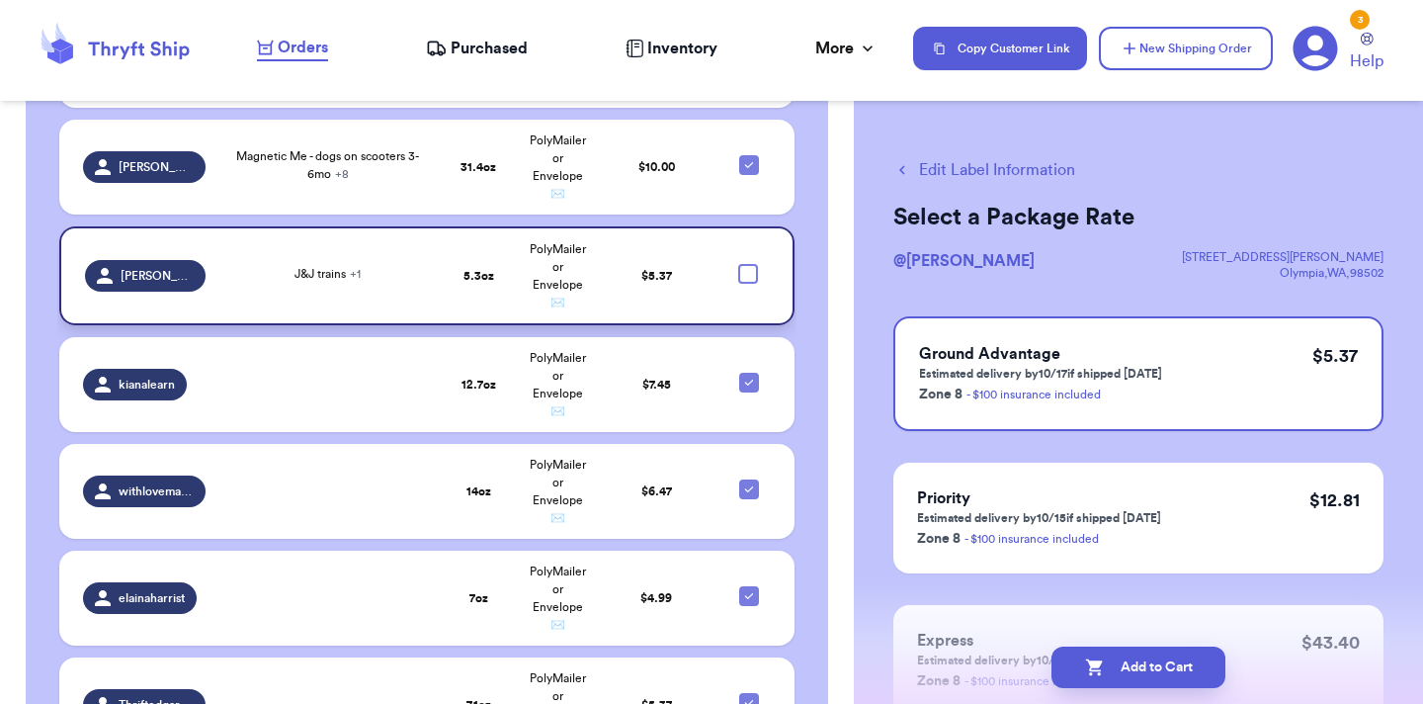
scroll to position [2205, 0]
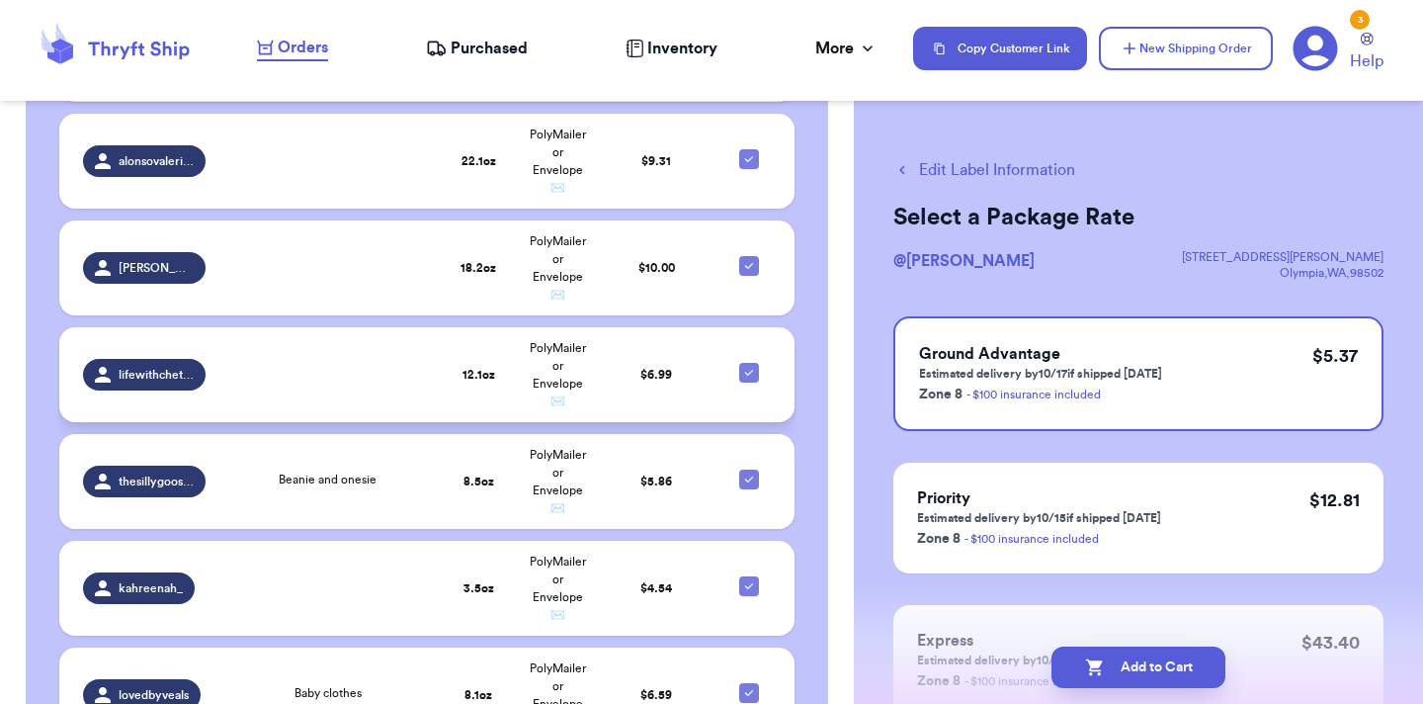
click at [749, 370] on icon at bounding box center [749, 373] width 8 height 6
click at [749, 362] on input "checkbox" at bounding box center [748, 362] width 1 height 1
checkbox input "false"
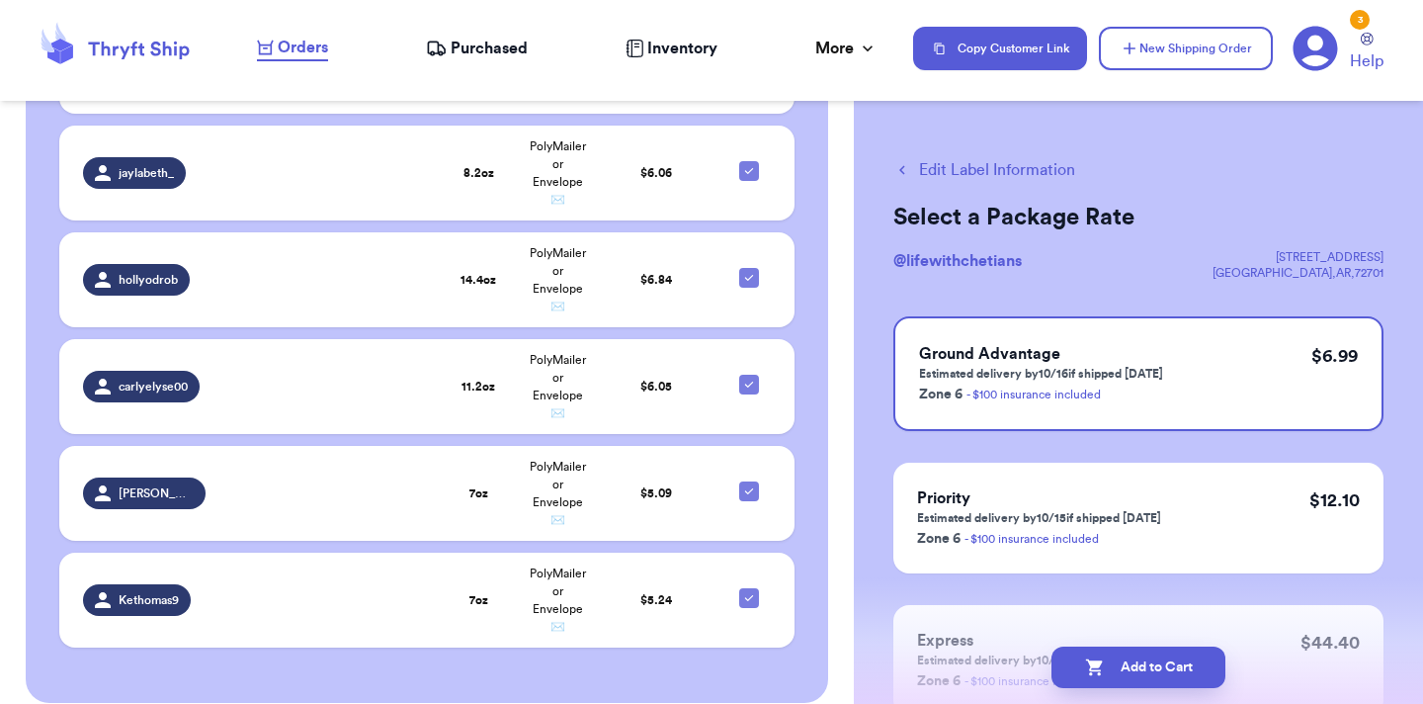
scroll to position [6047, 0]
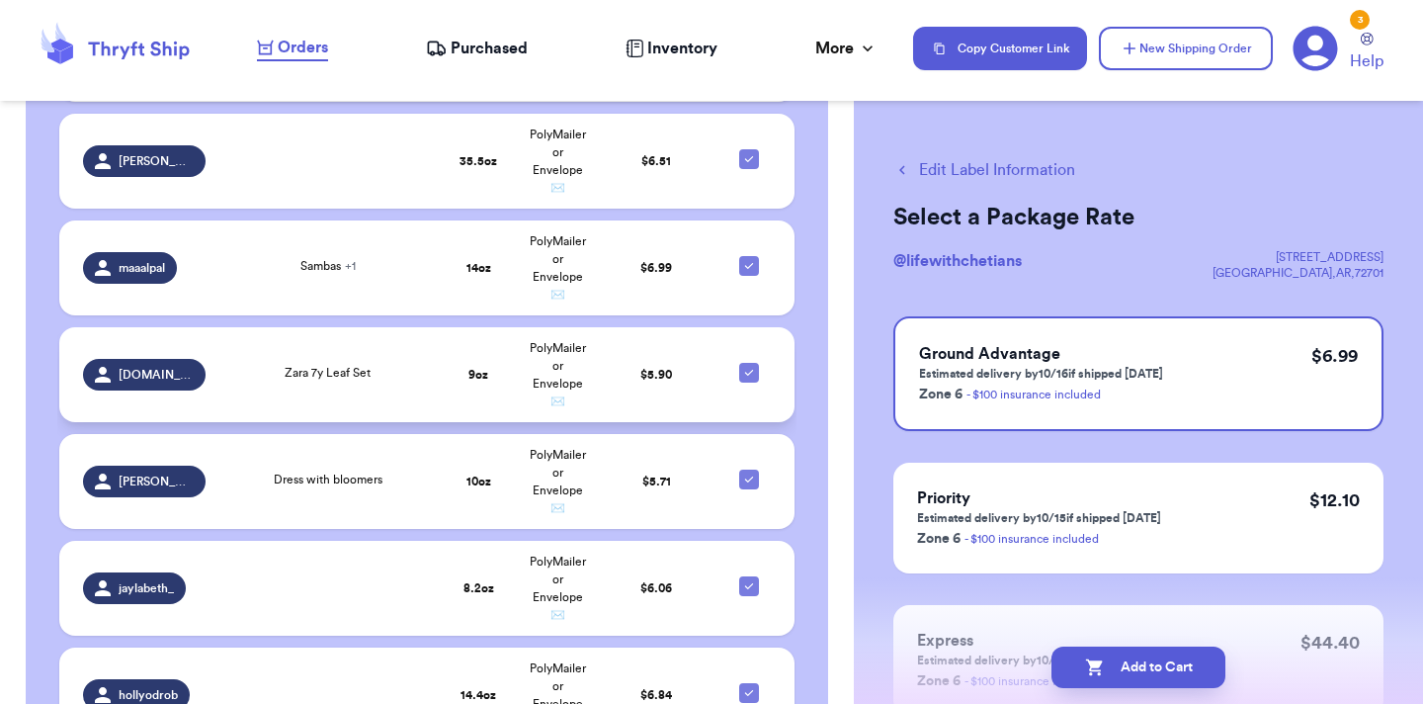
click at [753, 365] on icon at bounding box center [749, 373] width 16 height 16
click at [749, 362] on input "checkbox" at bounding box center [748, 362] width 1 height 1
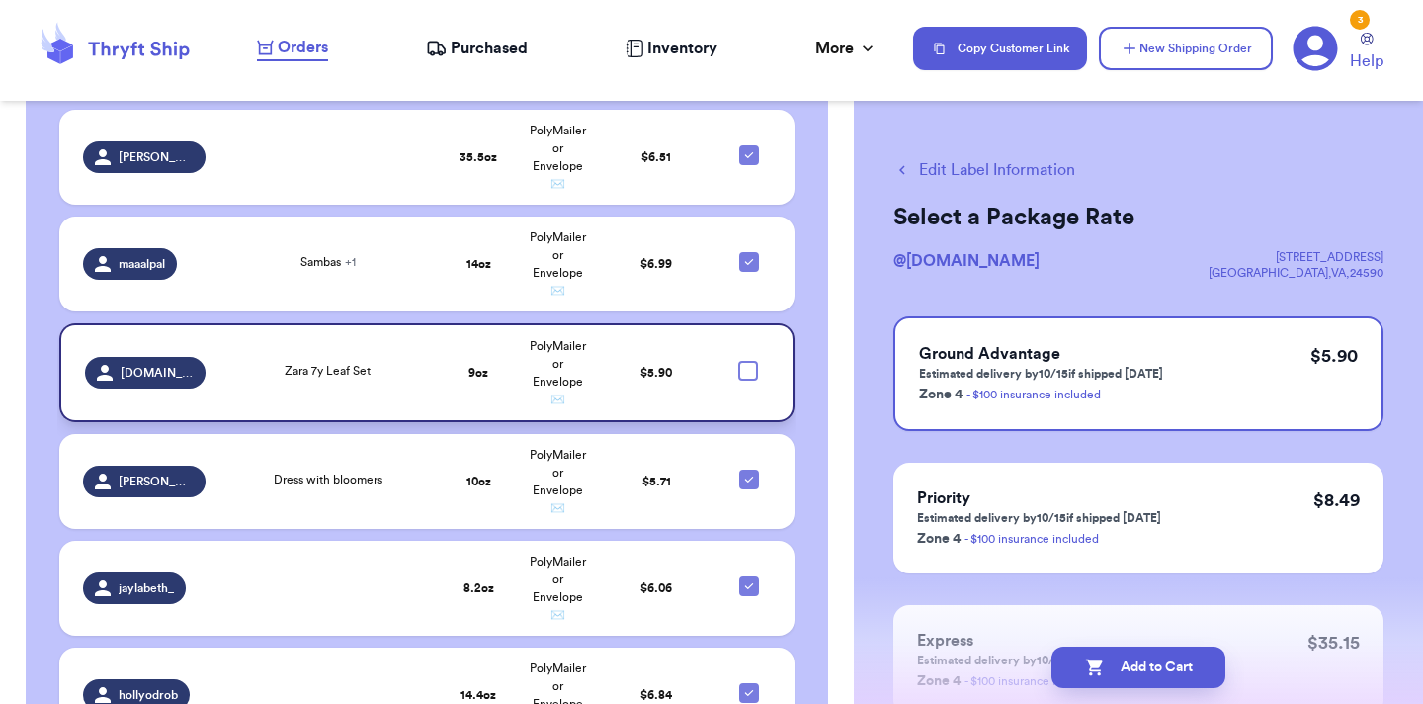
click at [753, 361] on div at bounding box center [748, 371] width 20 height 20
click at [748, 360] on input "checkbox" at bounding box center [747, 360] width 1 height 1
checkbox input "true"
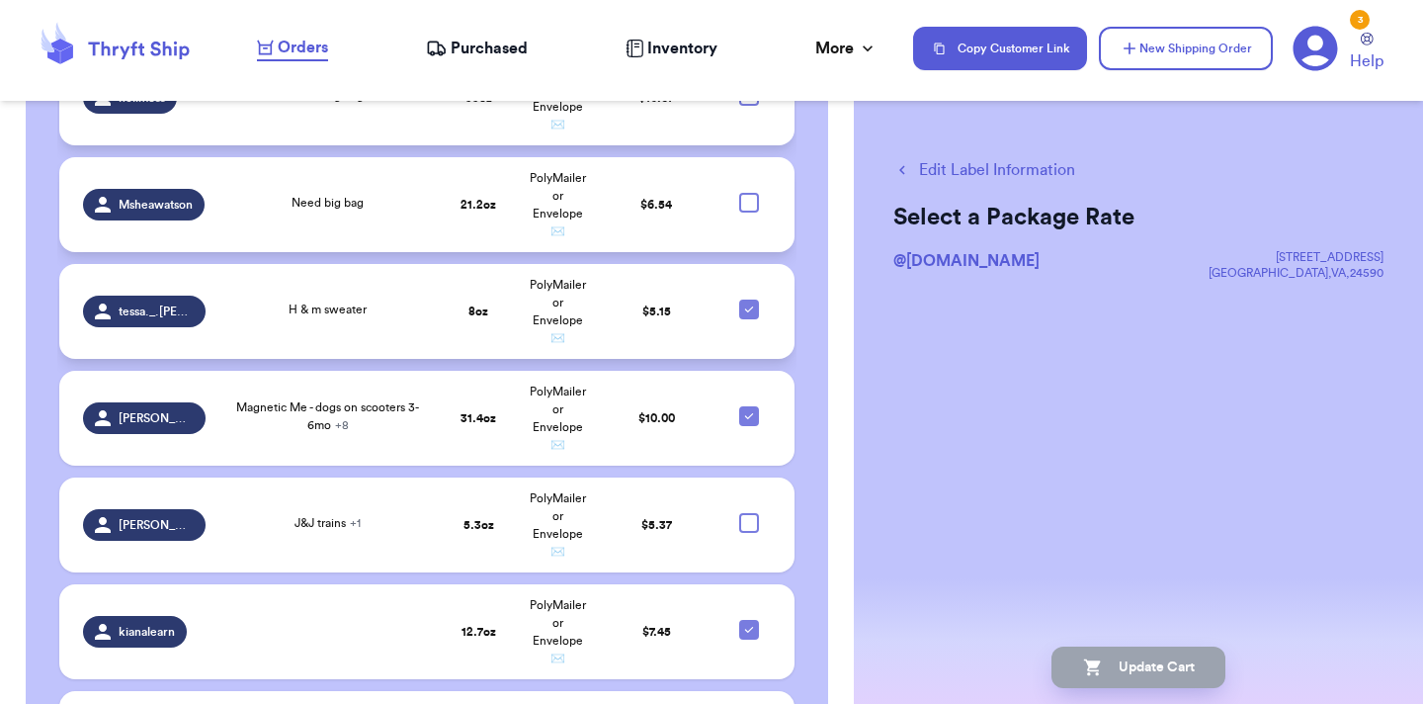
scroll to position [1102, 0]
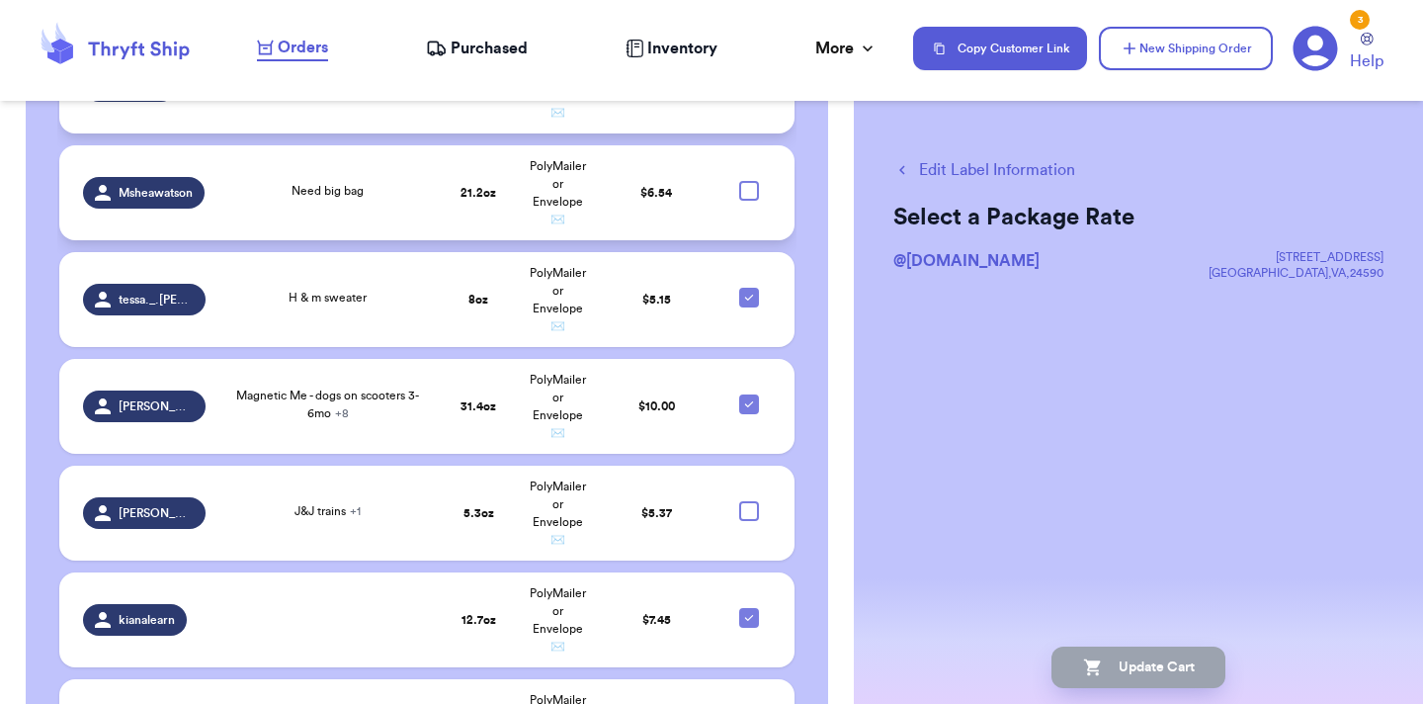
click at [748, 501] on div at bounding box center [749, 511] width 20 height 20
click at [748, 500] on input "checkbox" at bounding box center [748, 500] width 1 height 1
checkbox input "true"
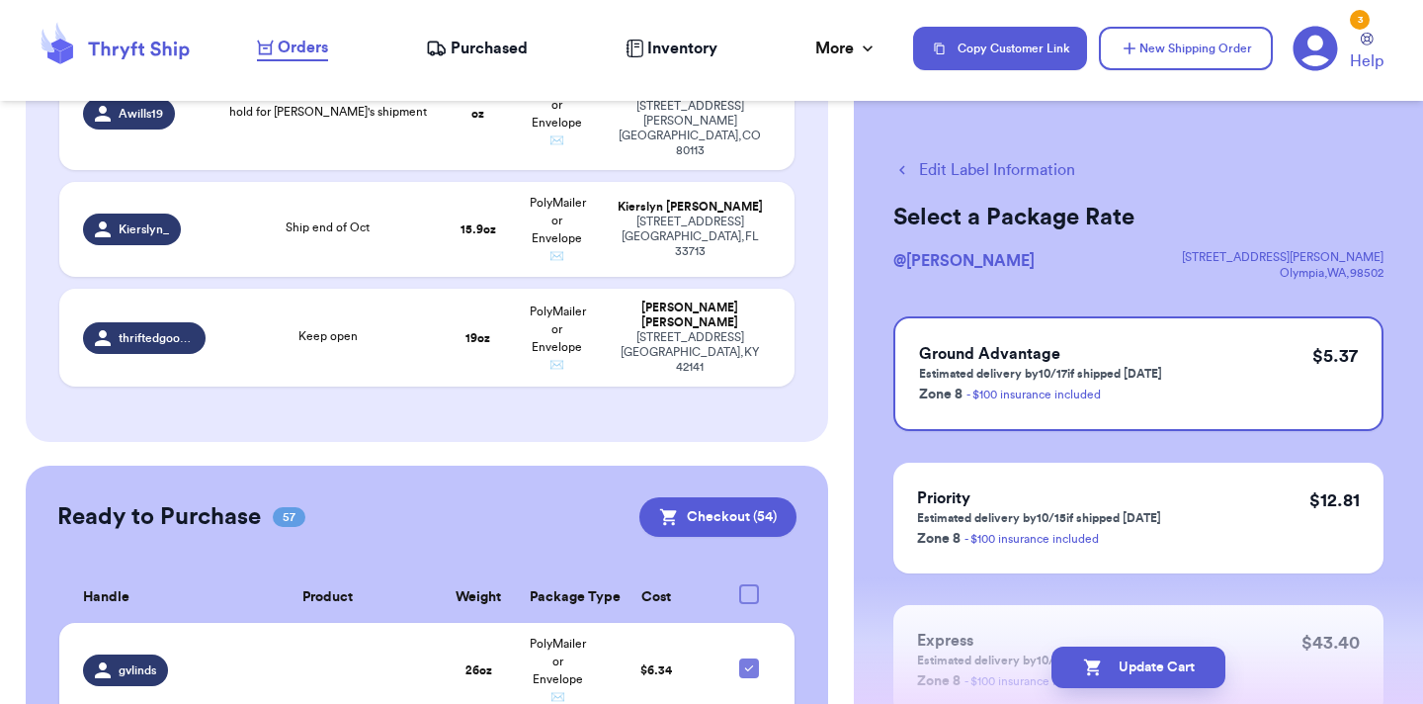
scroll to position [426, 0]
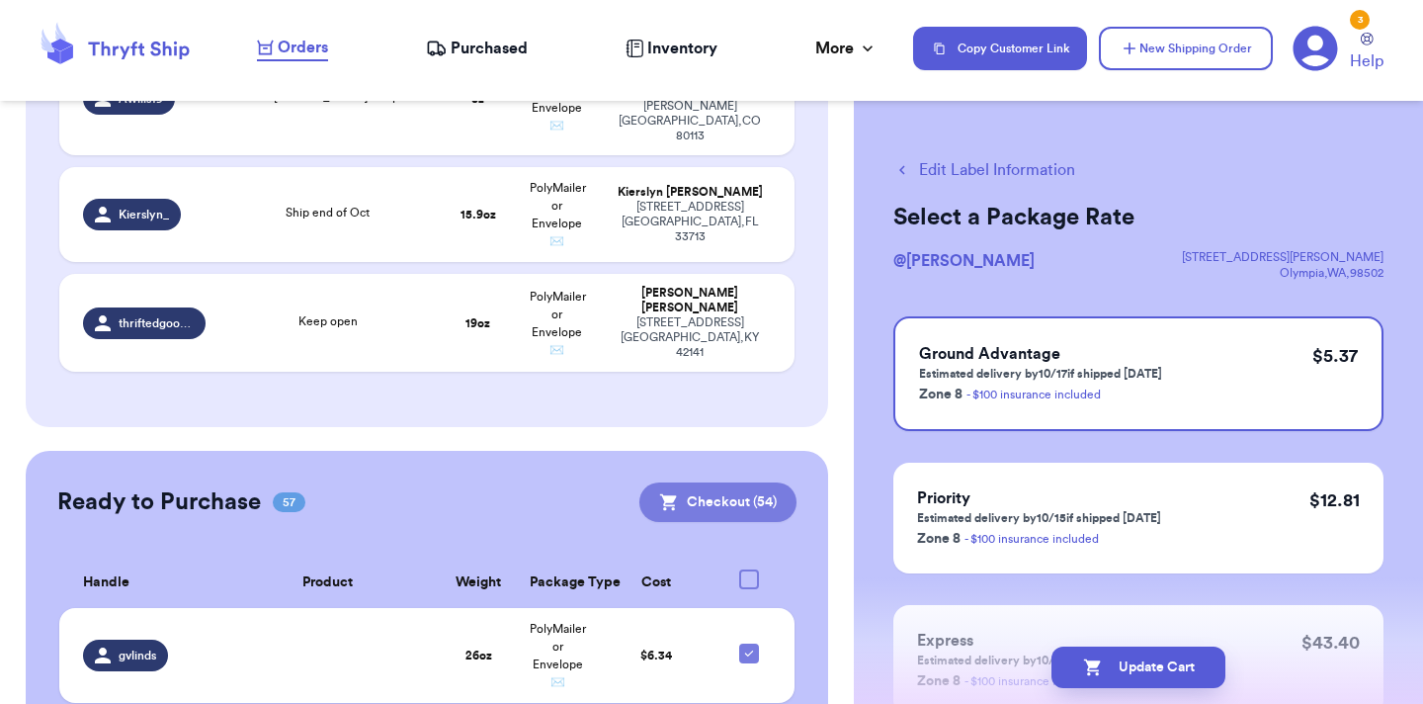
click at [697, 482] on button "Checkout ( 54 )" at bounding box center [717, 502] width 157 height 40
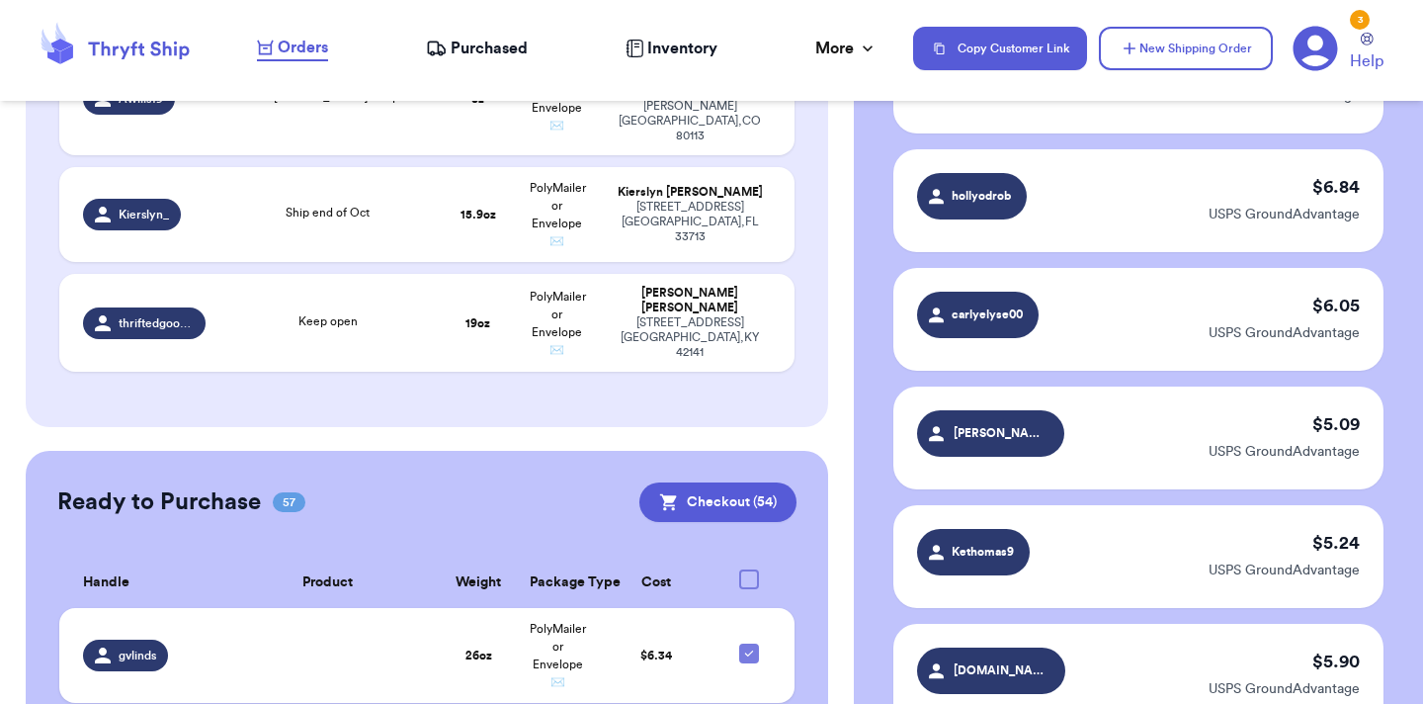
scroll to position [6974, 0]
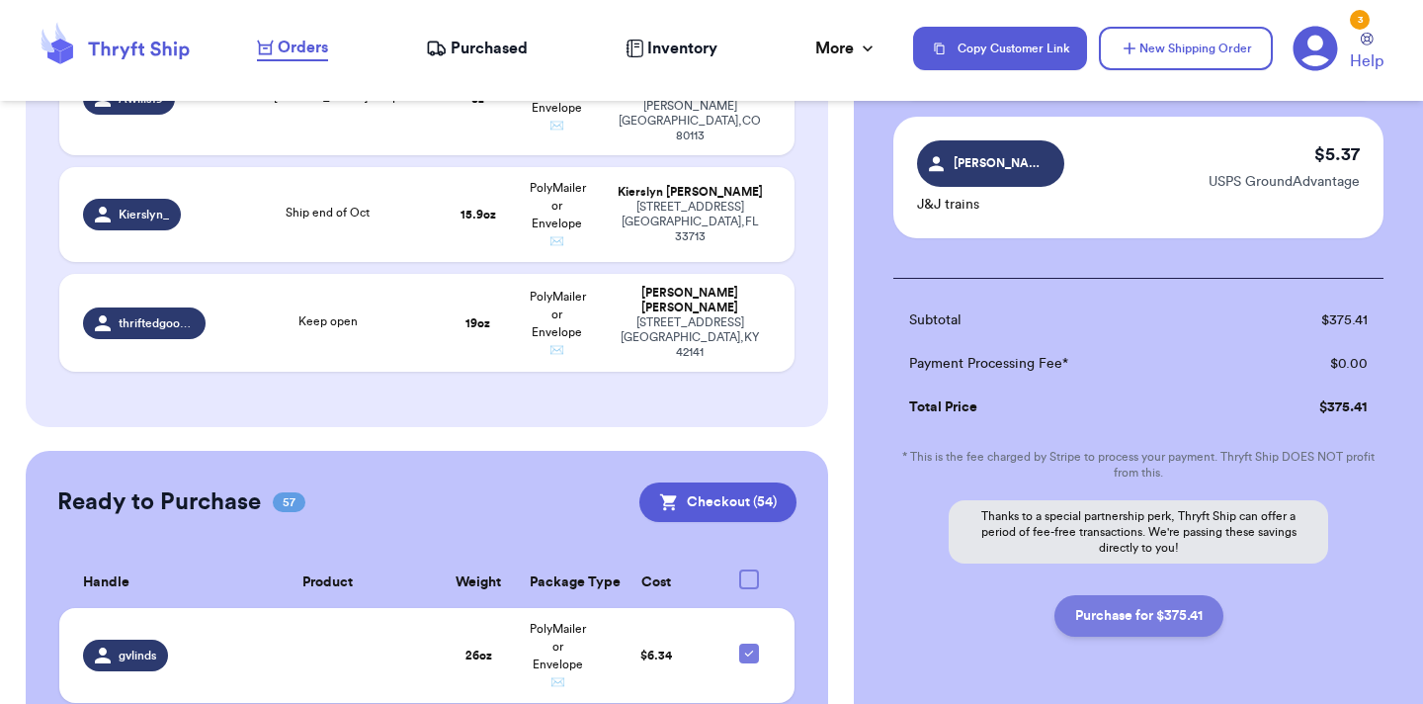
click at [1126, 595] on button "Purchase for $375.41" at bounding box center [1138, 616] width 169 height 42
checkbox input "false"
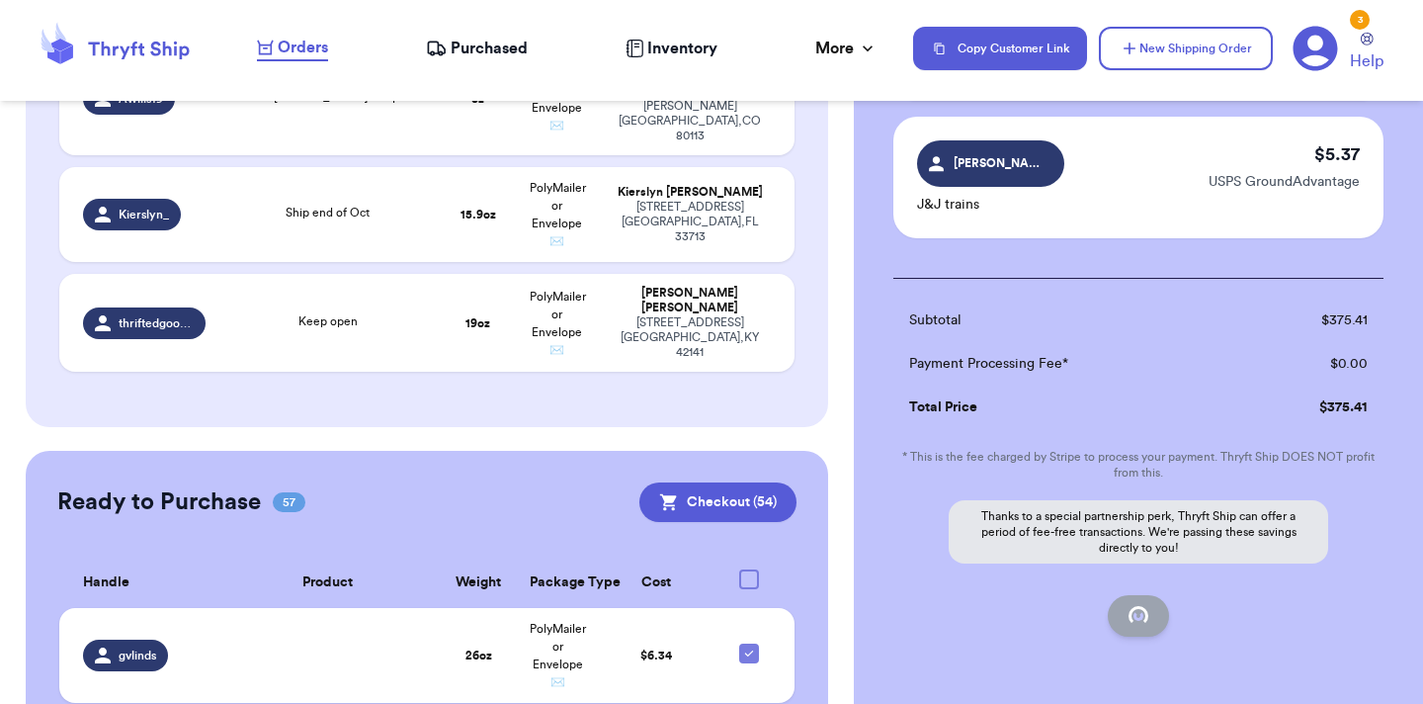
checkbox input "false"
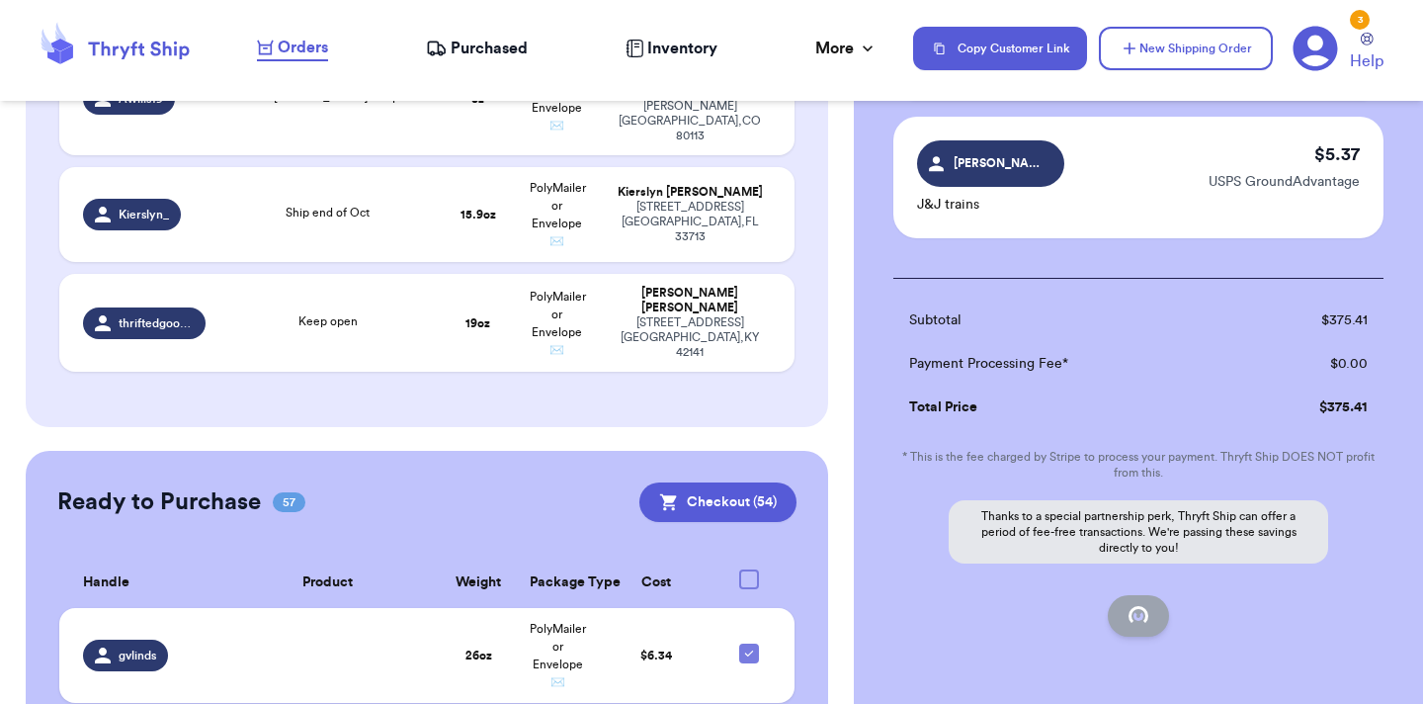
checkbox input "false"
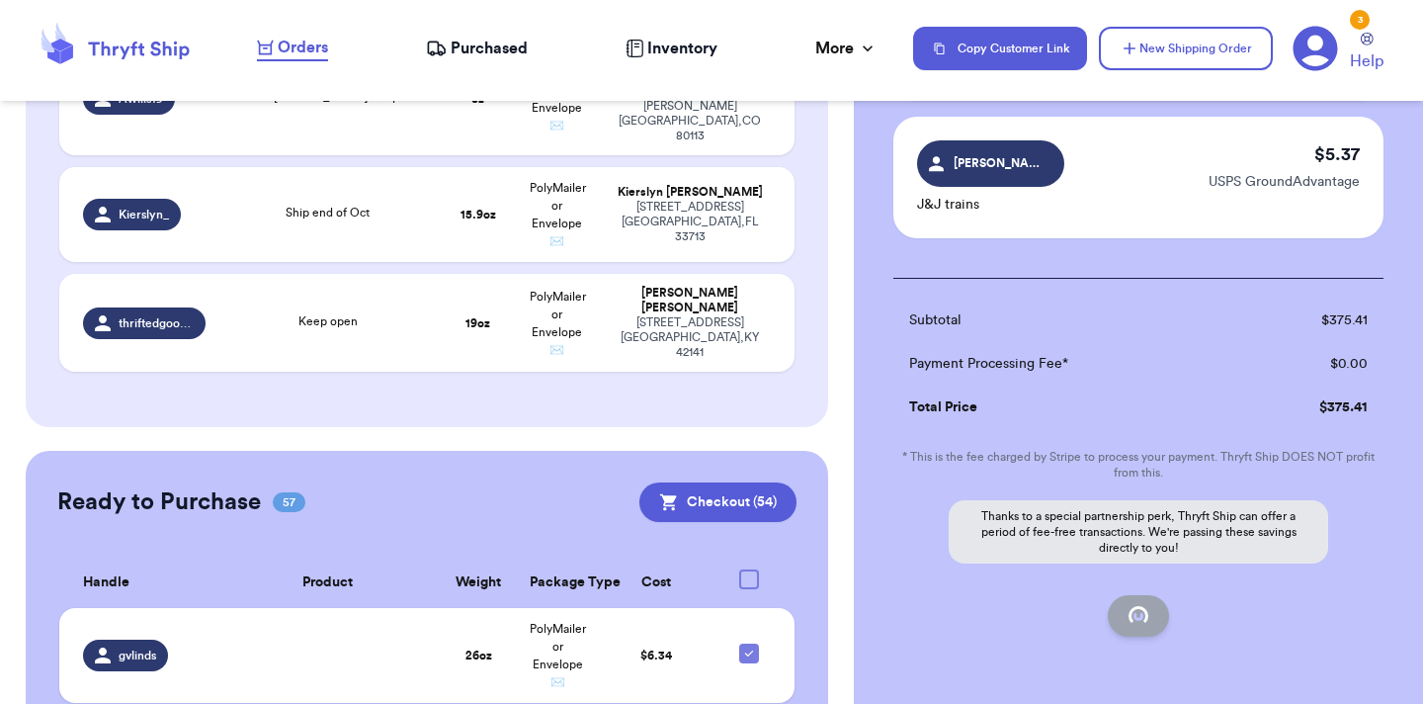
checkbox input "false"
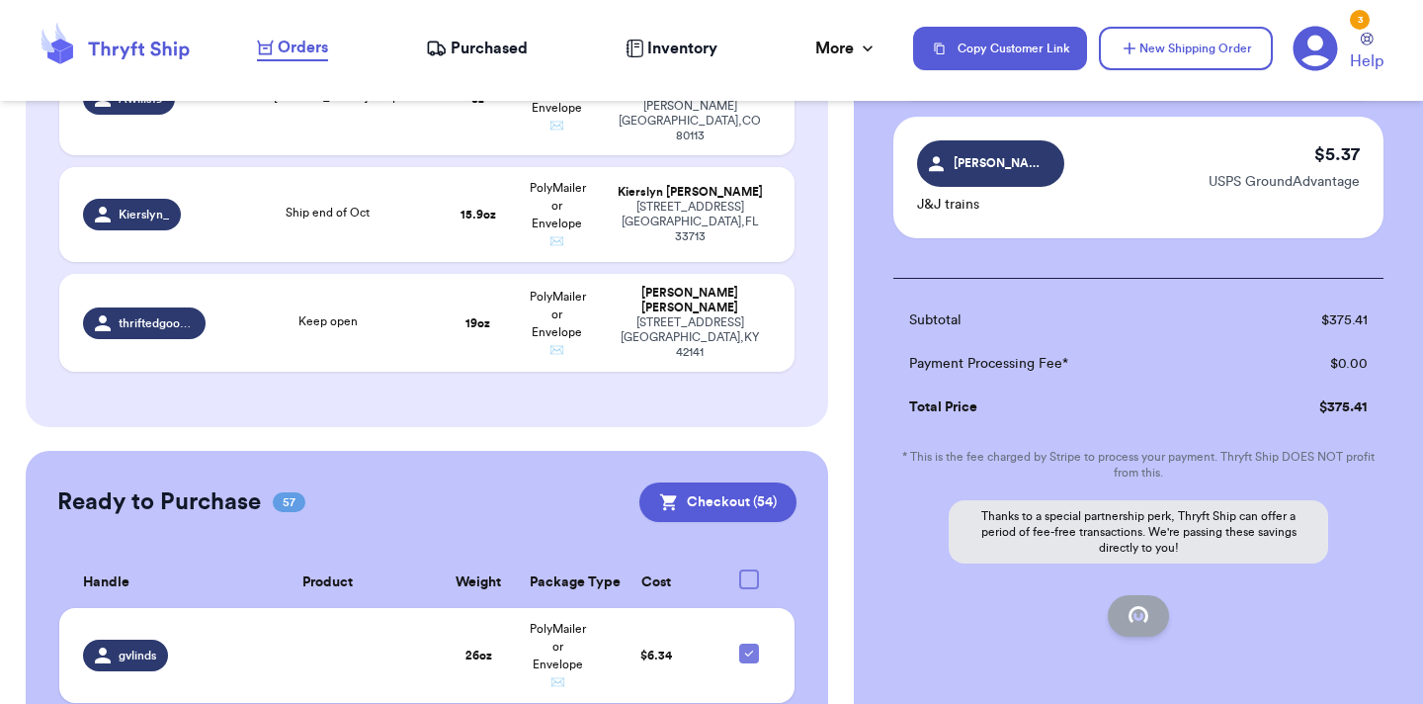
checkbox input "false"
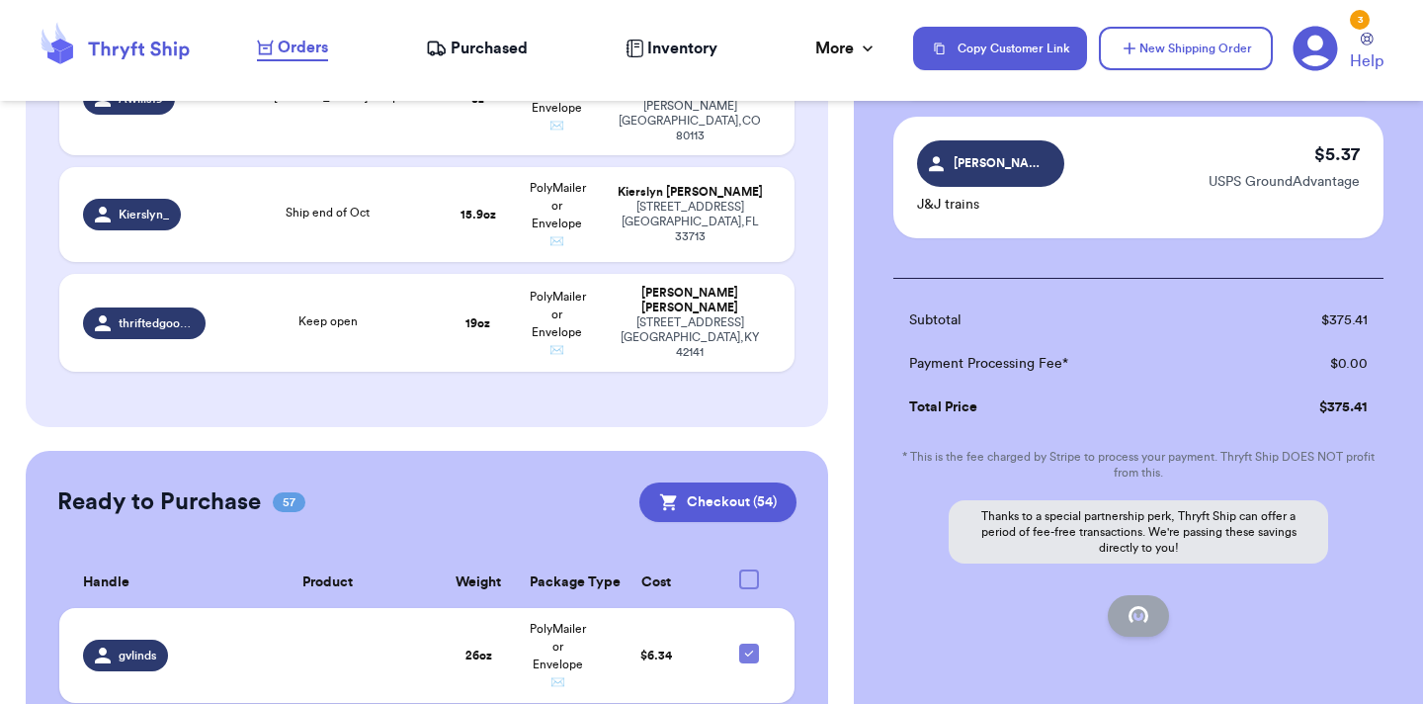
checkbox input "false"
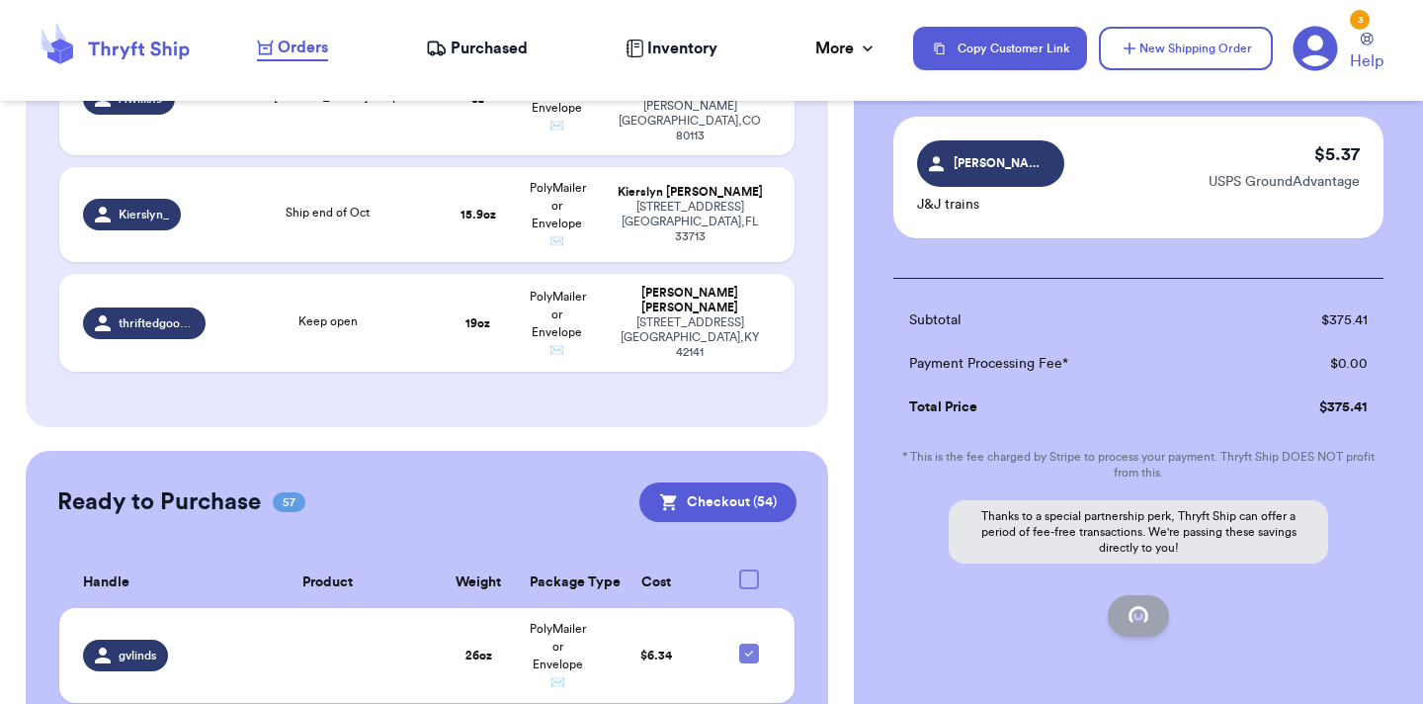
checkbox input "false"
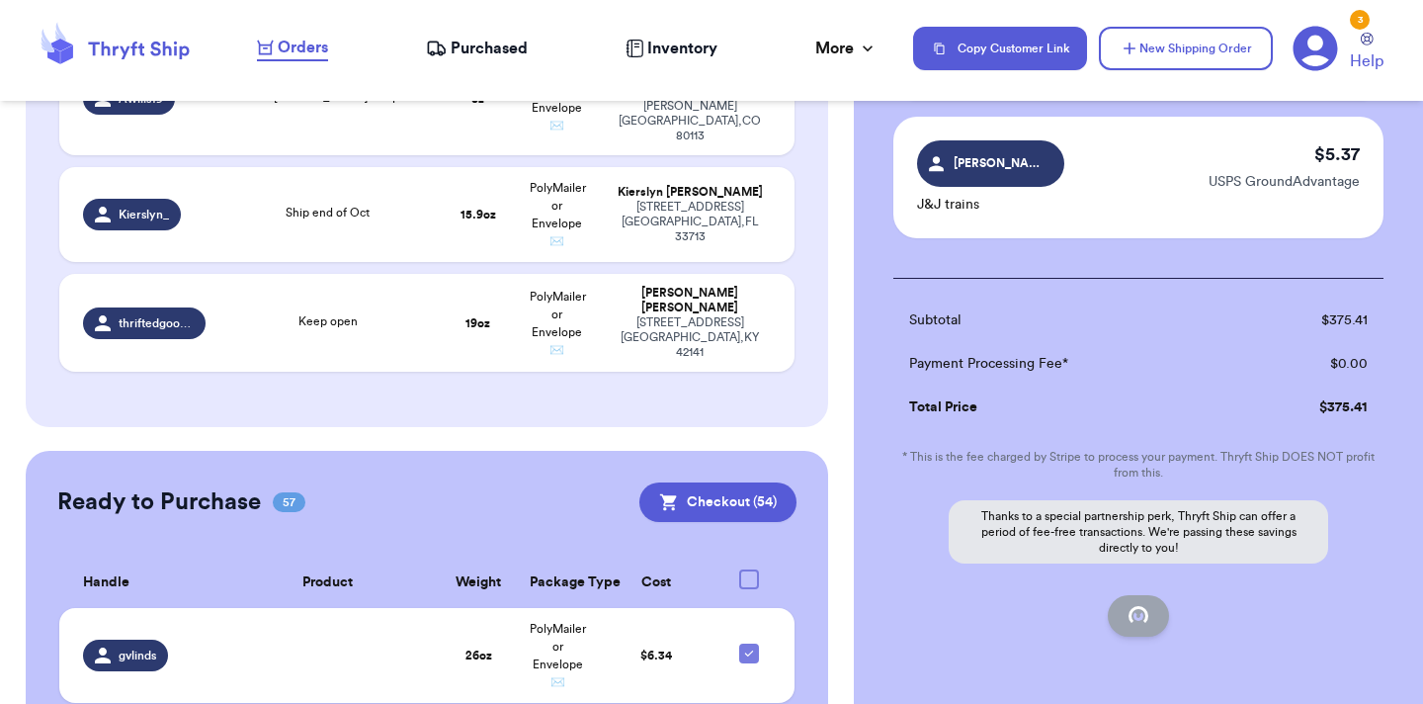
checkbox input "false"
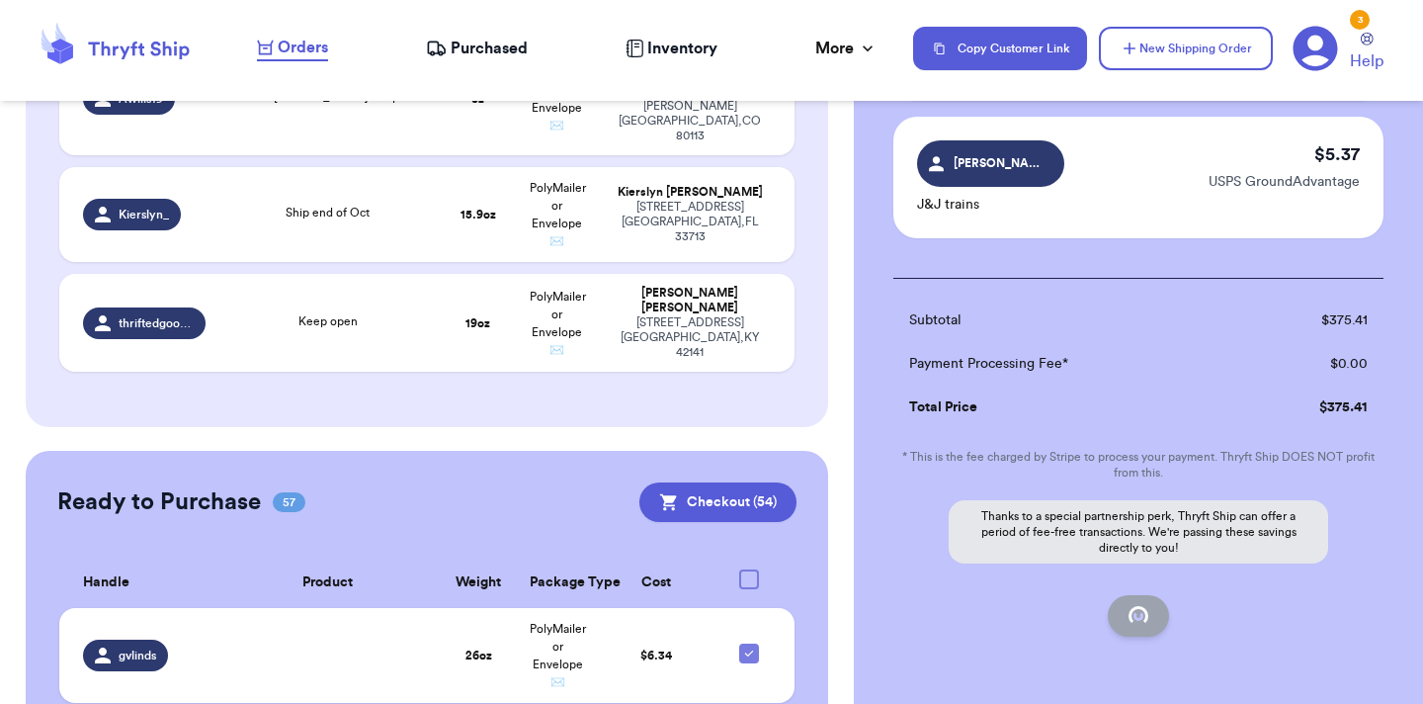
checkbox input "false"
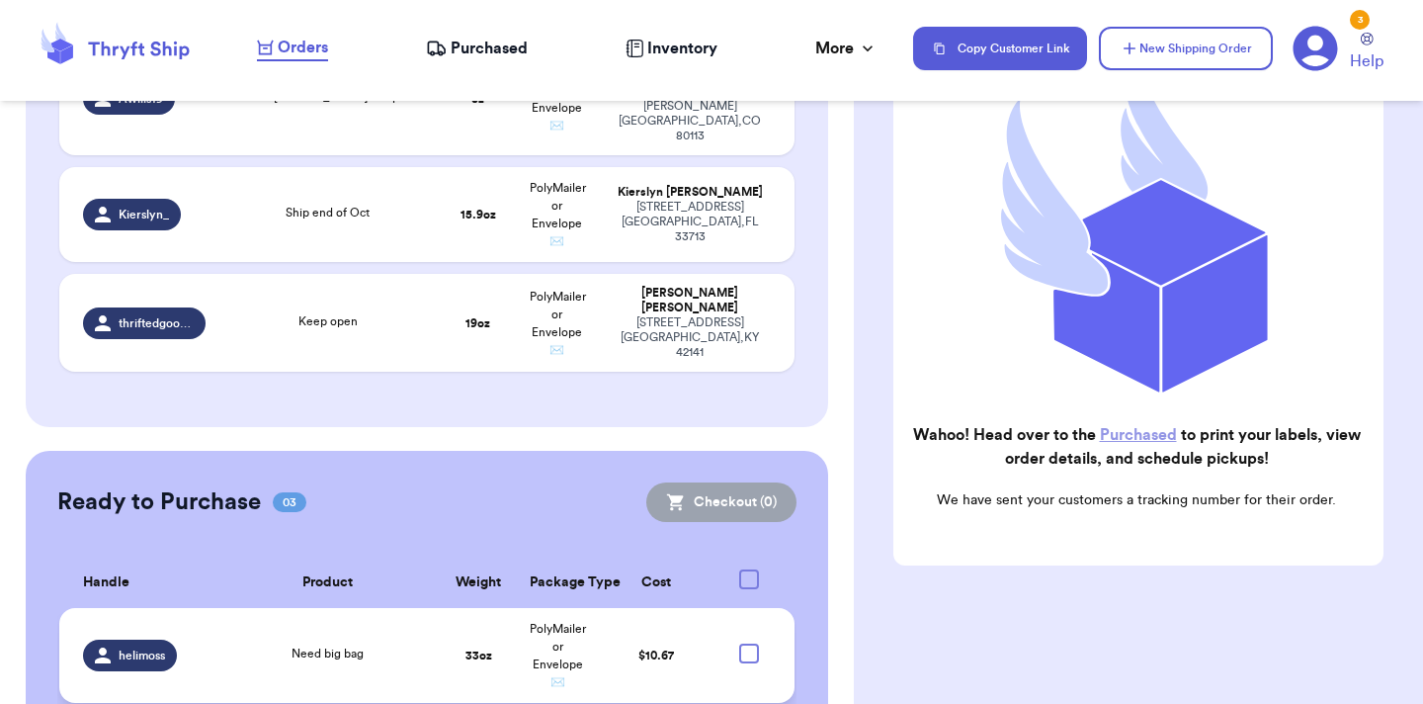
click at [1131, 433] on link "Purchased" at bounding box center [1138, 435] width 77 height 16
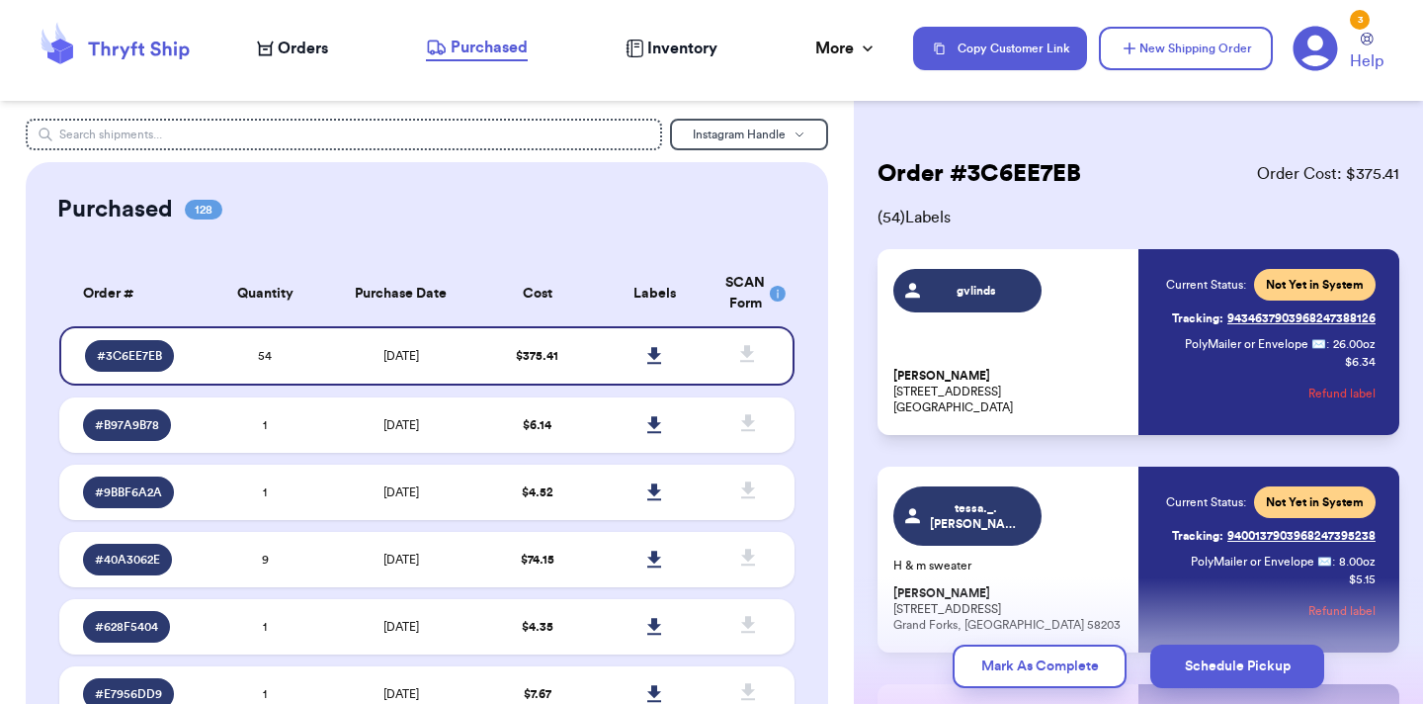
click at [313, 39] on span "Orders" at bounding box center [303, 49] width 50 height 24
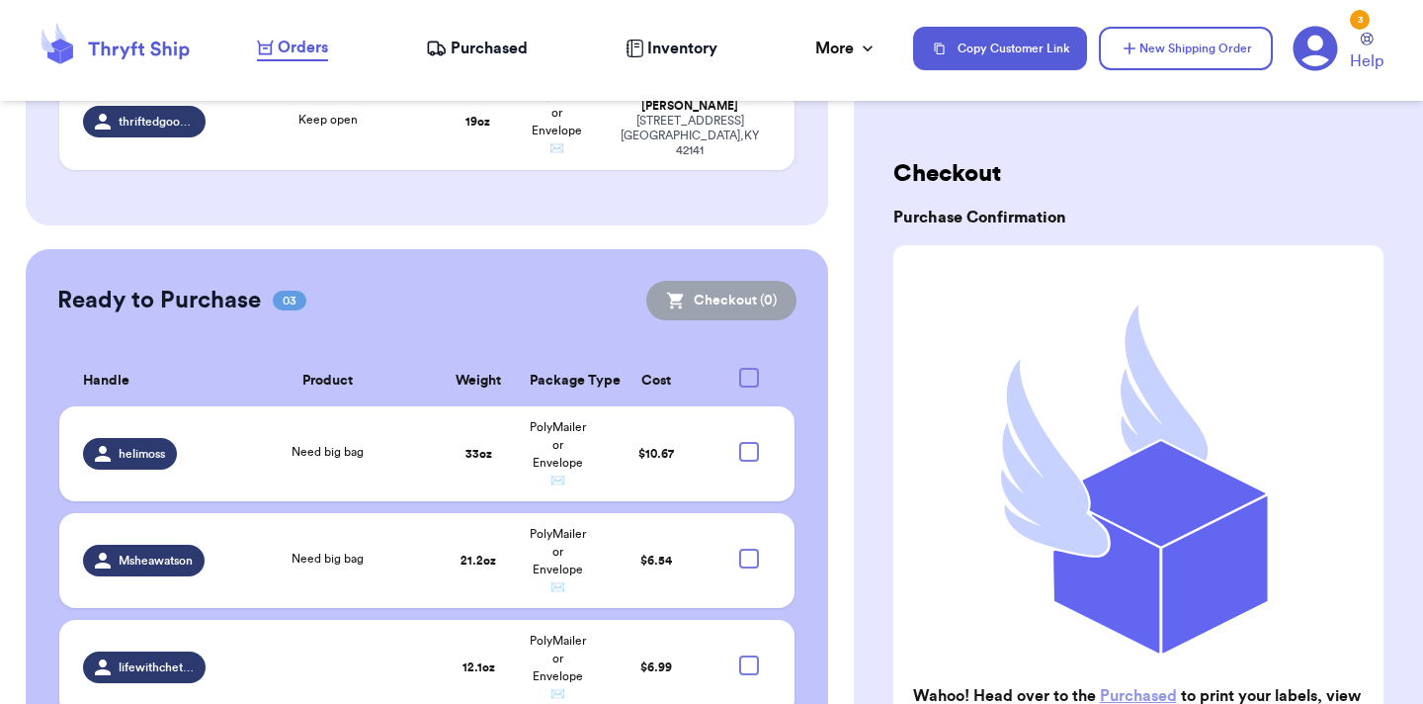
scroll to position [695, 0]
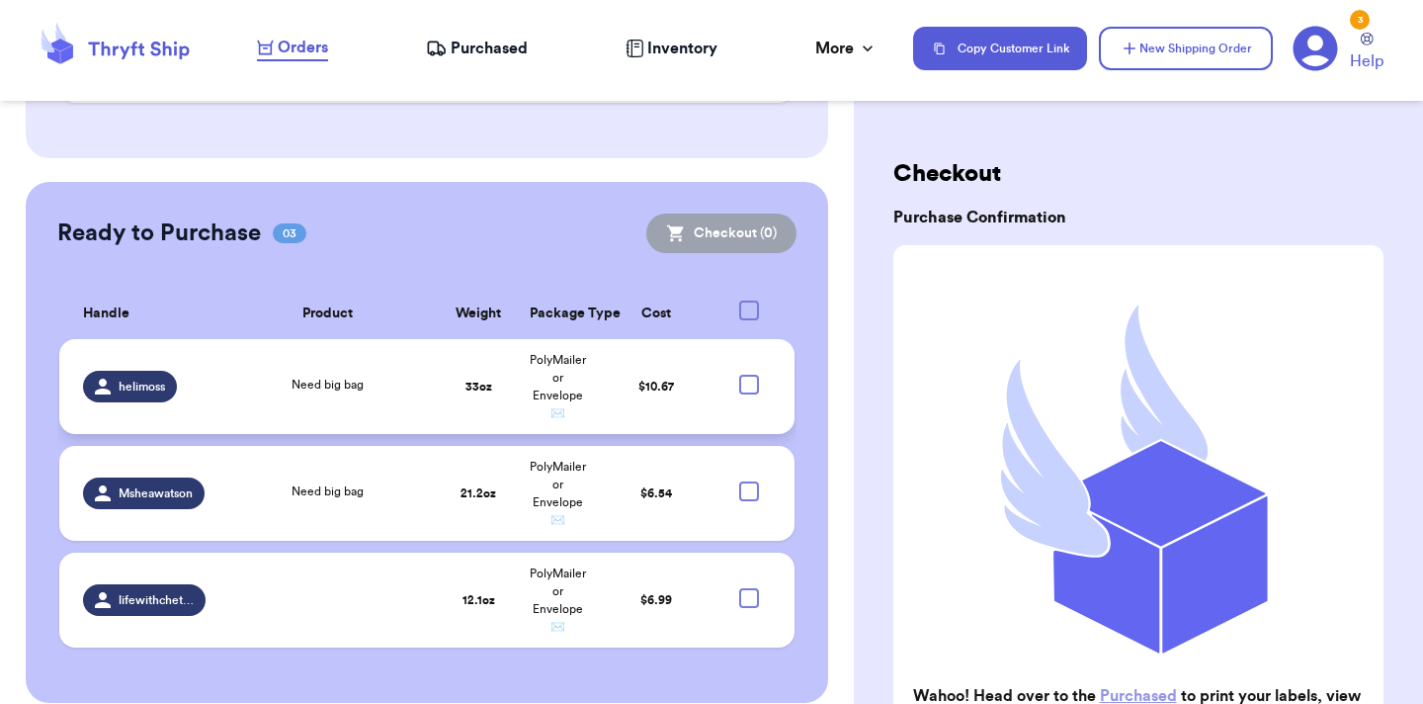
click at [750, 375] on div at bounding box center [749, 385] width 20 height 20
click at [749, 374] on input "checkbox" at bounding box center [748, 374] width 1 height 1
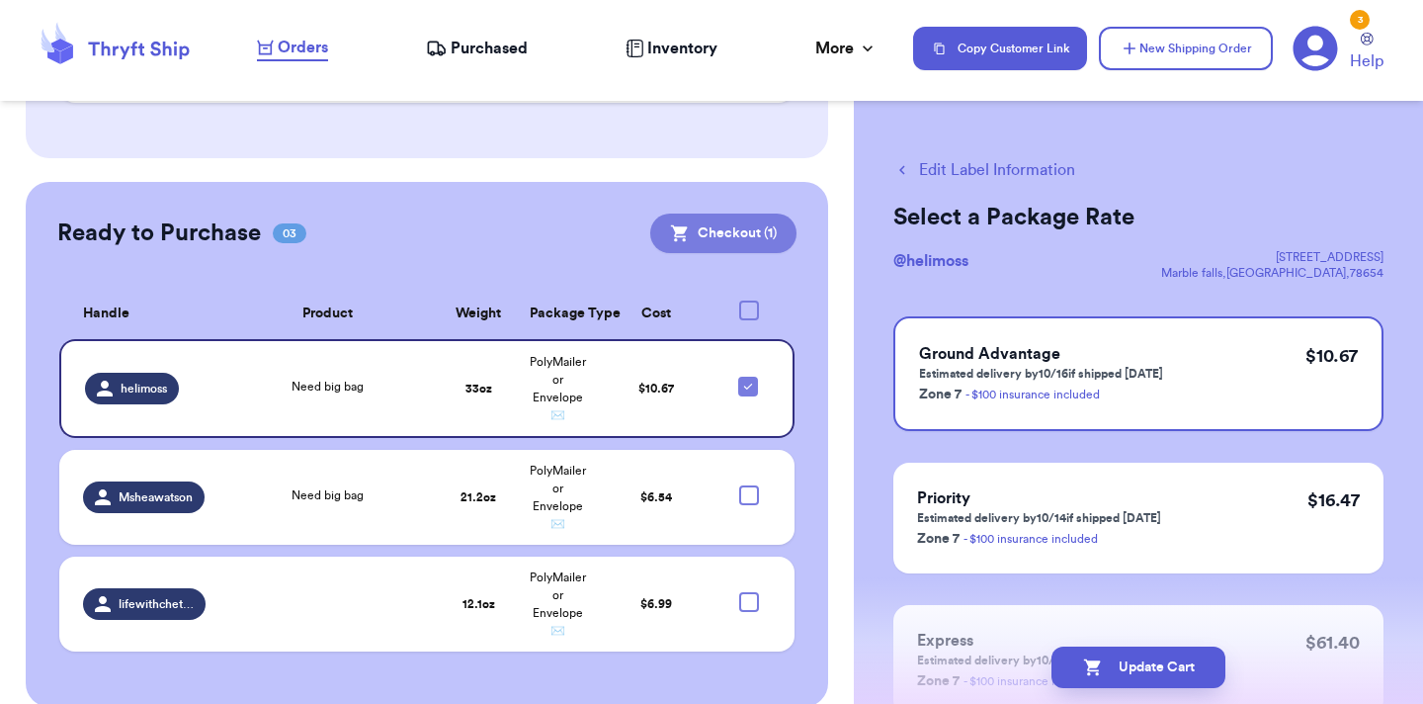
click at [719, 213] on button "Checkout ( 1 )" at bounding box center [723, 233] width 146 height 40
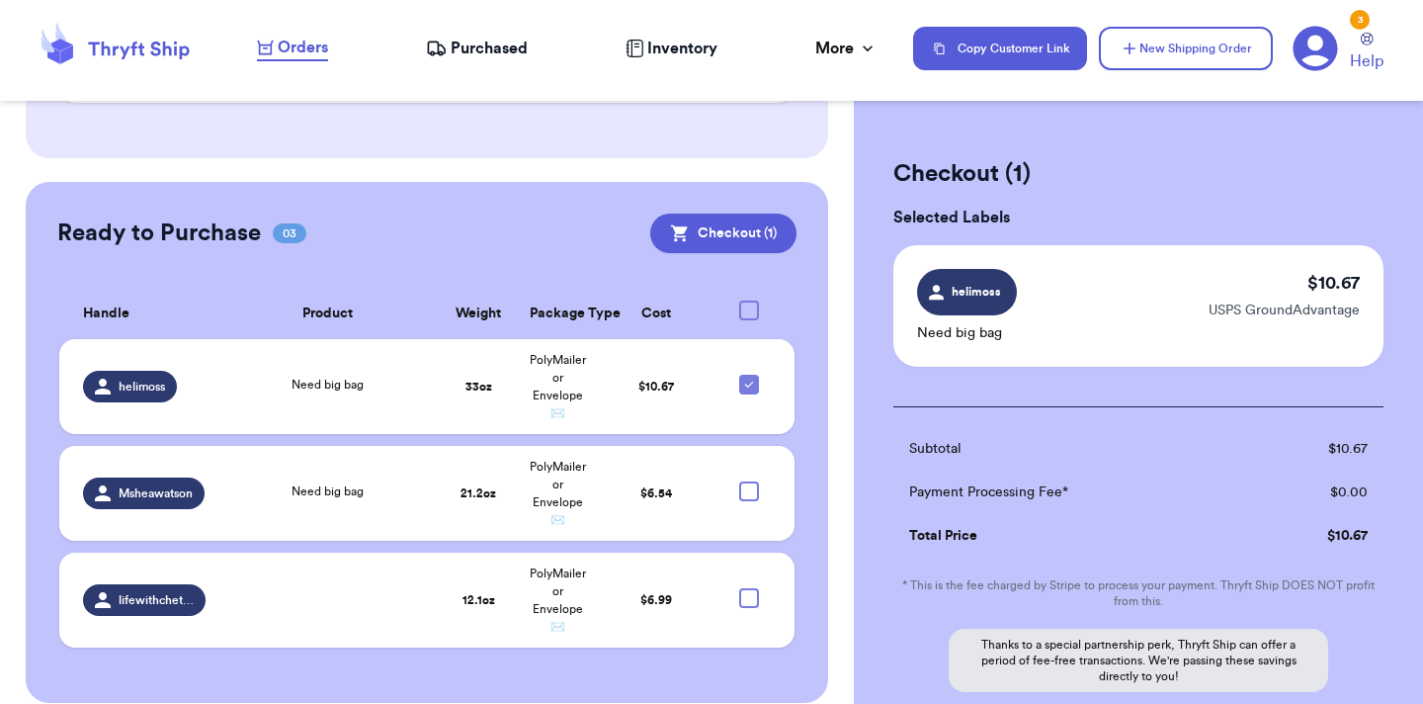
scroll to position [200, 0]
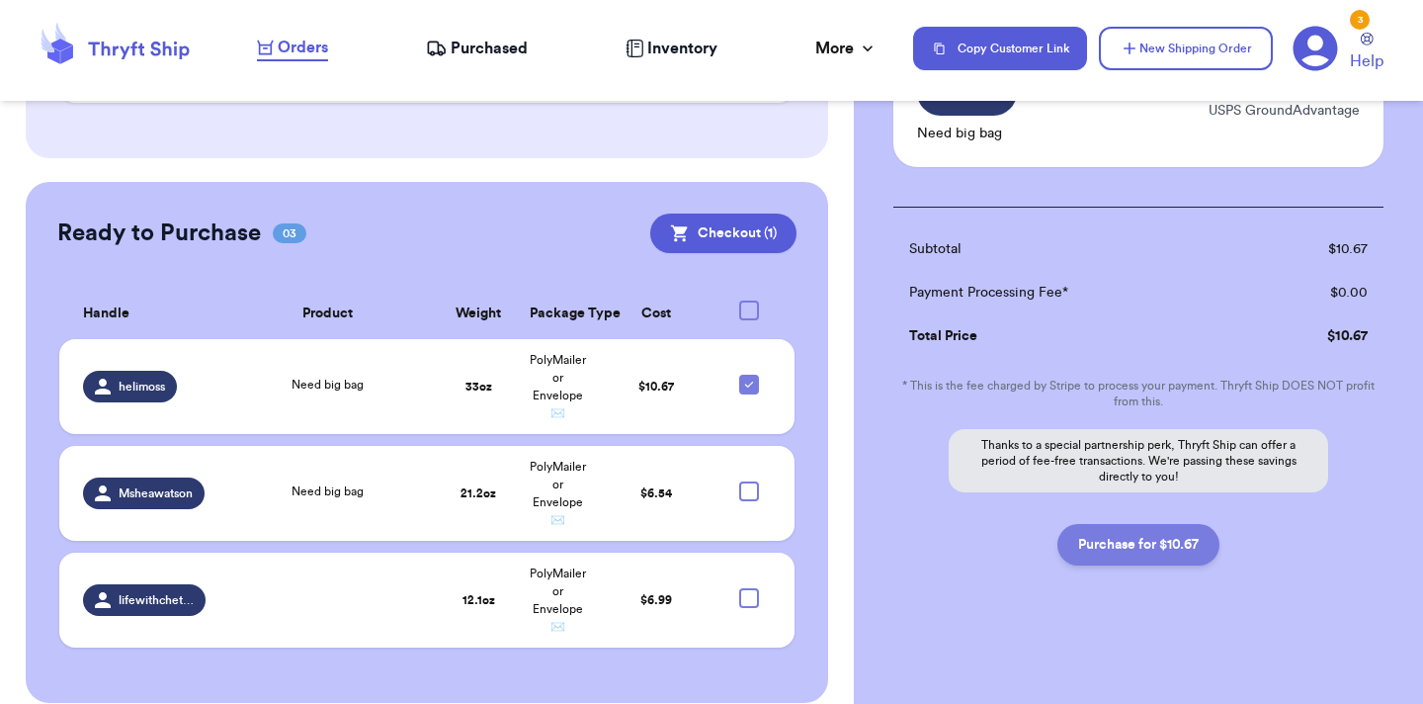
click at [1142, 548] on button "Purchase for $10.67" at bounding box center [1138, 545] width 162 height 42
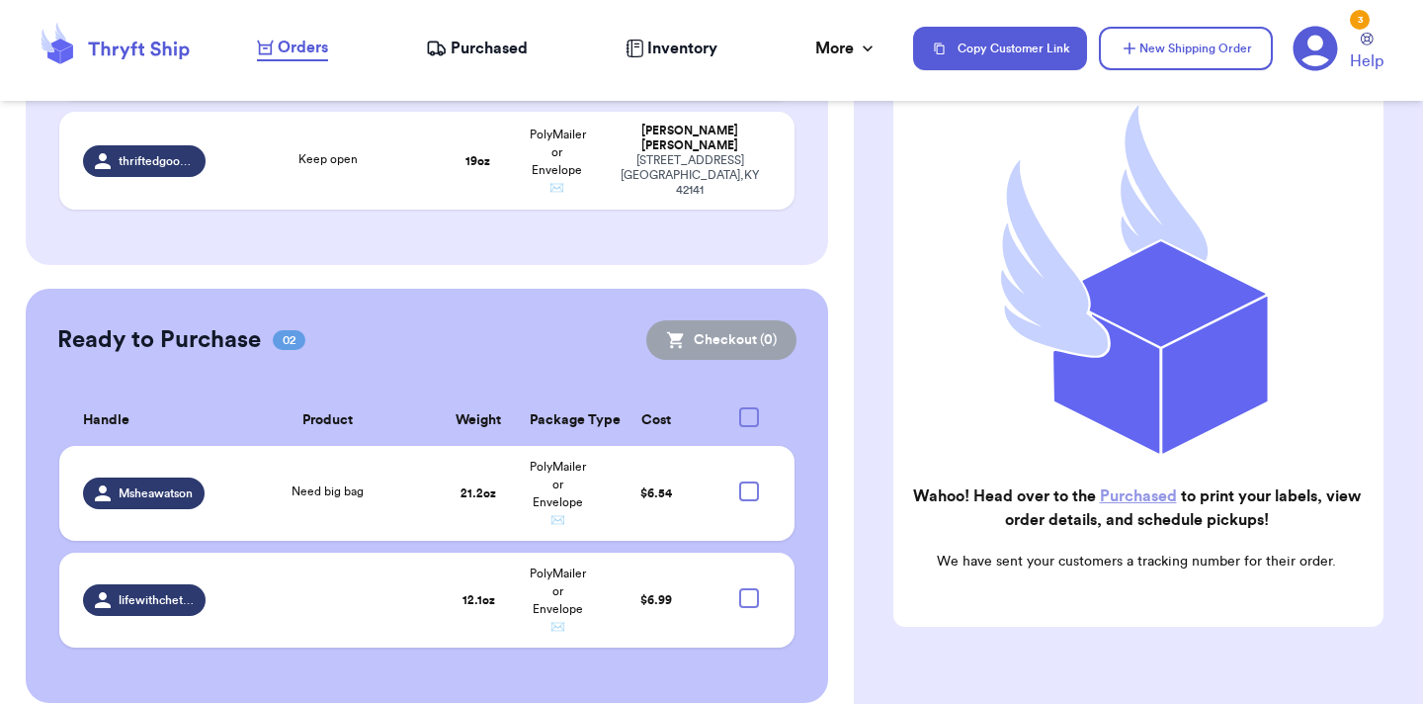
click at [1137, 502] on link "Purchased" at bounding box center [1138, 496] width 77 height 16
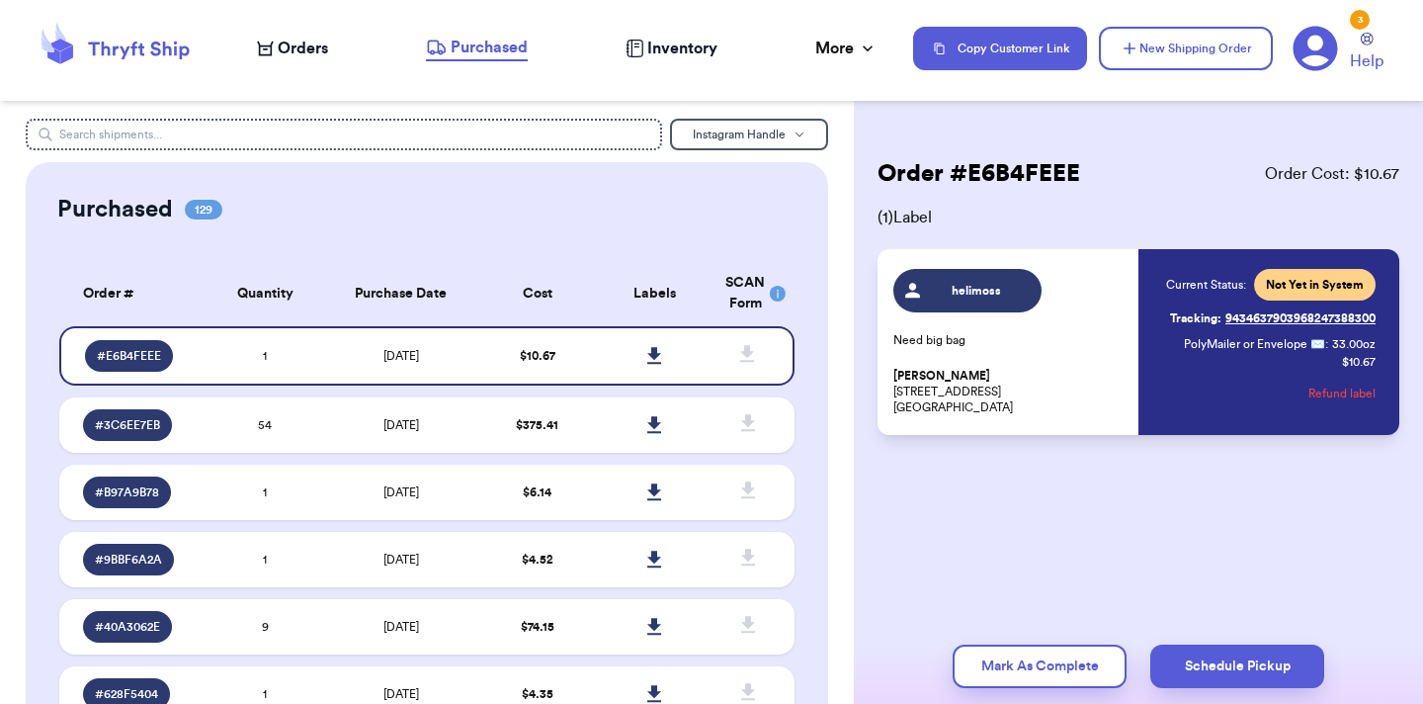
click at [332, 52] on div "Orders Purchased Inventory More Stats Completed Orders Payments Payouts" at bounding box center [575, 49] width 636 height 26
click at [284, 48] on span "Orders" at bounding box center [303, 49] width 50 height 24
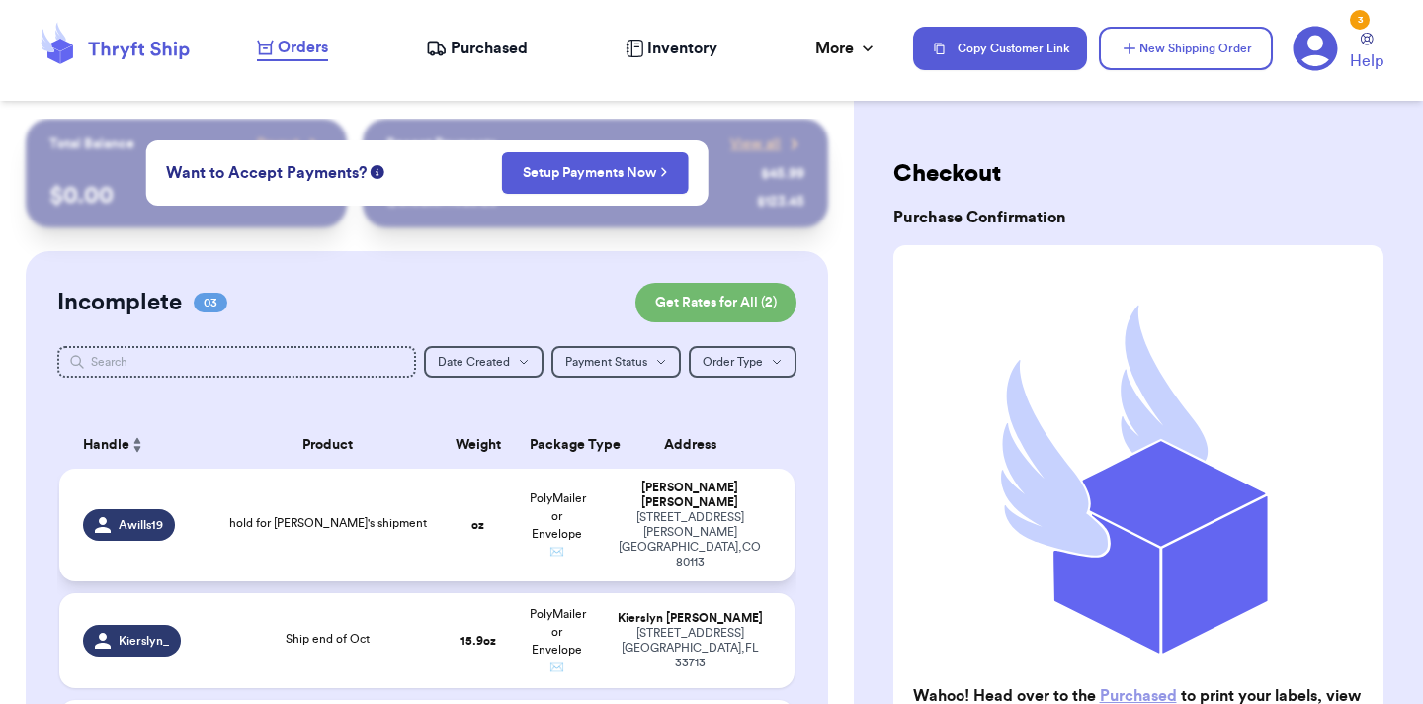
click at [320, 493] on td "hold for [PERSON_NAME]'s shipment" at bounding box center [327, 524] width 221 height 113
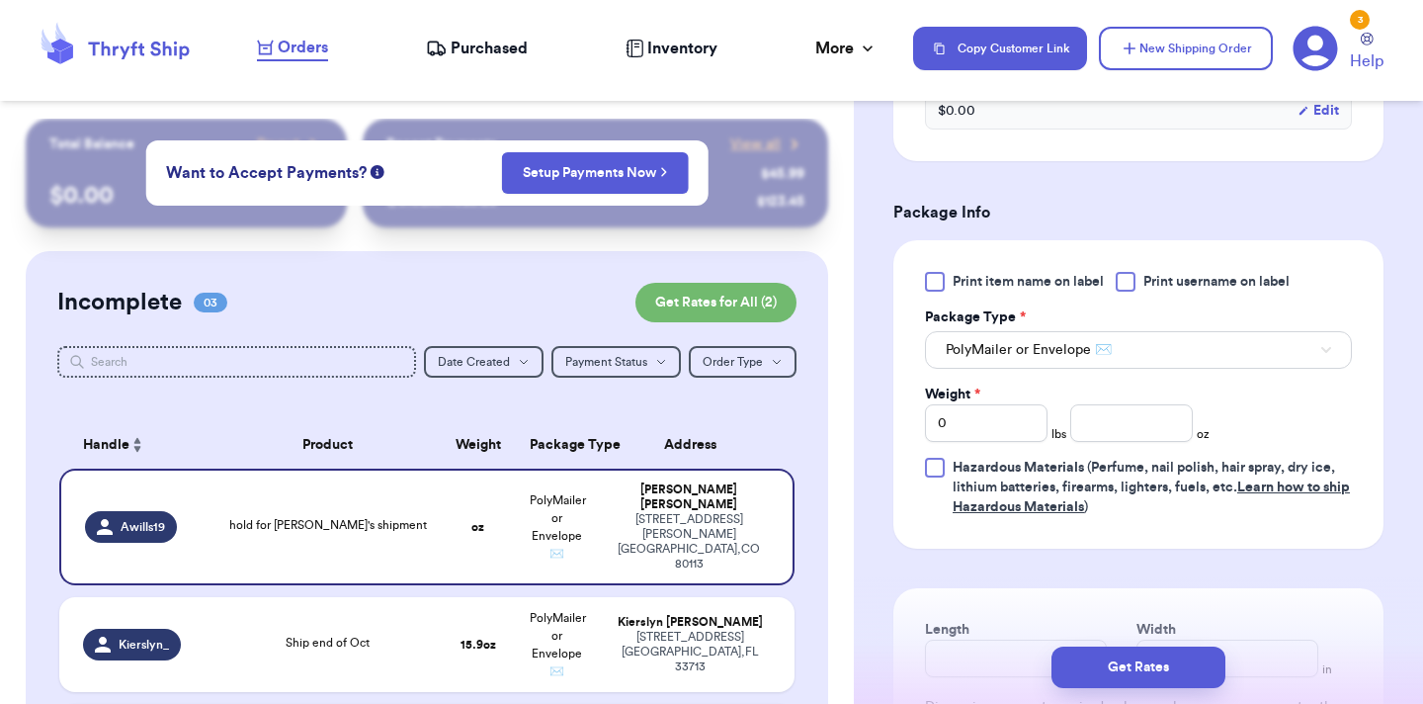
scroll to position [876, 0]
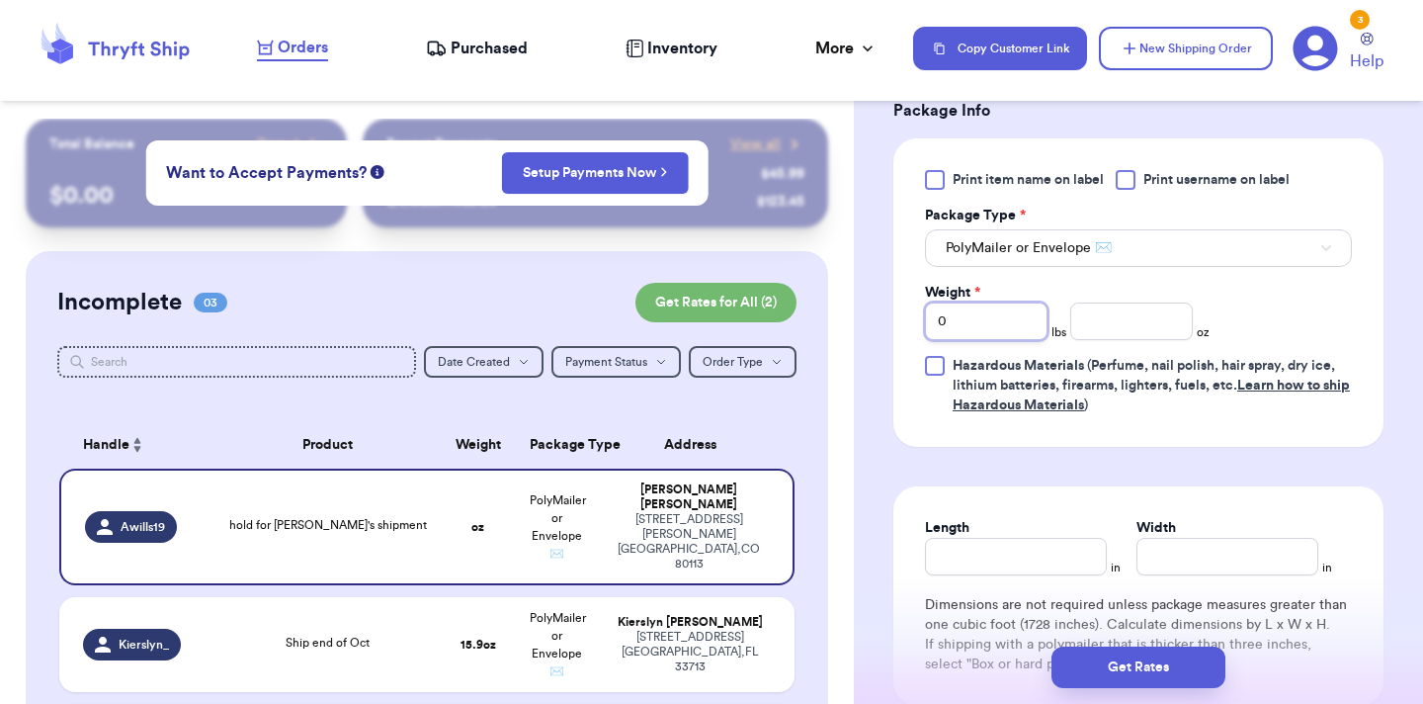
click at [1014, 316] on input "0" at bounding box center [986, 321] width 123 height 38
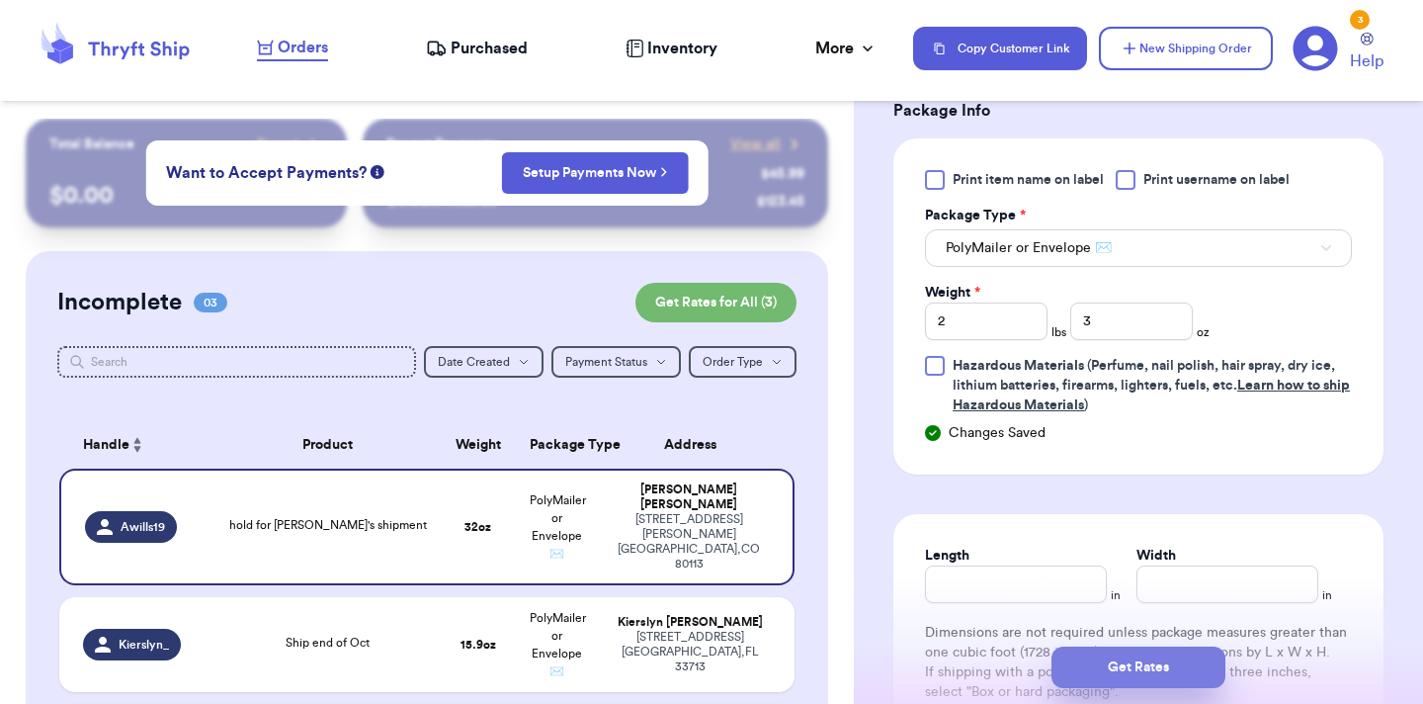
click at [1131, 661] on button "Get Rates" at bounding box center [1139, 667] width 174 height 42
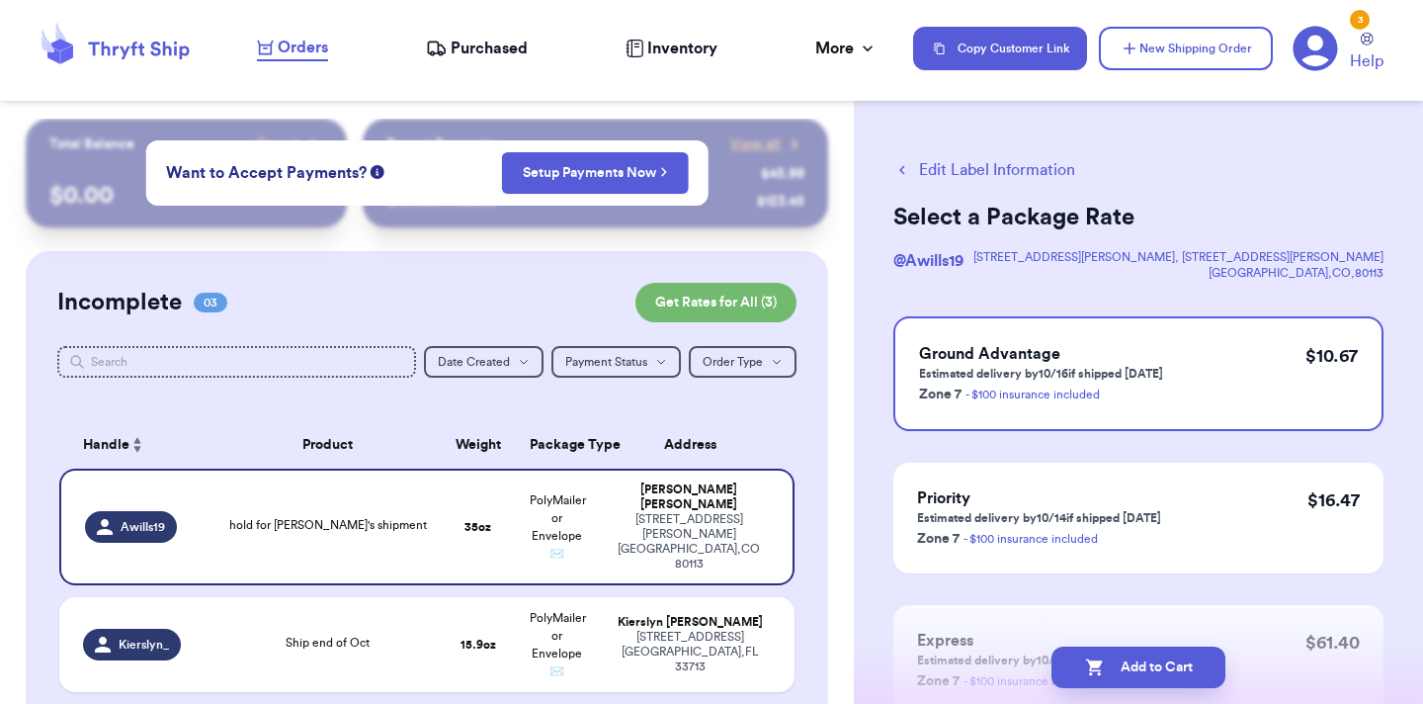
click at [1131, 661] on button "Add to Cart" at bounding box center [1139, 667] width 174 height 42
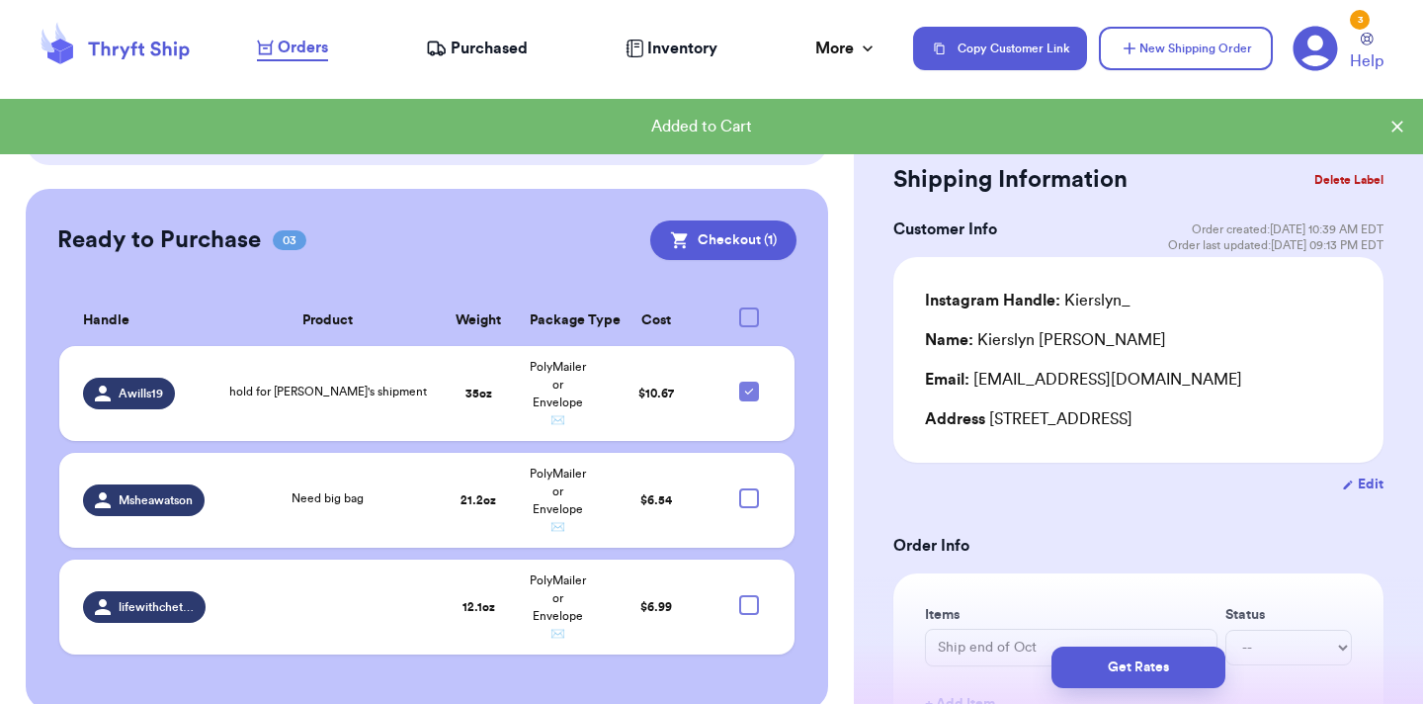
scroll to position [592, 0]
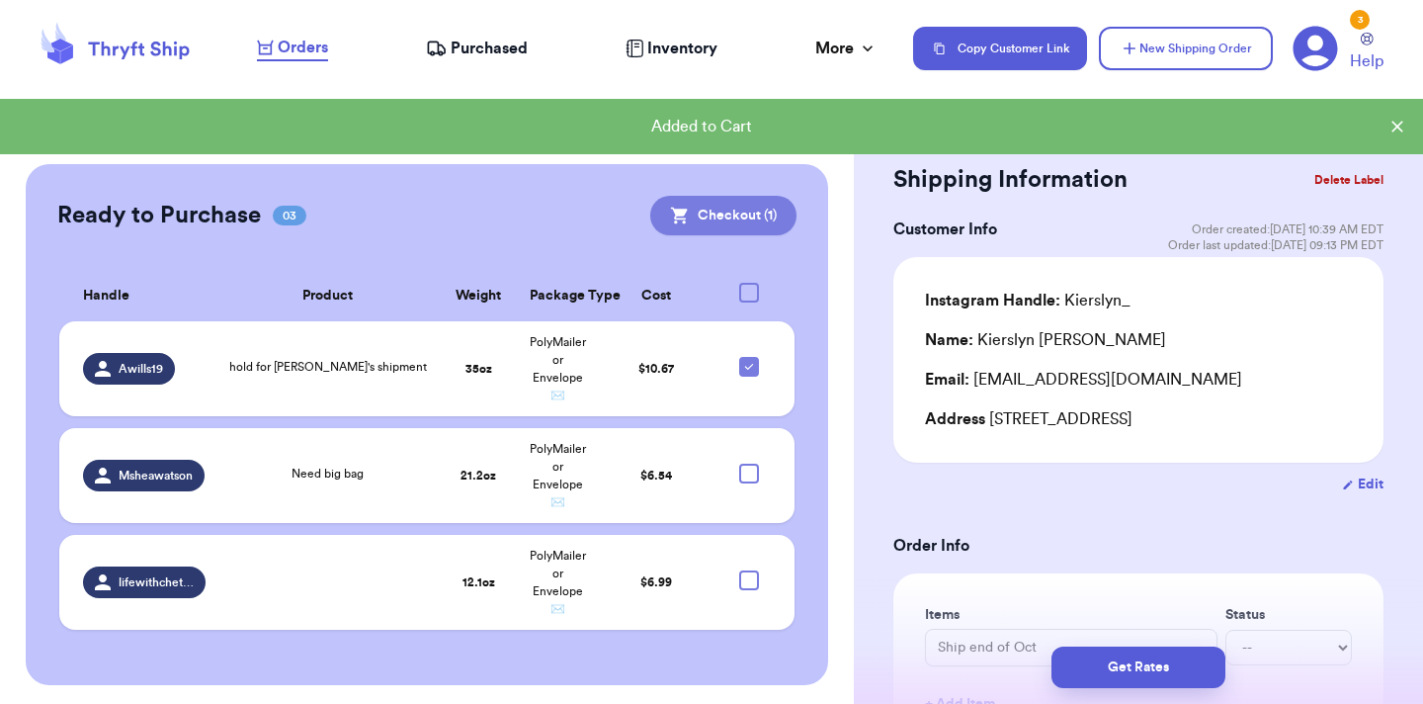
click at [714, 206] on button "Checkout ( 1 )" at bounding box center [723, 216] width 146 height 40
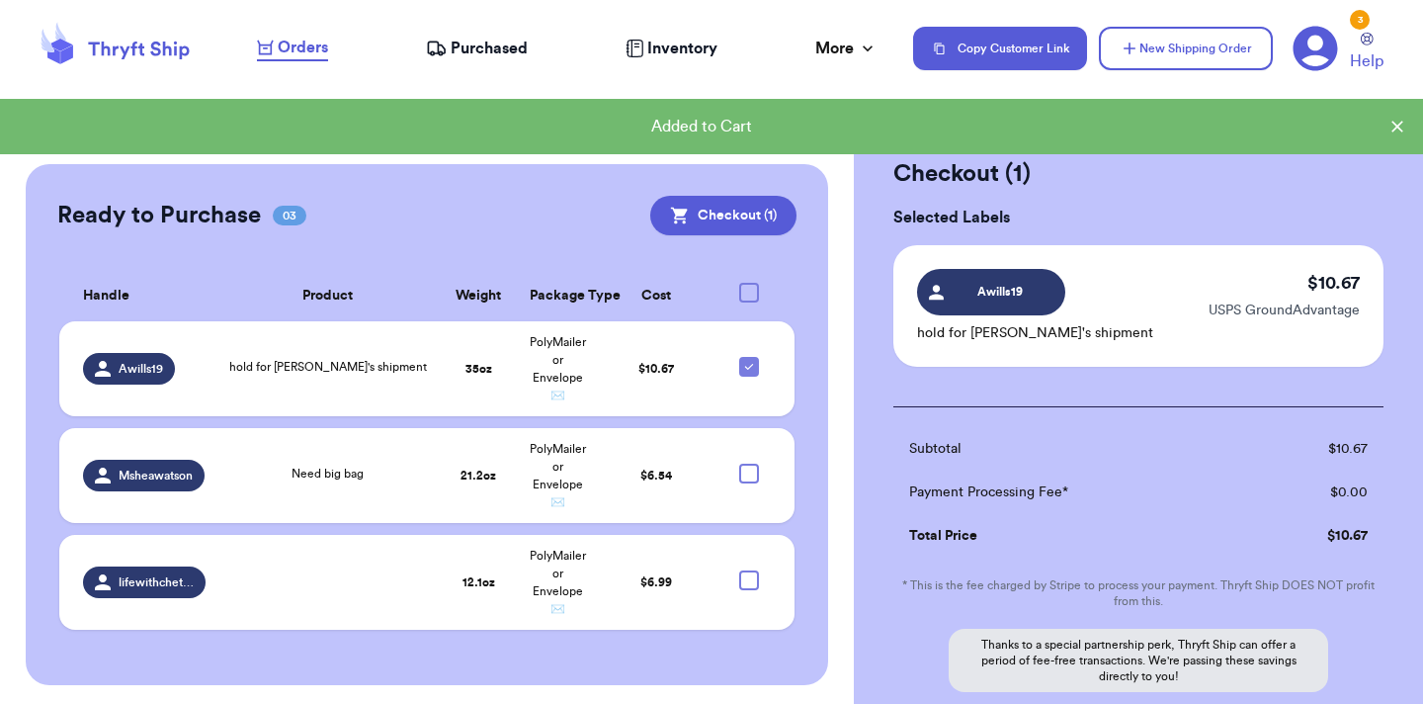
scroll to position [200, 0]
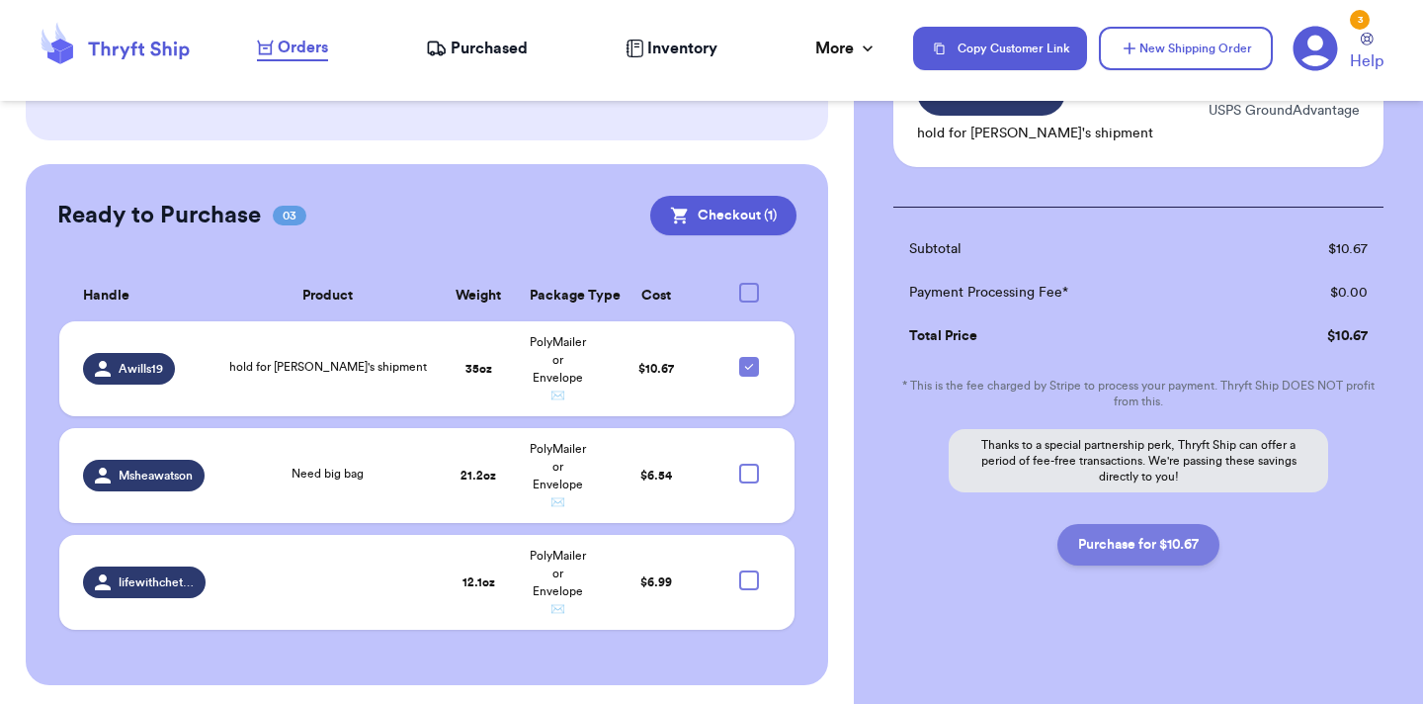
click at [1135, 544] on button "Purchase for $10.67" at bounding box center [1138, 545] width 162 height 42
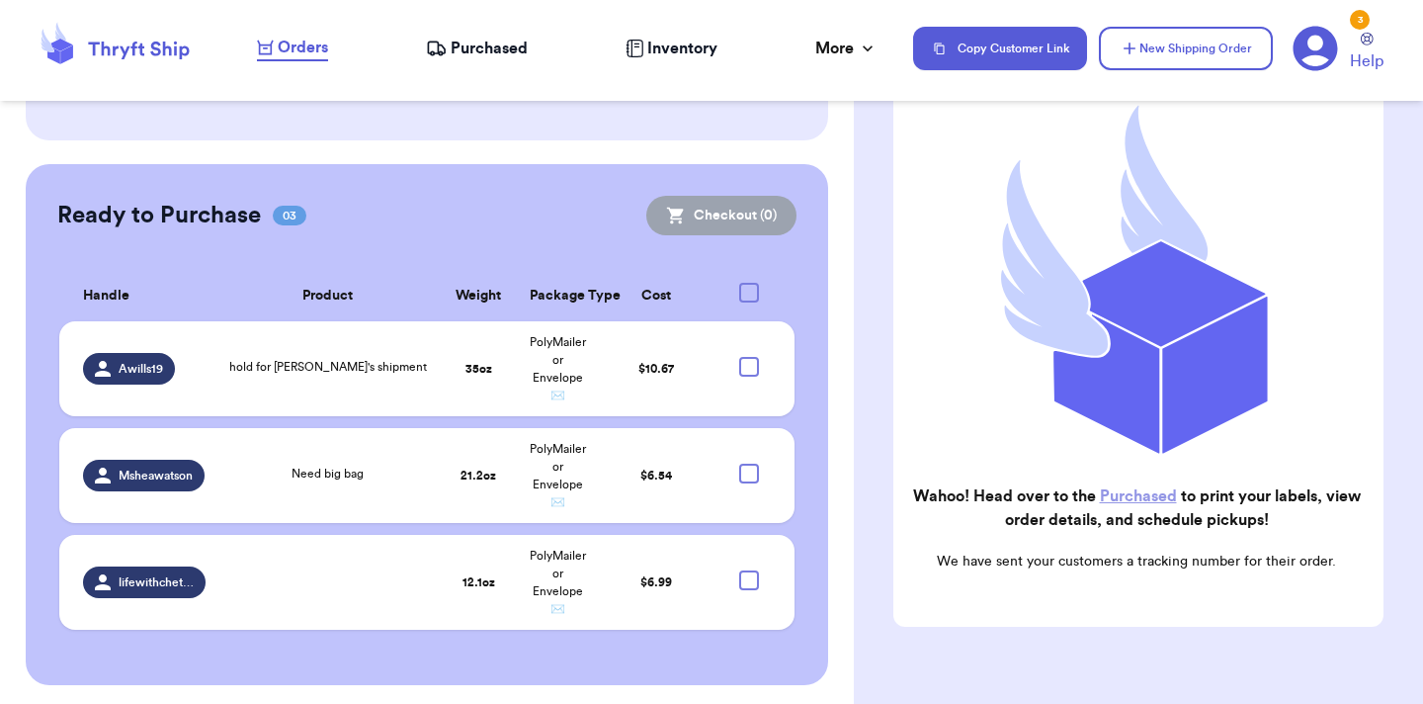
scroll to position [481, 0]
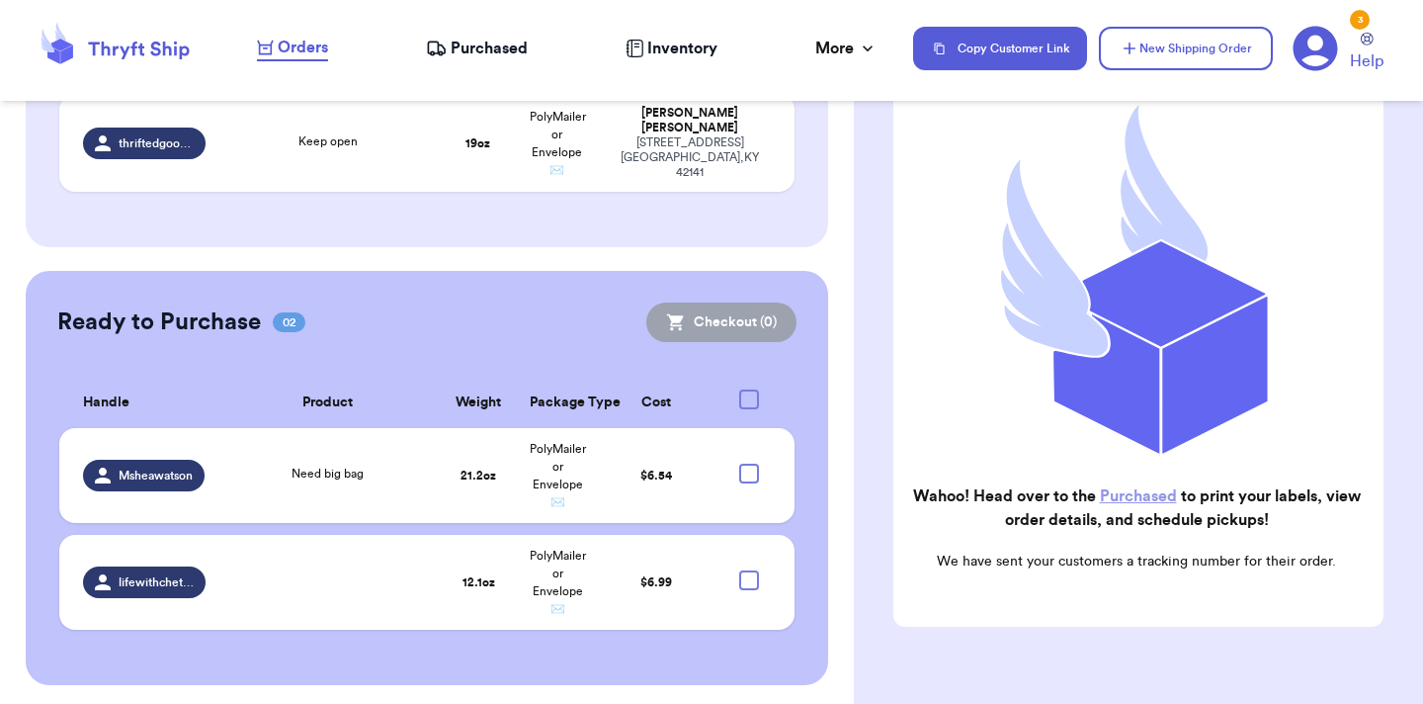
click at [1146, 494] on link "Purchased" at bounding box center [1138, 496] width 77 height 16
